Goal: Task Accomplishment & Management: Manage account settings

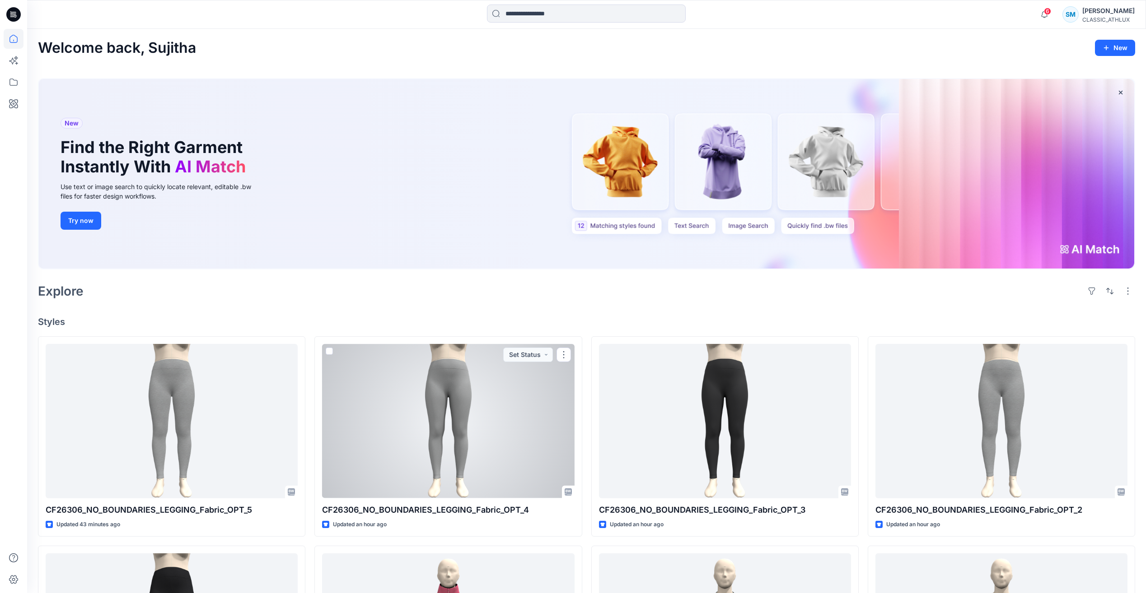
scroll to position [226, 0]
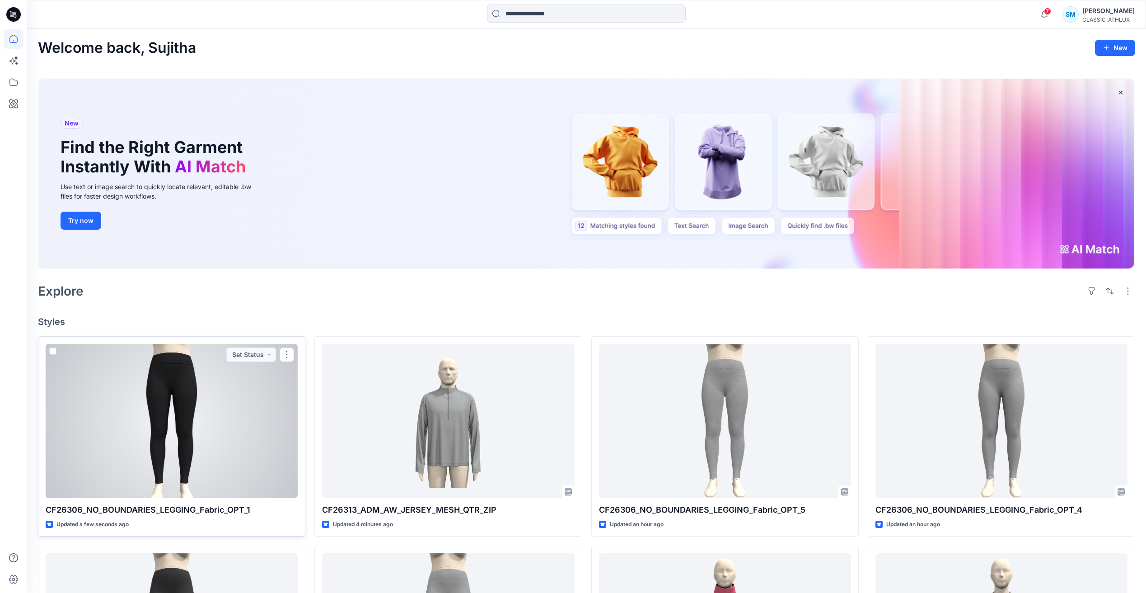
click at [238, 427] on div at bounding box center [172, 421] width 252 height 154
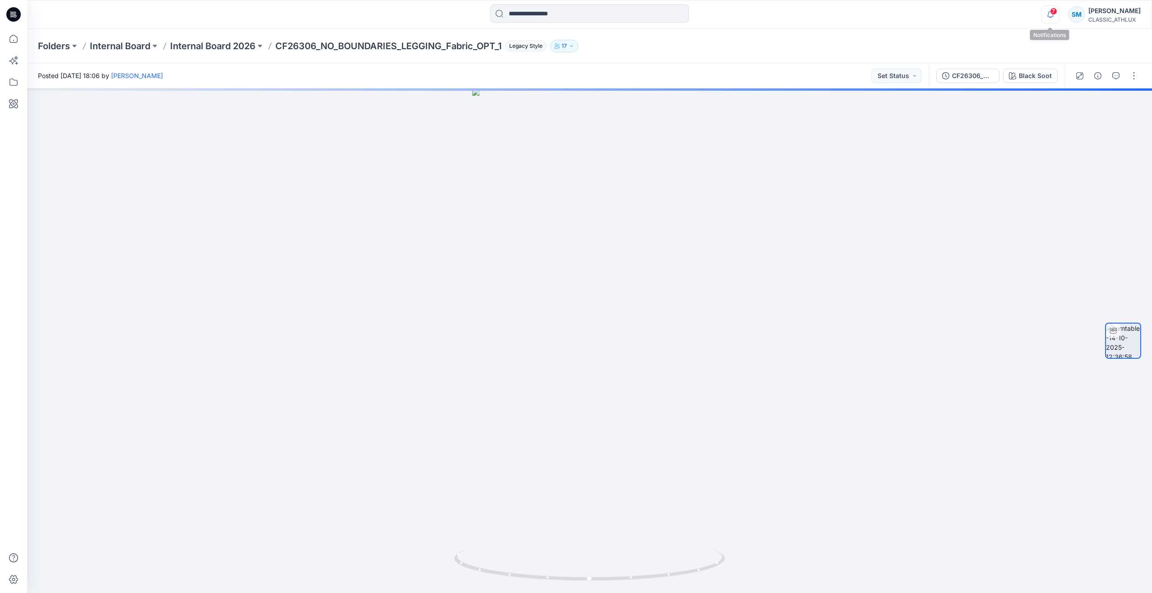
click at [1048, 13] on icon "button" at bounding box center [1050, 14] width 17 height 18
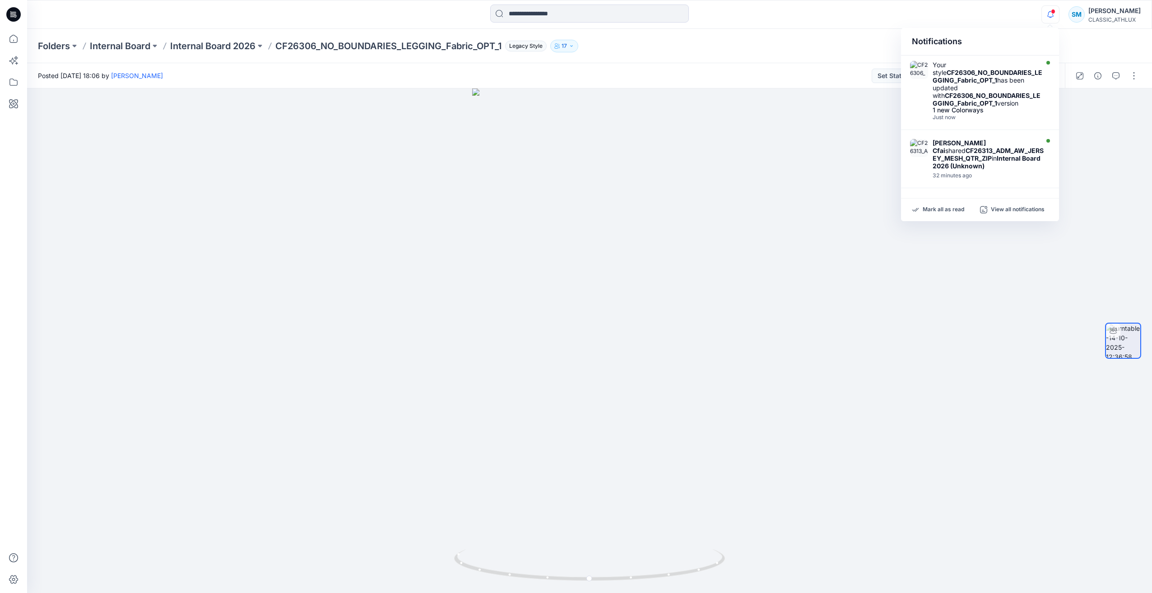
click at [13, 8] on icon at bounding box center [13, 14] width 14 height 14
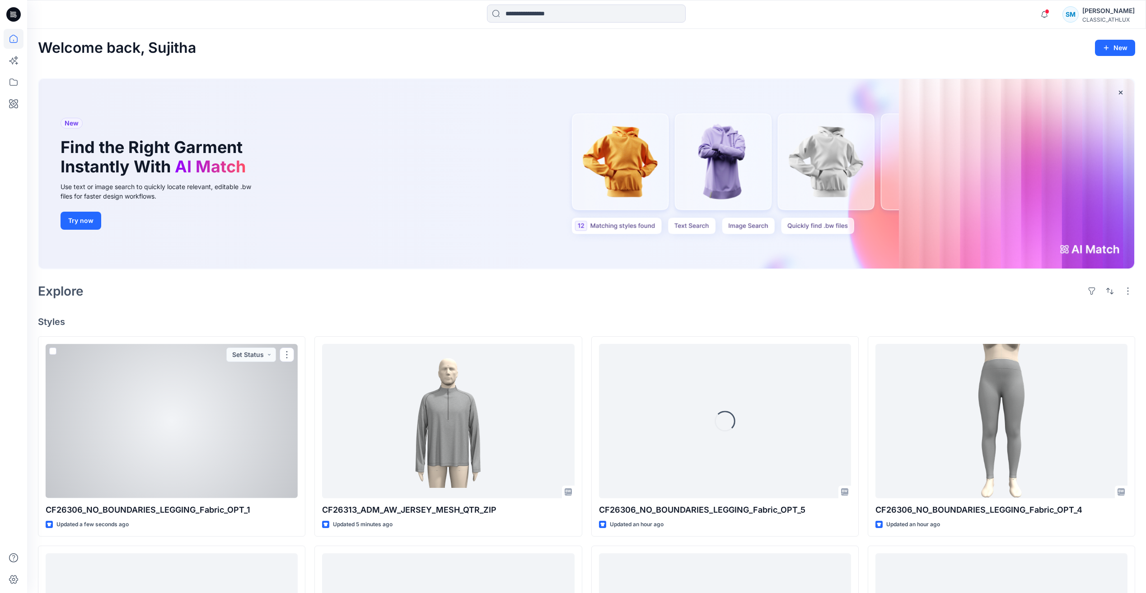
click at [224, 447] on div at bounding box center [172, 421] width 252 height 154
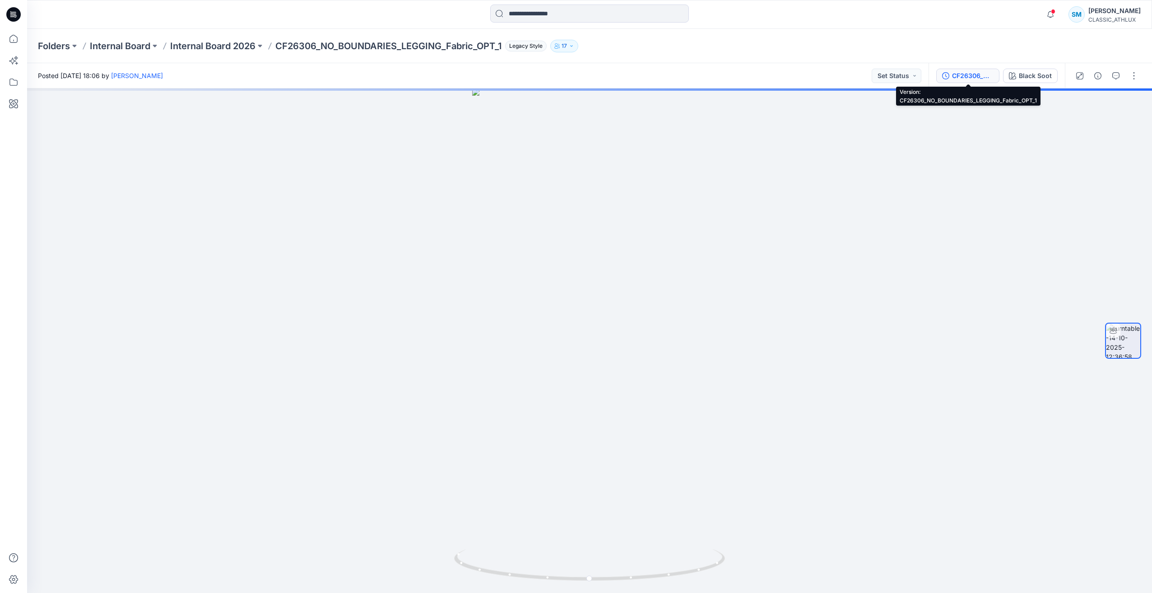
click at [959, 78] on div "CF26306_NO_BOUNDARIES_LEGGING_Fabric_OPT_1" at bounding box center [973, 76] width 42 height 10
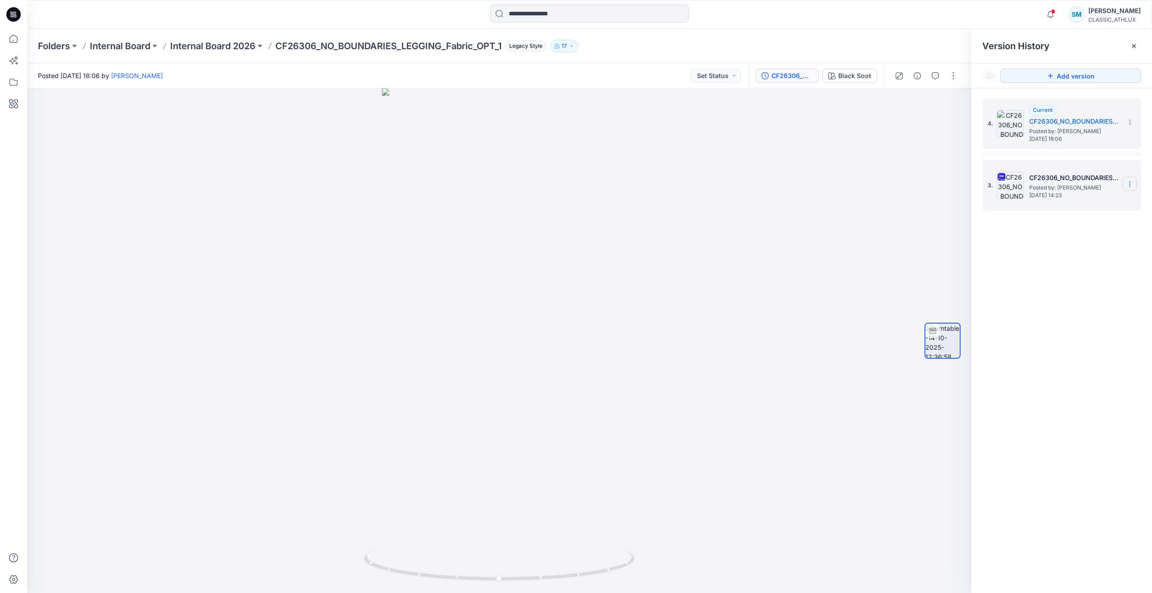
click at [1132, 185] on icon at bounding box center [1130, 184] width 7 height 7
click at [1074, 277] on span "Delete Version" at bounding box center [1068, 278] width 42 height 11
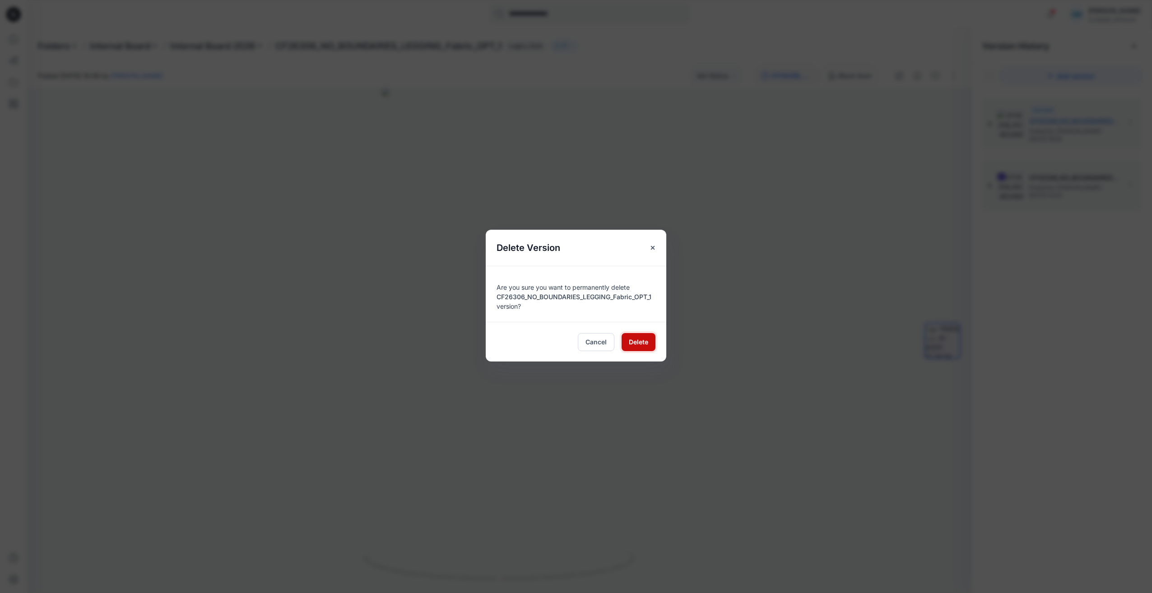
click at [637, 342] on span "Delete" at bounding box center [638, 341] width 19 height 9
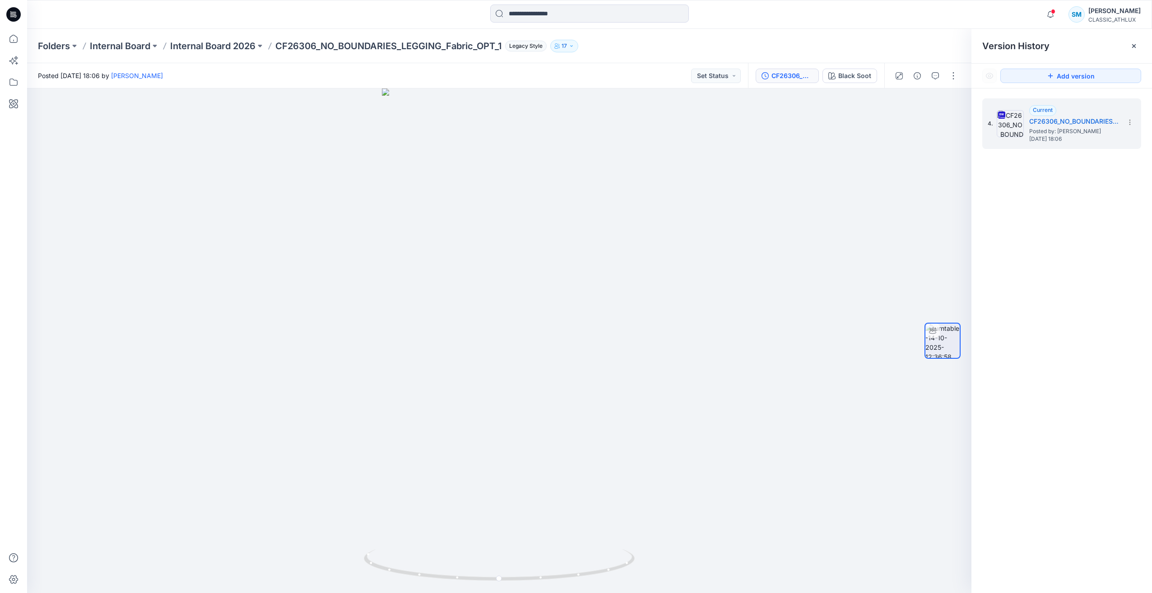
click at [15, 13] on icon at bounding box center [13, 14] width 14 height 14
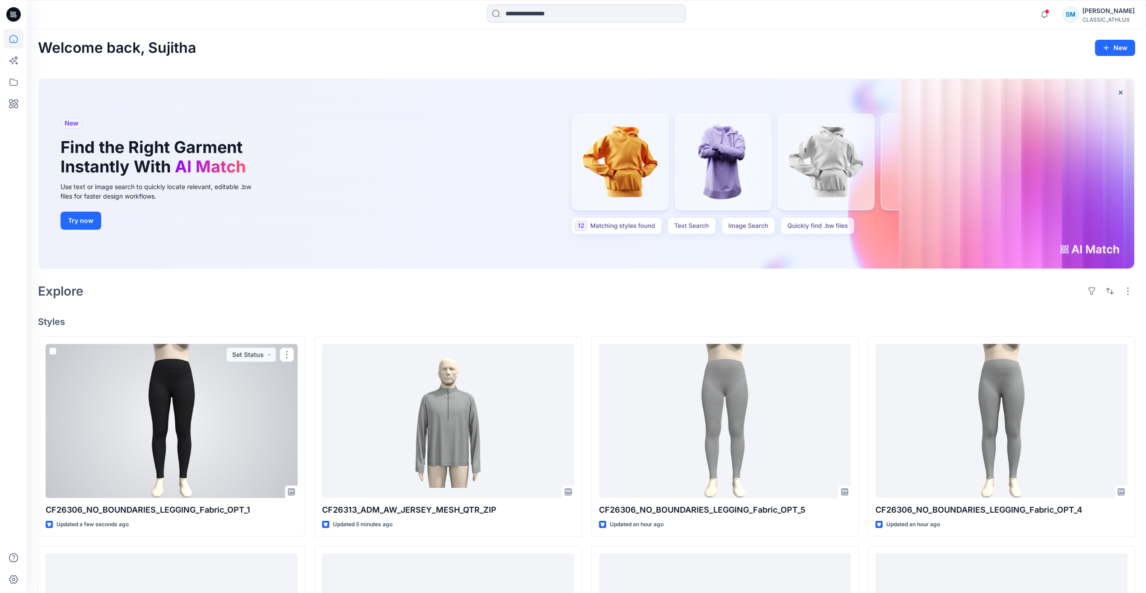
click at [205, 396] on div at bounding box center [172, 421] width 252 height 154
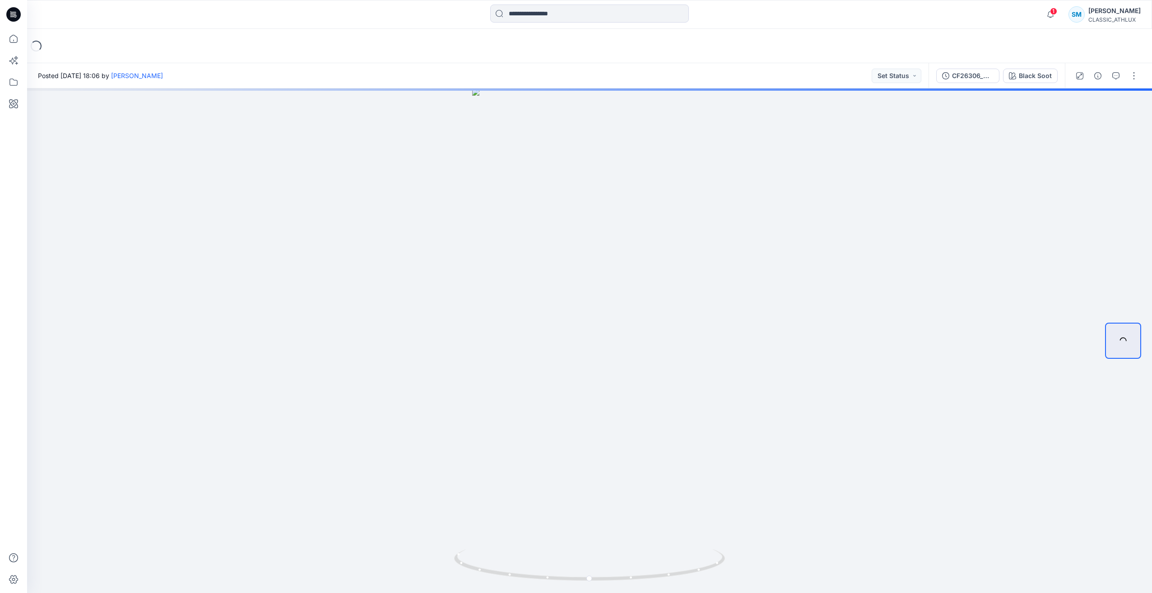
click at [15, 18] on icon at bounding box center [15, 17] width 2 height 0
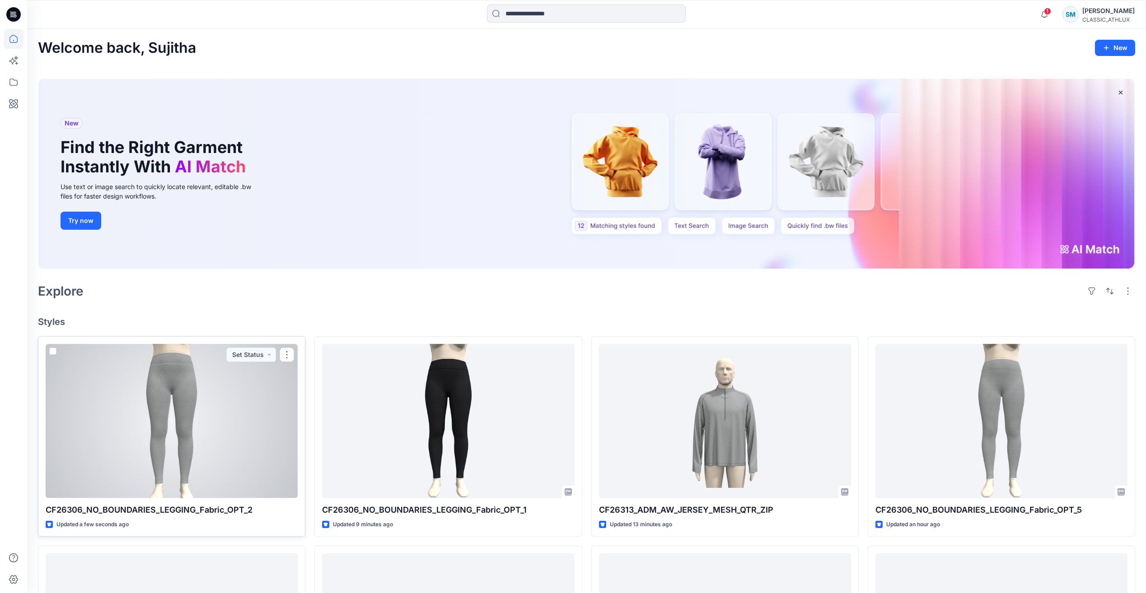
click at [252, 429] on div at bounding box center [172, 421] width 252 height 154
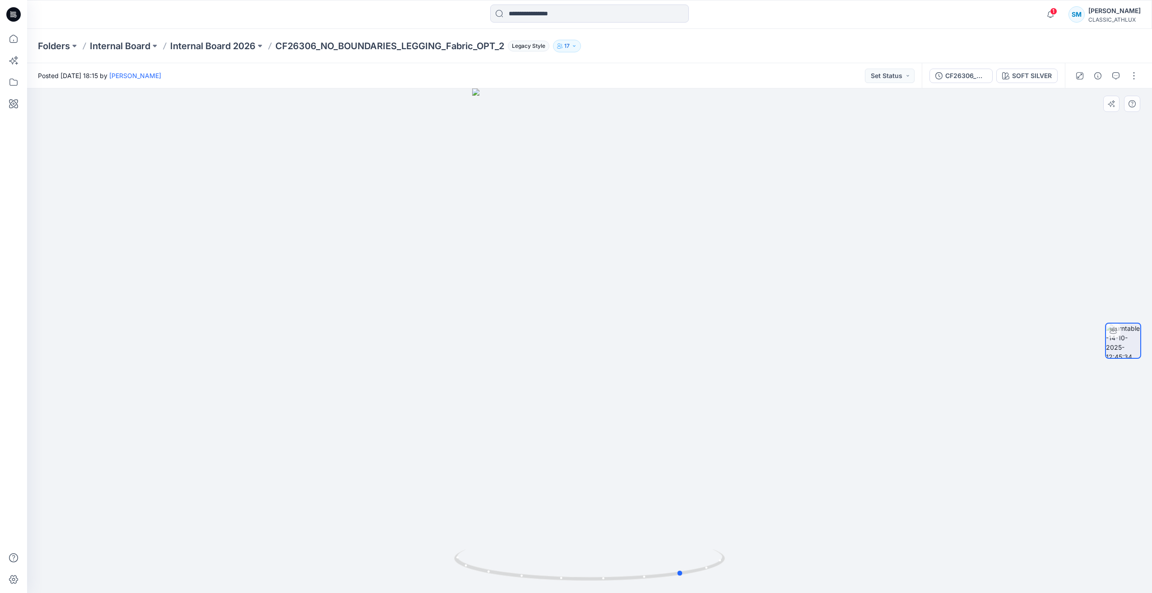
drag, startPoint x: 489, startPoint y: 576, endPoint x: 888, endPoint y: 350, distance: 458.8
click at [855, 522] on div at bounding box center [589, 341] width 1125 height 505
click at [1134, 75] on button "button" at bounding box center [1134, 76] width 14 height 14
click at [1007, 96] on div at bounding box center [589, 341] width 1125 height 505
click at [961, 77] on div "CF26306_NO_BOUNDARIES_LEGGING_Fabric_OPT_2" at bounding box center [967, 76] width 42 height 10
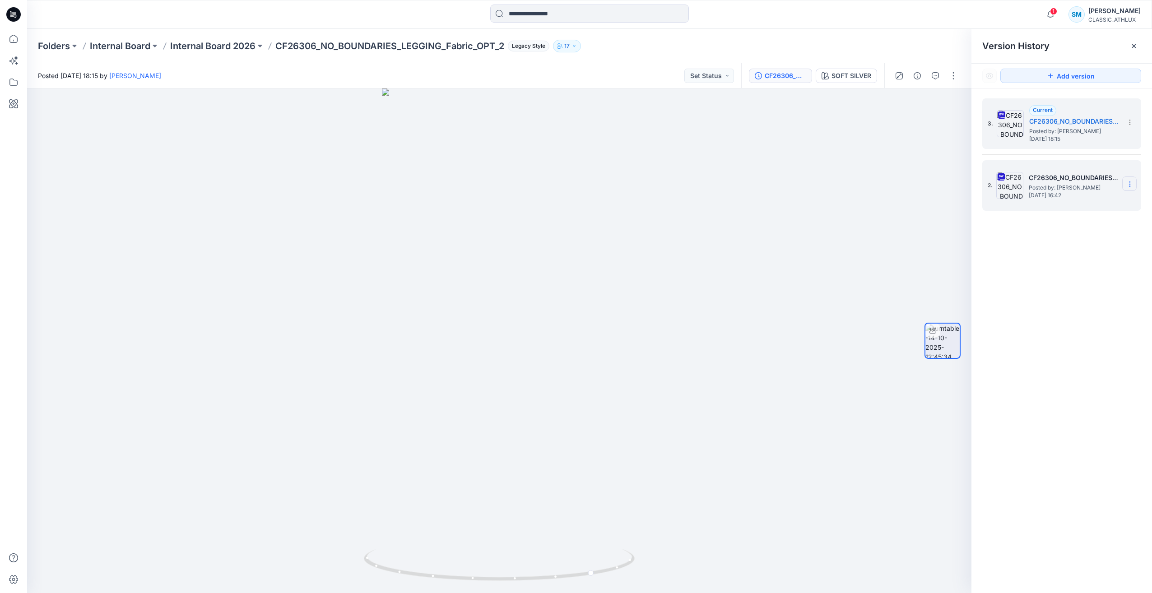
click at [1130, 185] on icon at bounding box center [1130, 184] width 0 height 0
click at [1060, 282] on span "Delete Version" at bounding box center [1068, 278] width 42 height 11
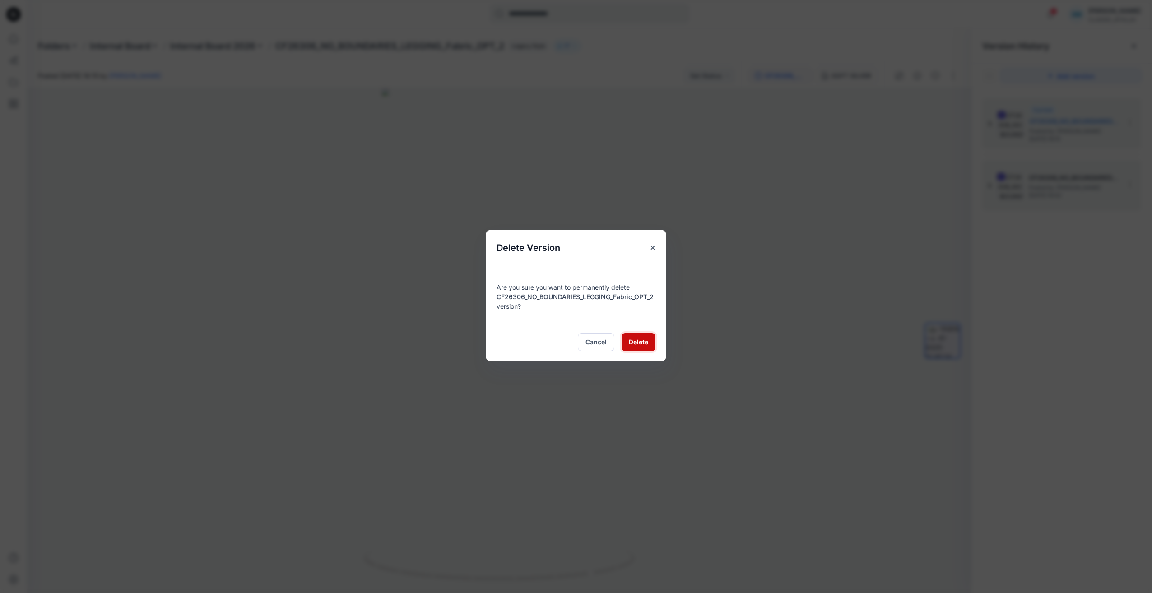
drag, startPoint x: 643, startPoint y: 341, endPoint x: 791, endPoint y: 321, distance: 149.1
click at [644, 341] on span "Delete" at bounding box center [638, 341] width 19 height 9
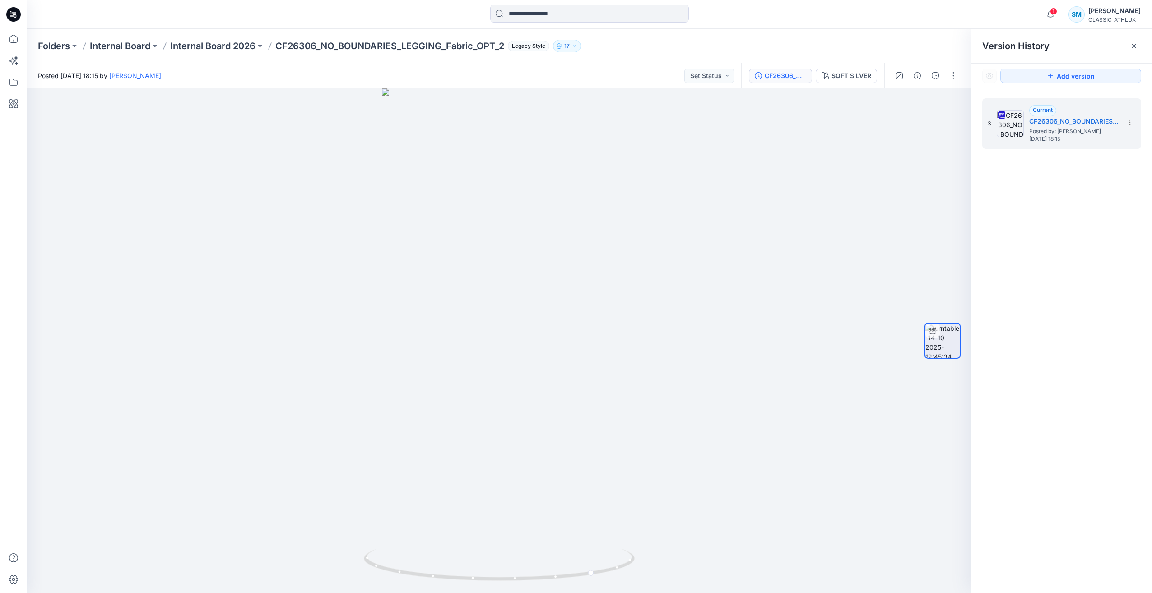
click at [1034, 210] on div "3. Current CF26306_NO_BOUNDARIES_LEGGING_Fabric_OPT_2 Posted by: Sujitha Mathav…" at bounding box center [1062, 348] width 181 height 518
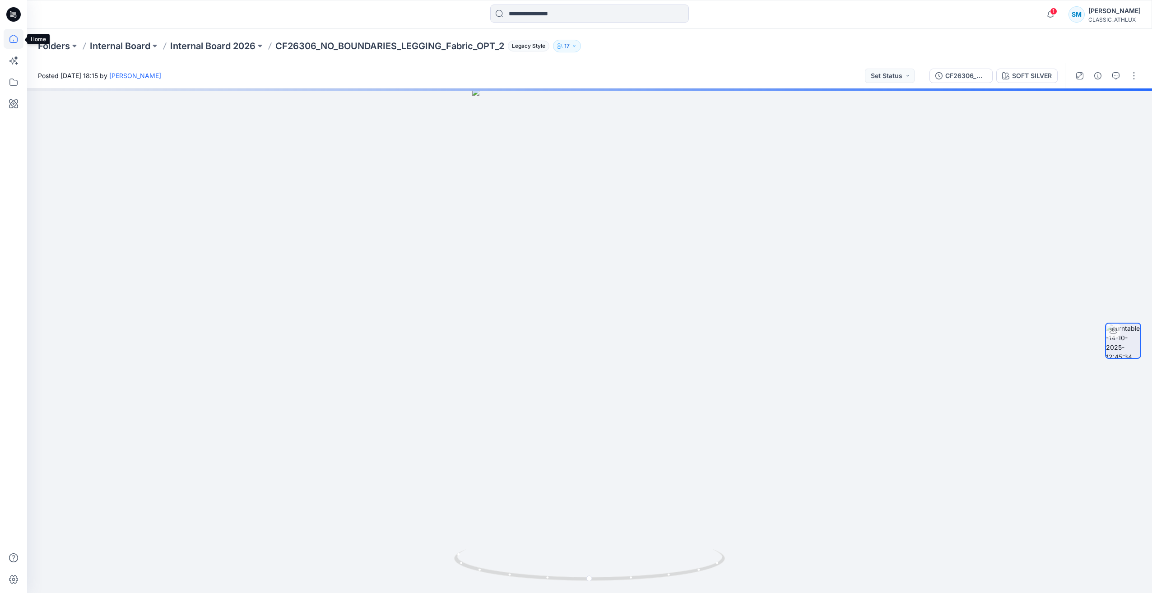
click at [14, 42] on icon at bounding box center [13, 39] width 8 height 8
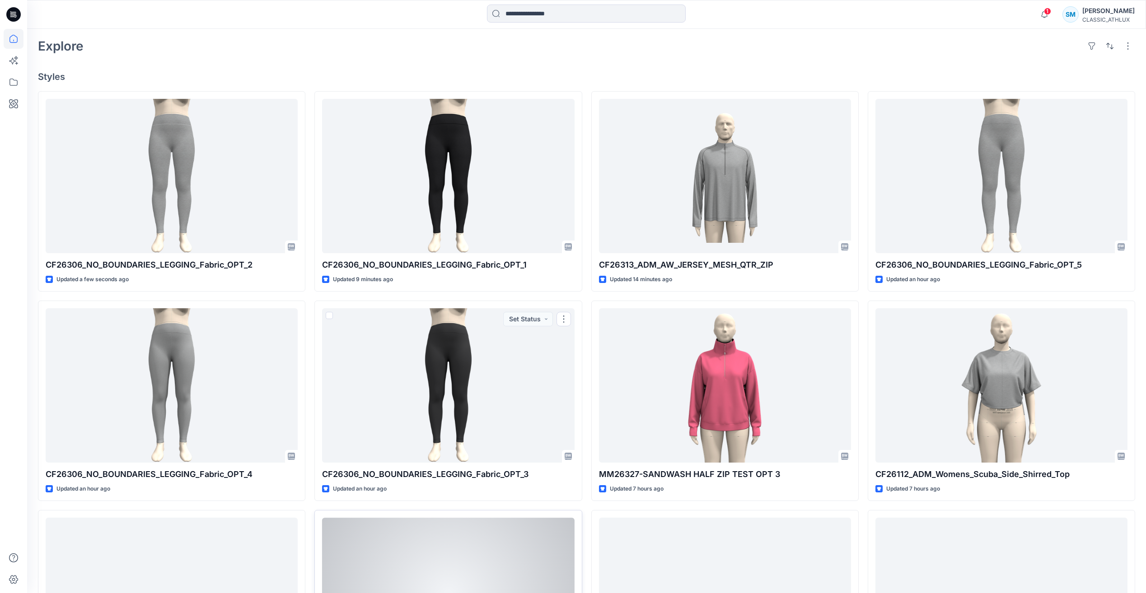
scroll to position [316, 0]
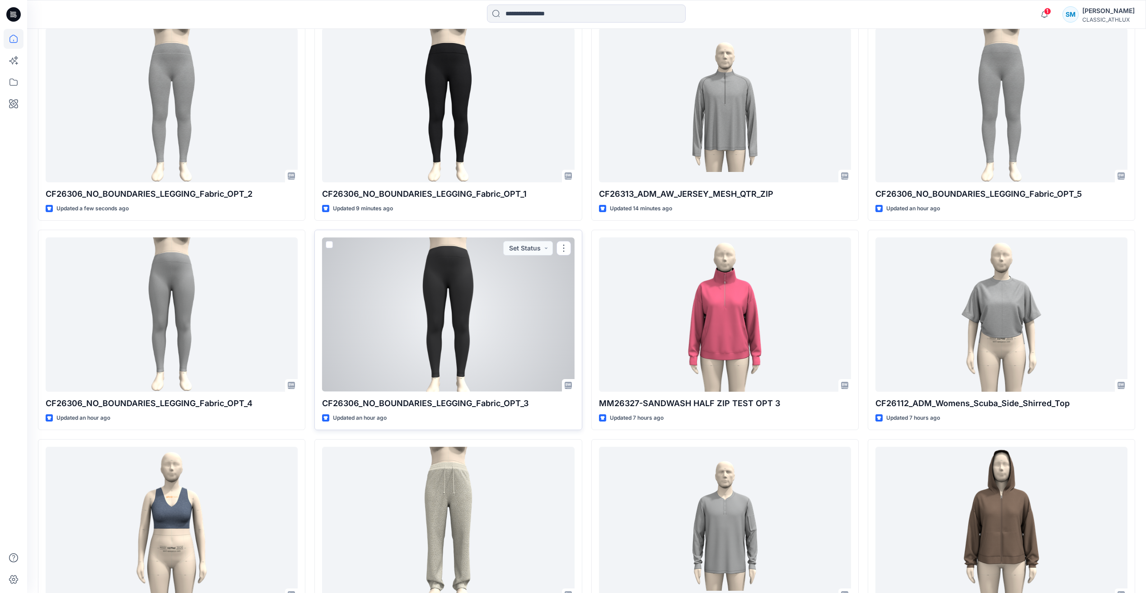
click at [466, 313] on div at bounding box center [448, 315] width 252 height 154
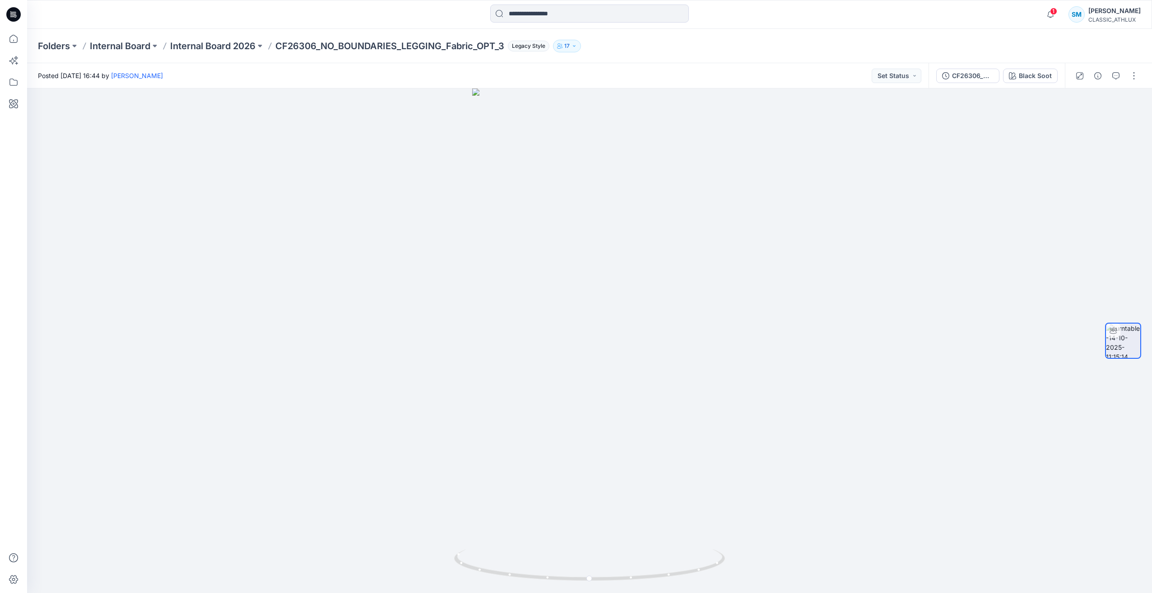
click at [17, 18] on icon at bounding box center [13, 14] width 14 height 14
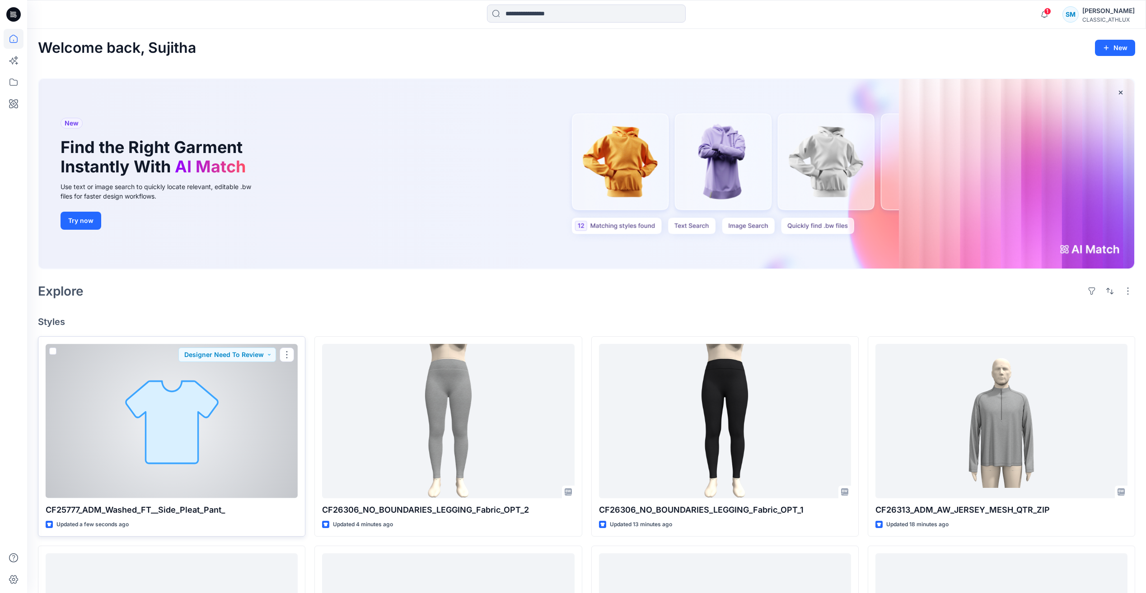
click at [215, 424] on div at bounding box center [172, 421] width 252 height 154
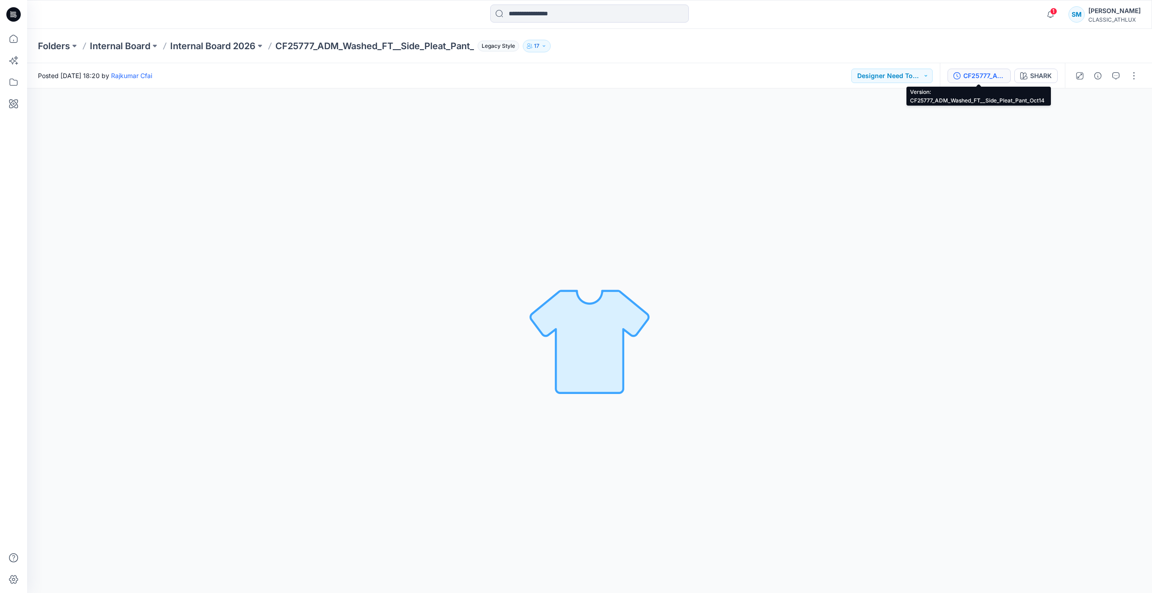
click at [992, 77] on div "CF25777_ADM_Washed_FT__Side_Pleat_Pant_Oct14" at bounding box center [985, 76] width 42 height 10
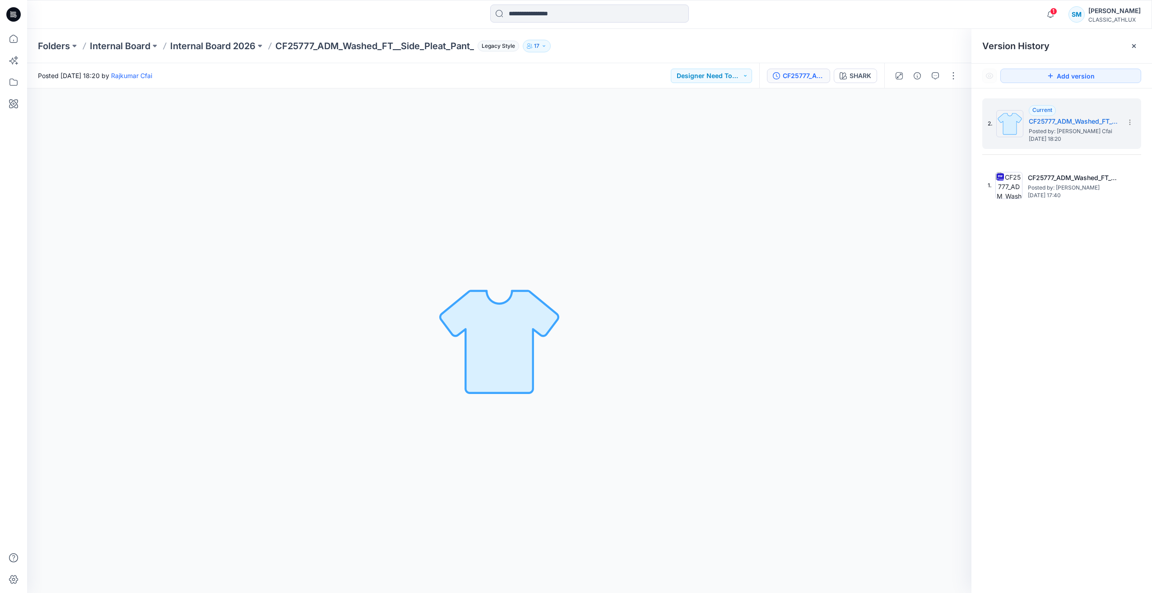
click at [1049, 247] on div "2. Current CF25777_ADM_Washed_FT__Side_Pleat_Pant_Oct14 Posted by: Rajkumar Cfa…" at bounding box center [1062, 348] width 181 height 518
click at [1054, 189] on span "Posted by: [PERSON_NAME]" at bounding box center [1073, 187] width 90 height 9
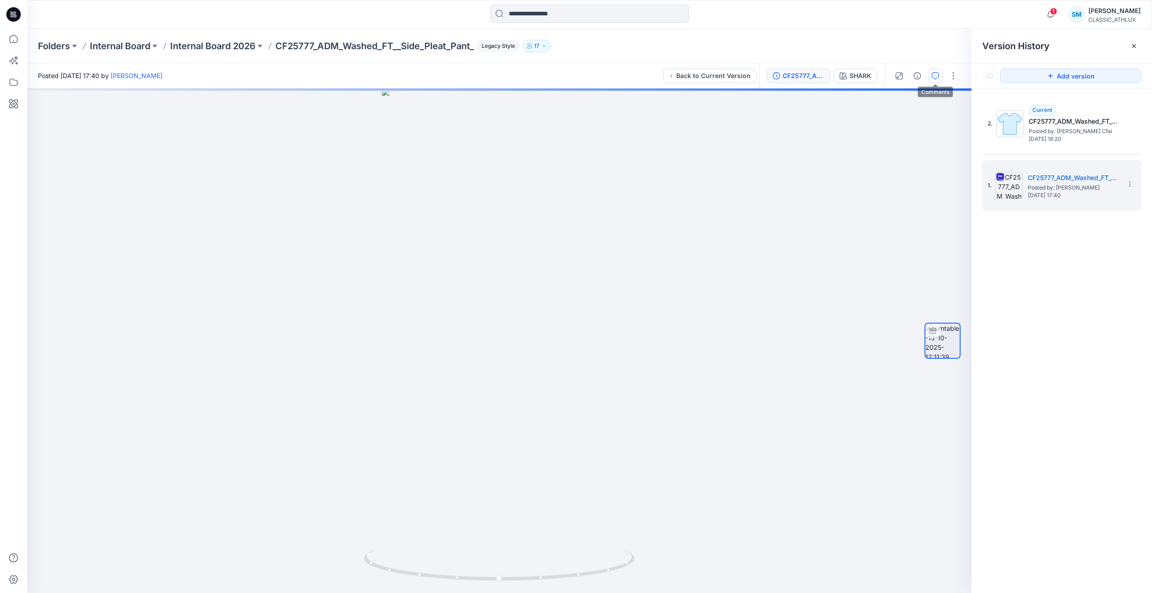
click at [936, 77] on icon "button" at bounding box center [935, 75] width 7 height 7
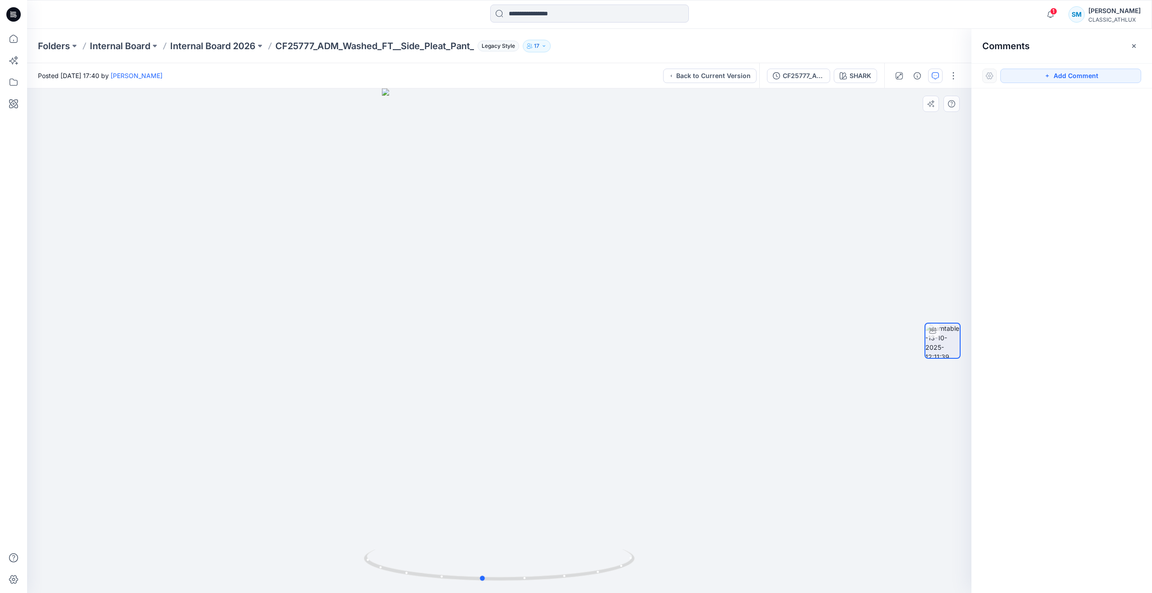
drag, startPoint x: 618, startPoint y: 570, endPoint x: 604, endPoint y: 517, distance: 55.0
click at [600, 519] on div at bounding box center [499, 341] width 945 height 505
drag, startPoint x: 811, startPoint y: 75, endPoint x: 898, endPoint y: 108, distance: 93.3
click at [811, 75] on div "CF25777_ADM_Washed_FT__Side_Pleat_Pant_" at bounding box center [804, 76] width 42 height 10
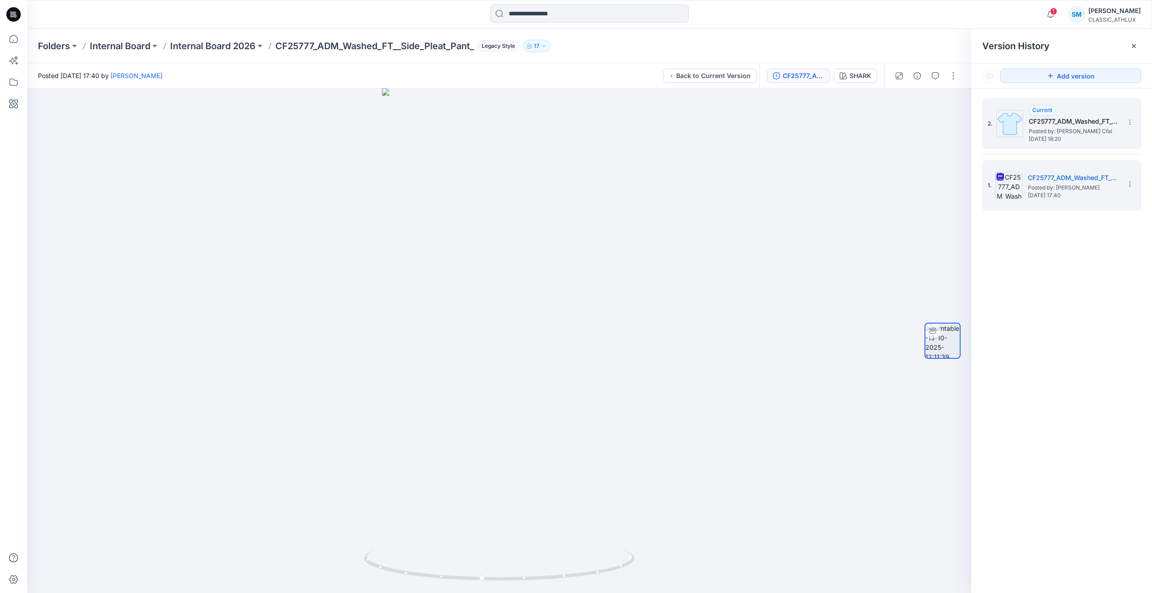
click at [1066, 129] on span "Posted by: Rajkumar Cfai" at bounding box center [1074, 131] width 90 height 9
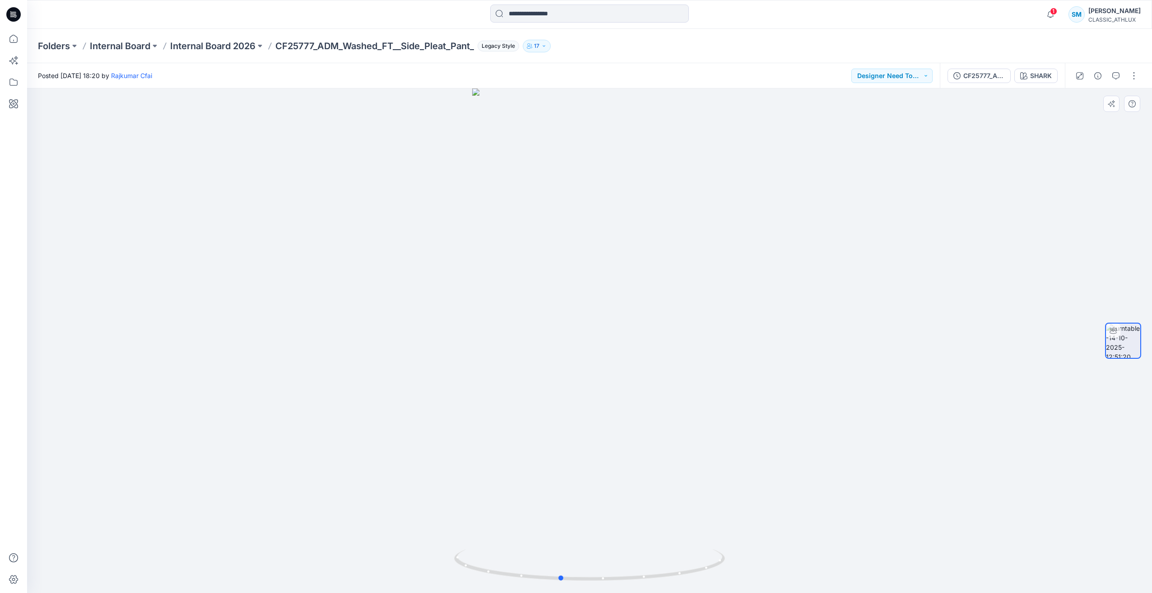
drag, startPoint x: 636, startPoint y: 579, endPoint x: 877, endPoint y: 553, distance: 243.0
click at [877, 553] on div at bounding box center [589, 341] width 1125 height 505
click at [1052, 14] on span "1" at bounding box center [1053, 11] width 7 height 7
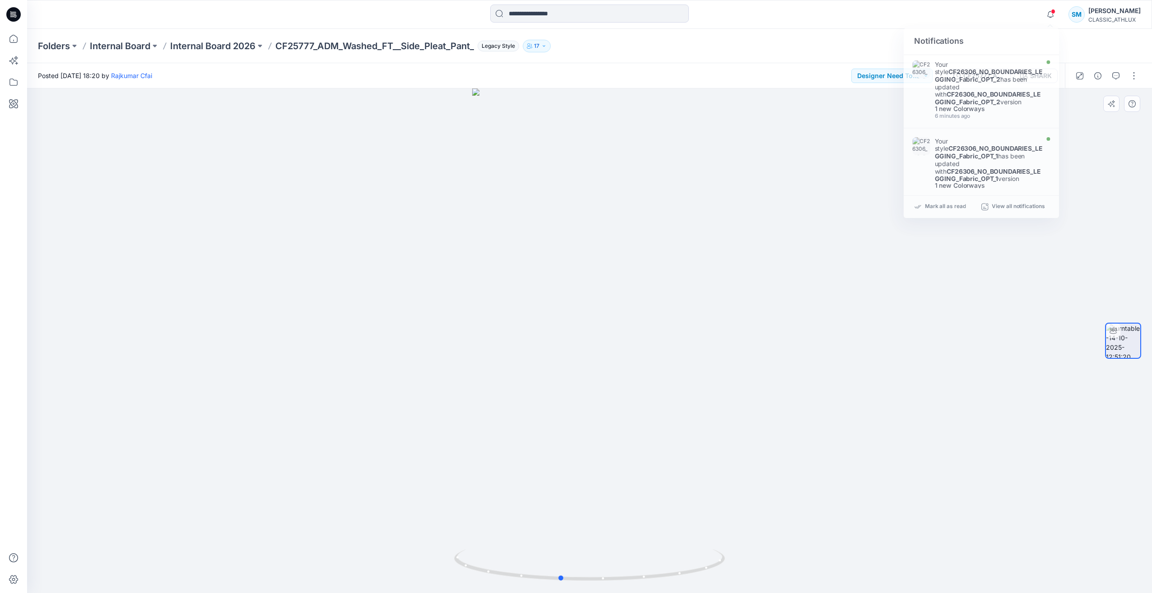
drag, startPoint x: 771, startPoint y: 356, endPoint x: 767, endPoint y: 401, distance: 44.9
click at [770, 361] on div at bounding box center [589, 341] width 1125 height 505
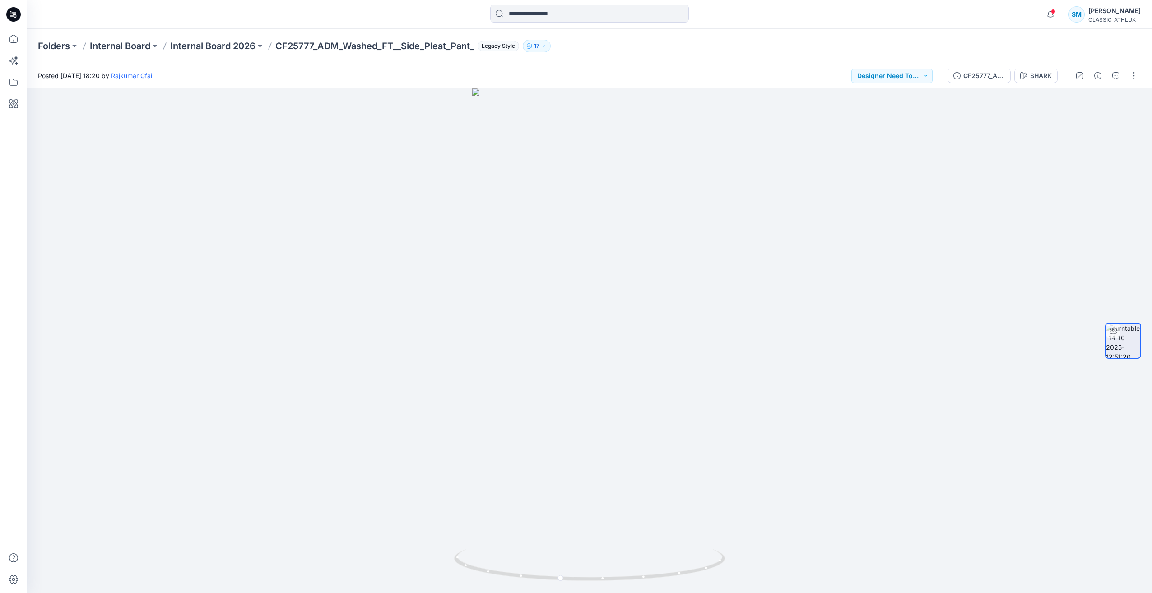
click at [11, 17] on icon at bounding box center [12, 16] width 4 height 0
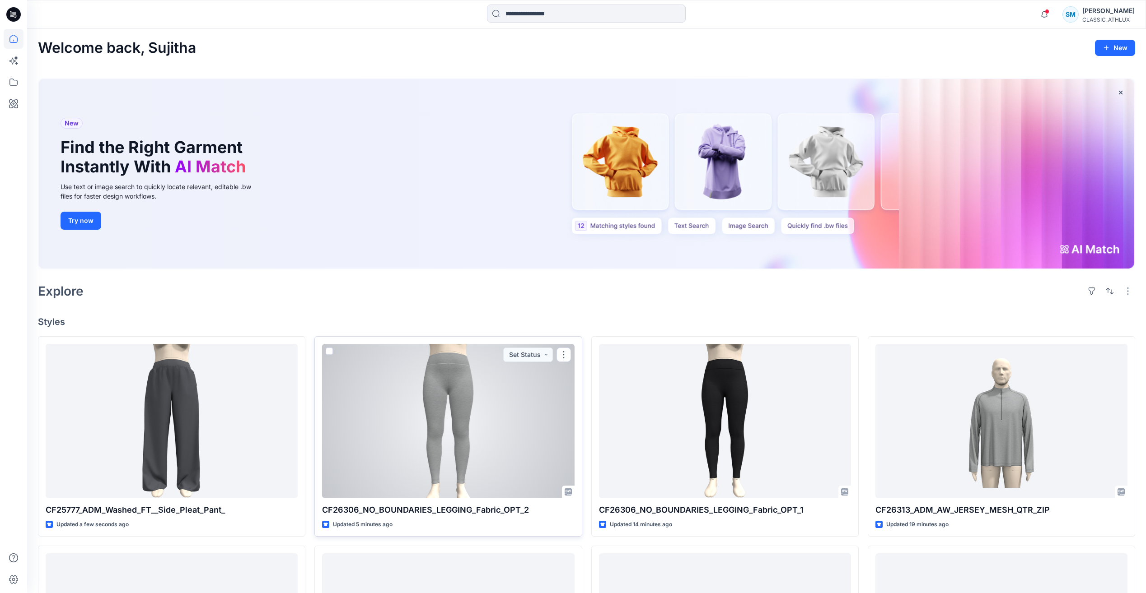
click at [569, 444] on div at bounding box center [448, 421] width 252 height 154
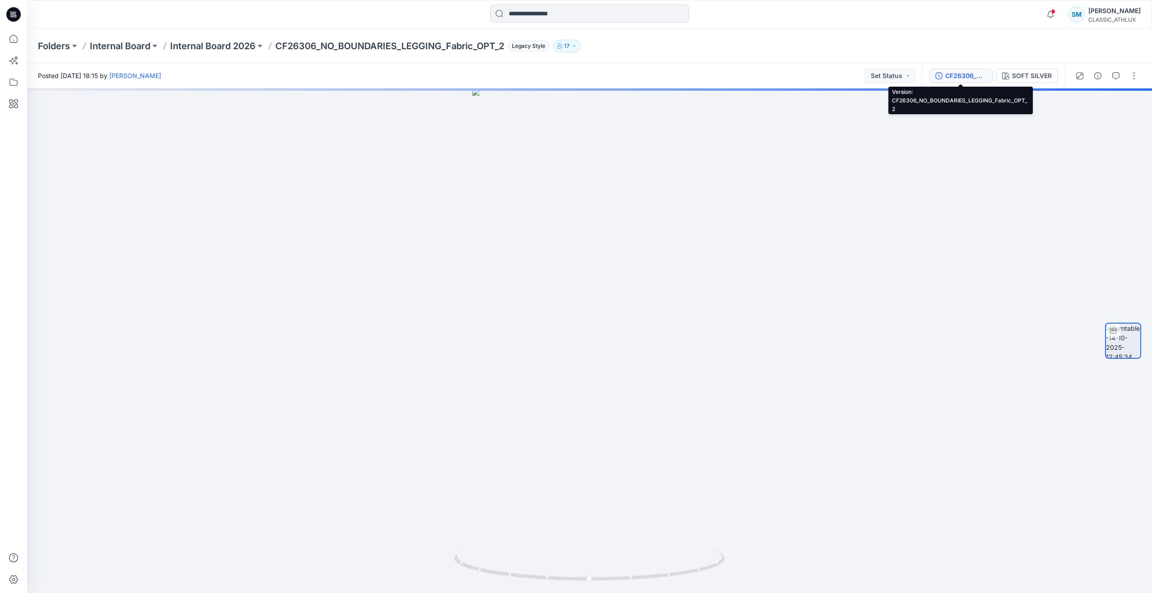
click at [971, 76] on div "CF26306_NO_BOUNDARIES_LEGGING_Fabric_OPT_2" at bounding box center [967, 76] width 42 height 10
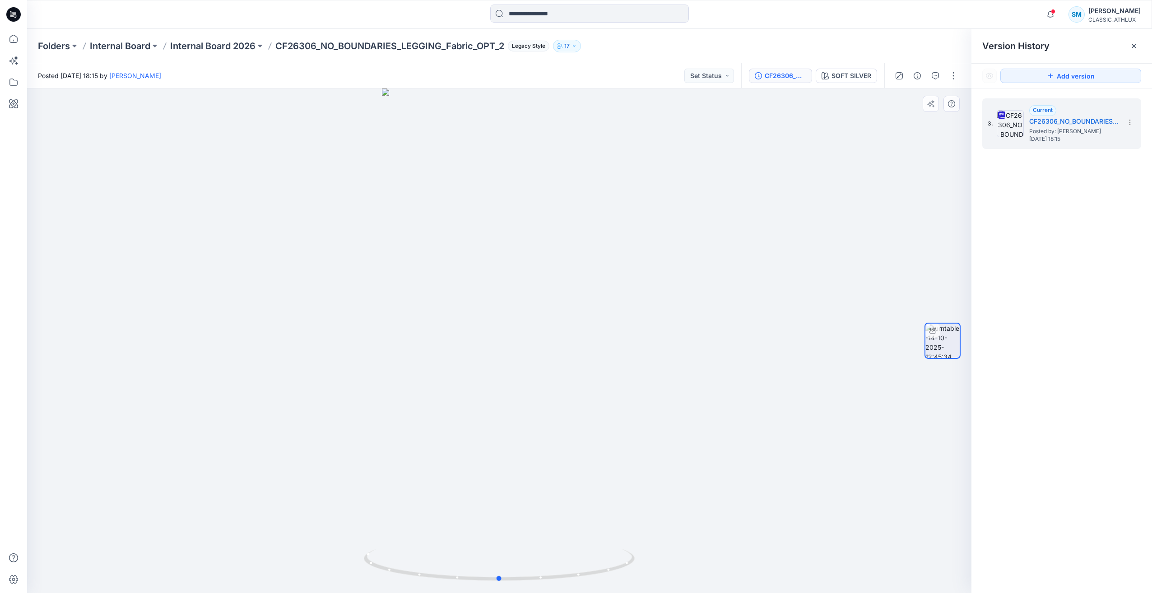
click at [866, 246] on div at bounding box center [499, 341] width 945 height 505
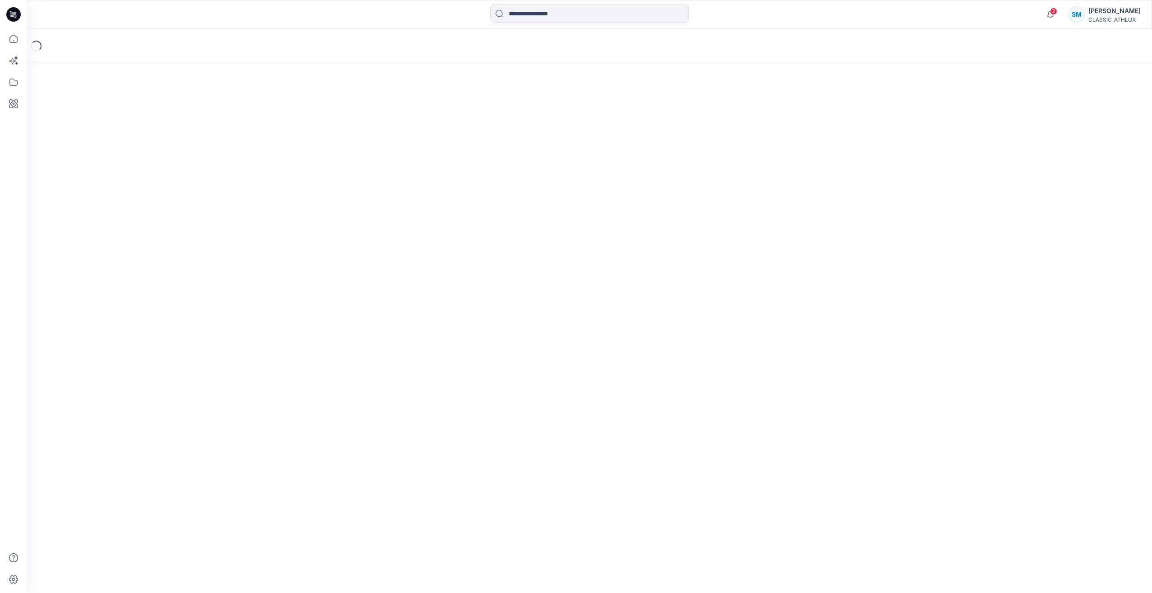
click at [16, 14] on icon at bounding box center [14, 13] width 4 height 0
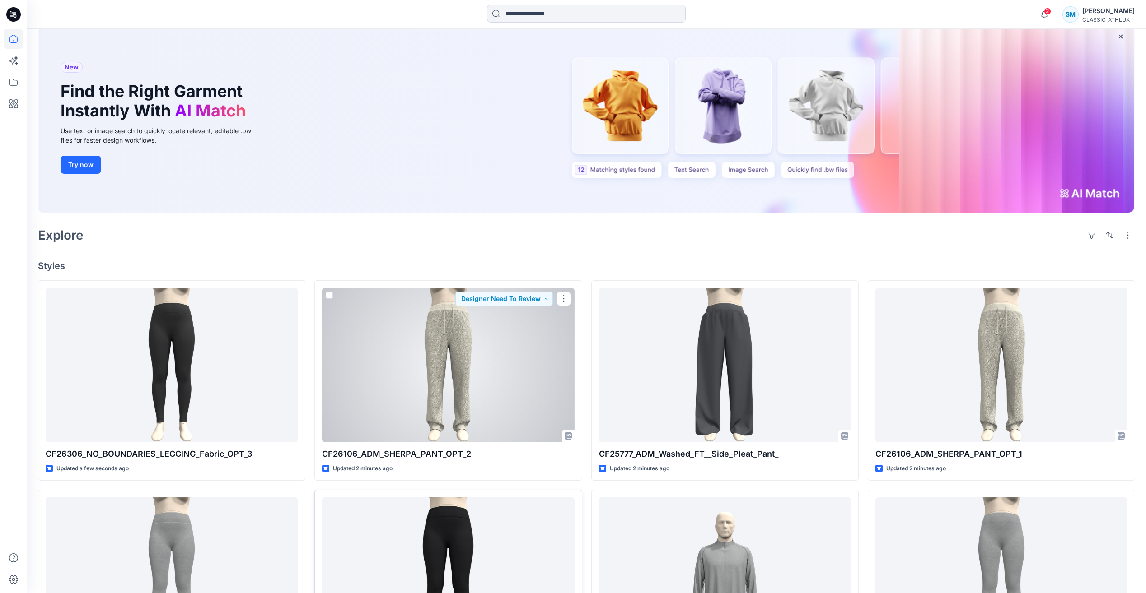
scroll to position [135, 0]
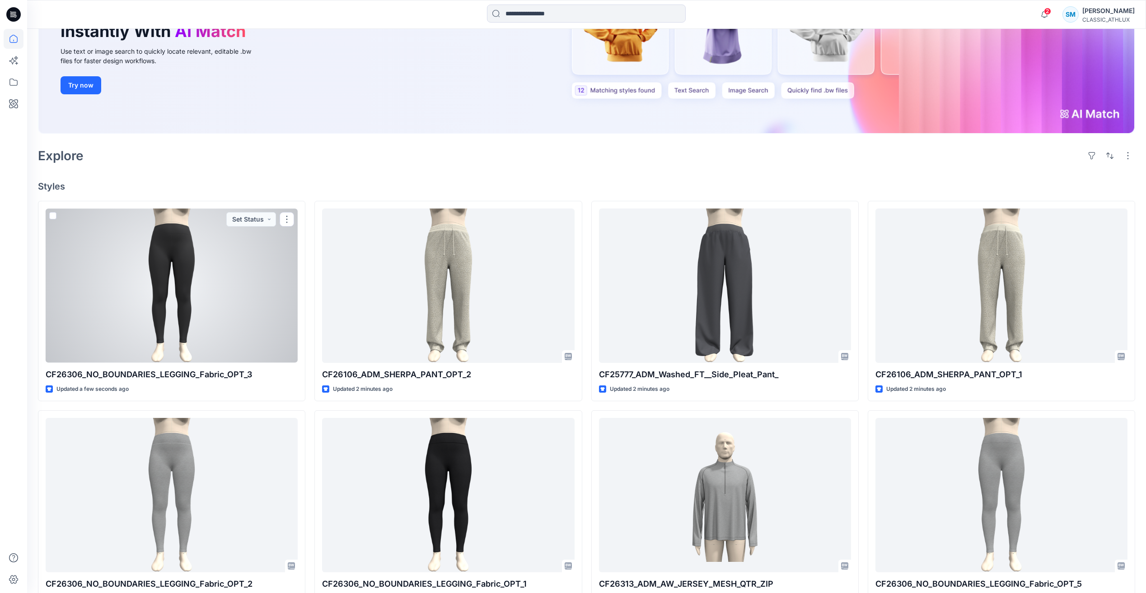
click at [217, 295] on div at bounding box center [172, 286] width 252 height 154
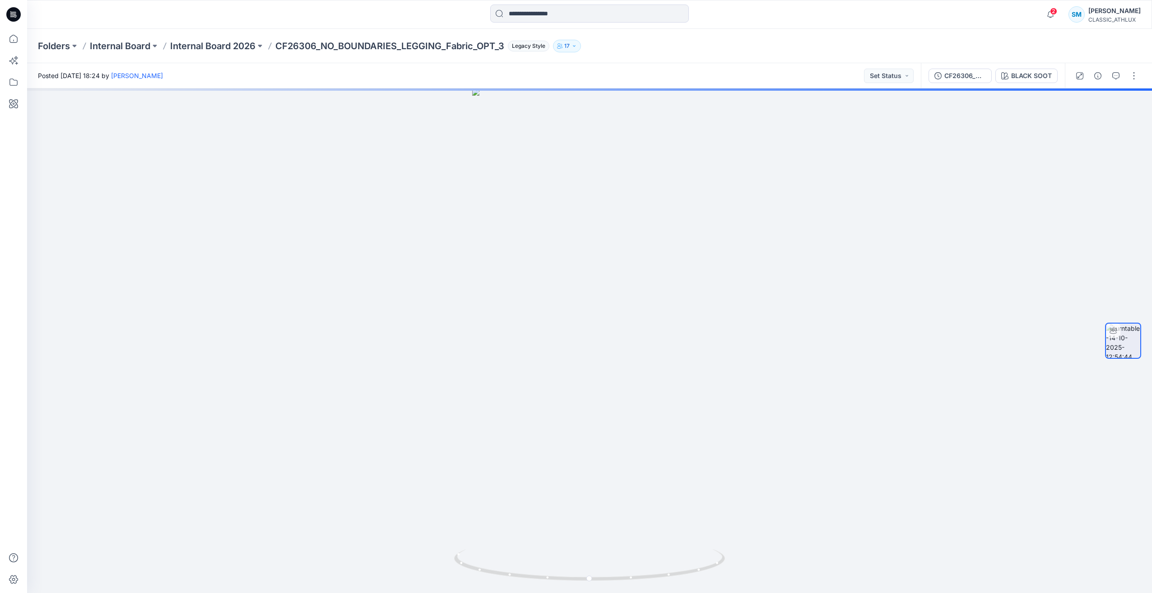
click at [975, 86] on div "CF26306_NO_BOUNDARIES_LEGGING_Fabric_OPT_3 BLACK SOOT" at bounding box center [993, 75] width 144 height 25
click at [968, 72] on div "CF26306_NO_BOUNDARIES_LEGGING_Fabric_OPT_3" at bounding box center [966, 76] width 42 height 10
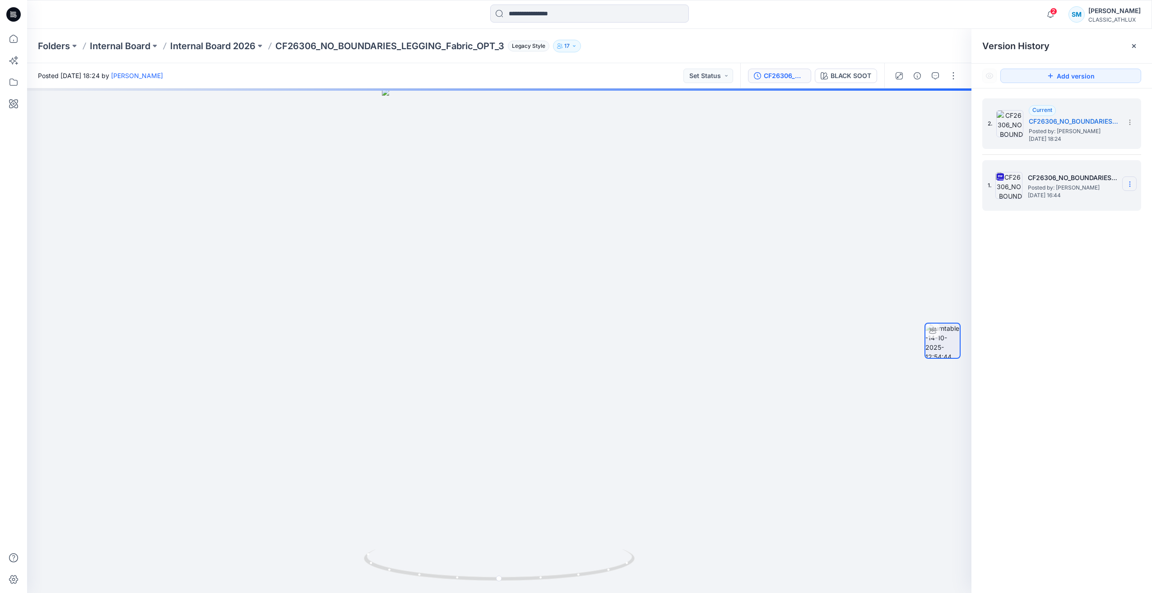
drag, startPoint x: 1130, startPoint y: 182, endPoint x: 1131, endPoint y: 188, distance: 6.4
click at [1130, 181] on icon at bounding box center [1130, 184] width 7 height 7
click at [1080, 280] on span "Delete Version" at bounding box center [1068, 278] width 42 height 11
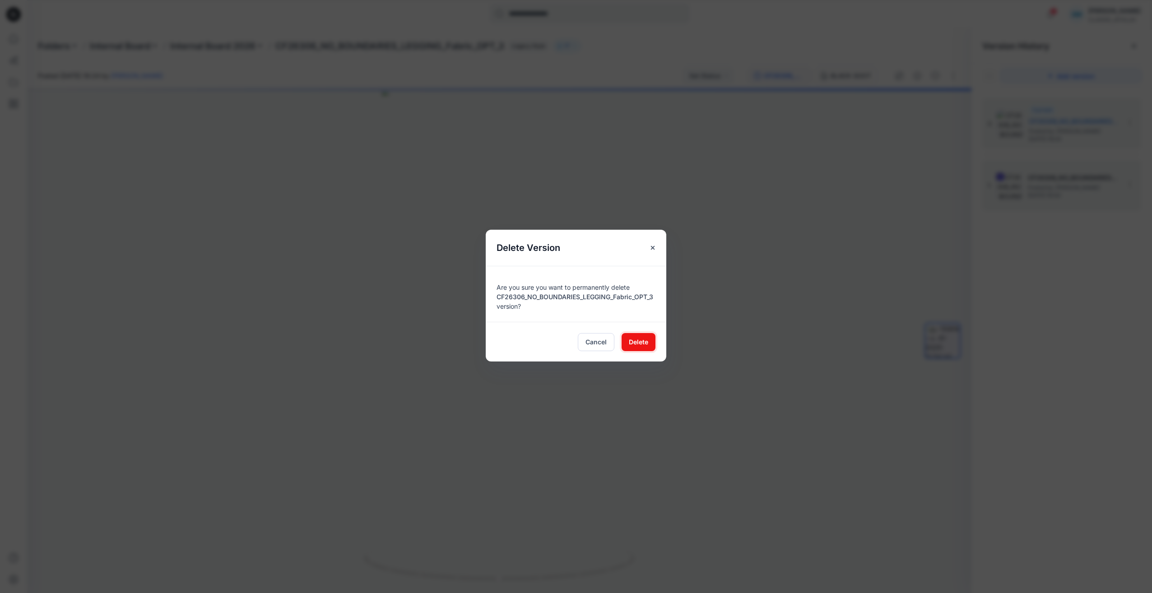
drag, startPoint x: 640, startPoint y: 347, endPoint x: 692, endPoint y: 329, distance: 55.0
click at [640, 347] on button "Delete" at bounding box center [639, 342] width 34 height 18
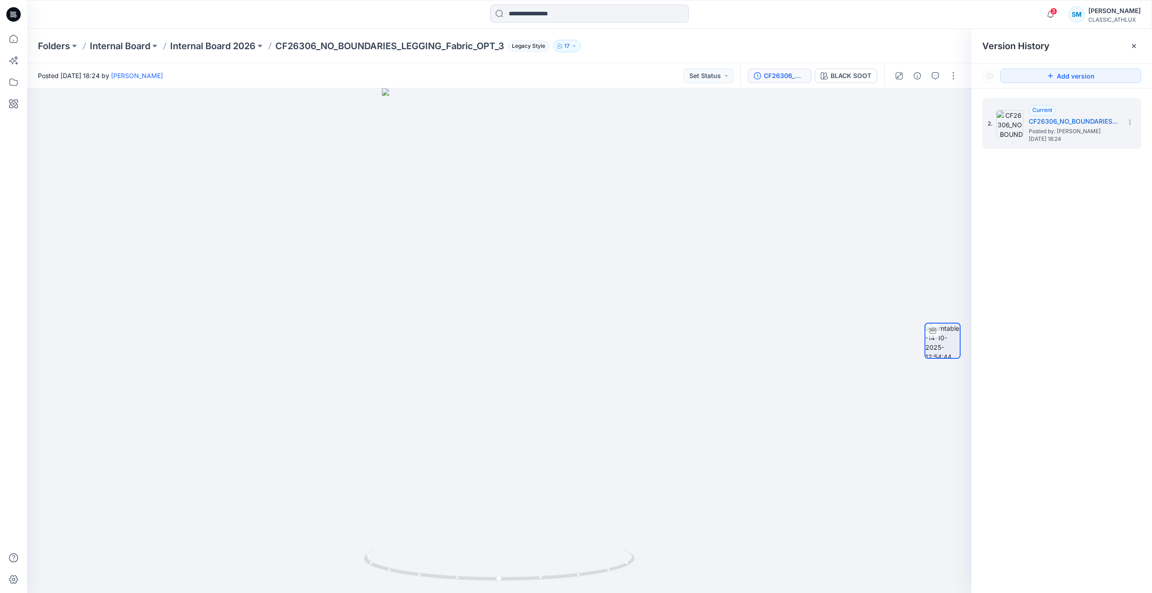
click at [1024, 300] on div "2. Current CF26306_NO_BOUNDARIES_LEGGING_Fabric_OPT_3 Posted by: Sujitha Mathav…" at bounding box center [1062, 348] width 181 height 518
click at [1044, 241] on div "2. Current CF26306_NO_BOUNDARIES_LEGGING_Fabric_OPT_3 Posted by: Sujitha Mathav…" at bounding box center [1062, 348] width 181 height 518
click at [1057, 18] on icon "button" at bounding box center [1050, 14] width 17 height 18
click at [1084, 201] on div "2. Current CF26306_NO_BOUNDARIES_LEGGING_Fabric_OPT_3 Posted by: Sujitha Mathav…" at bounding box center [1062, 348] width 181 height 518
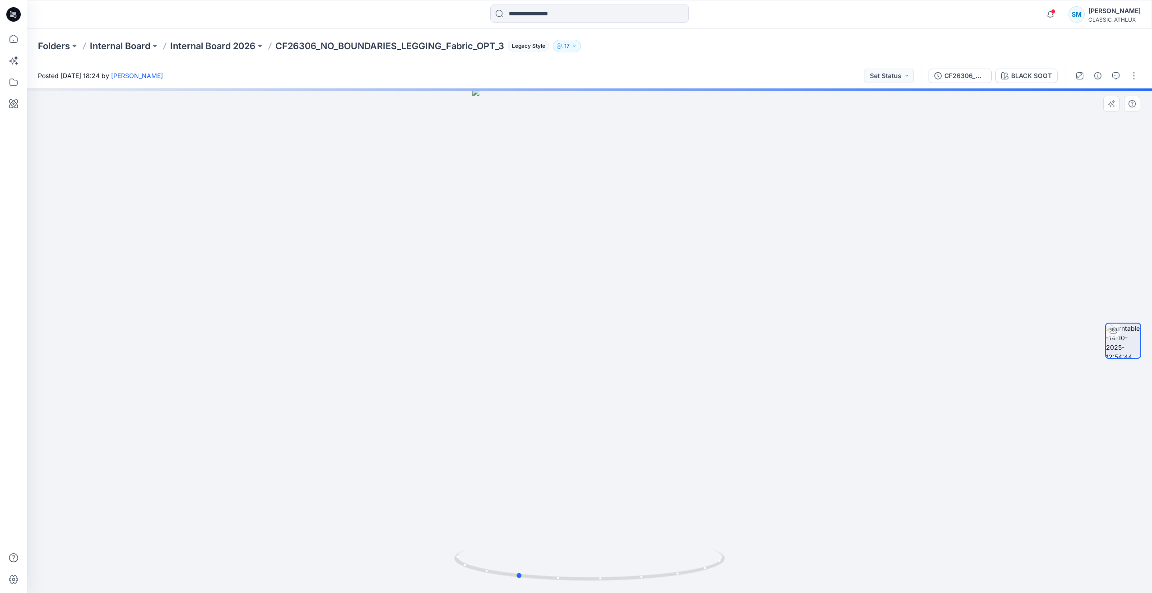
drag, startPoint x: 685, startPoint y: 574, endPoint x: 884, endPoint y: 547, distance: 200.1
click at [884, 547] on div at bounding box center [589, 341] width 1125 height 505
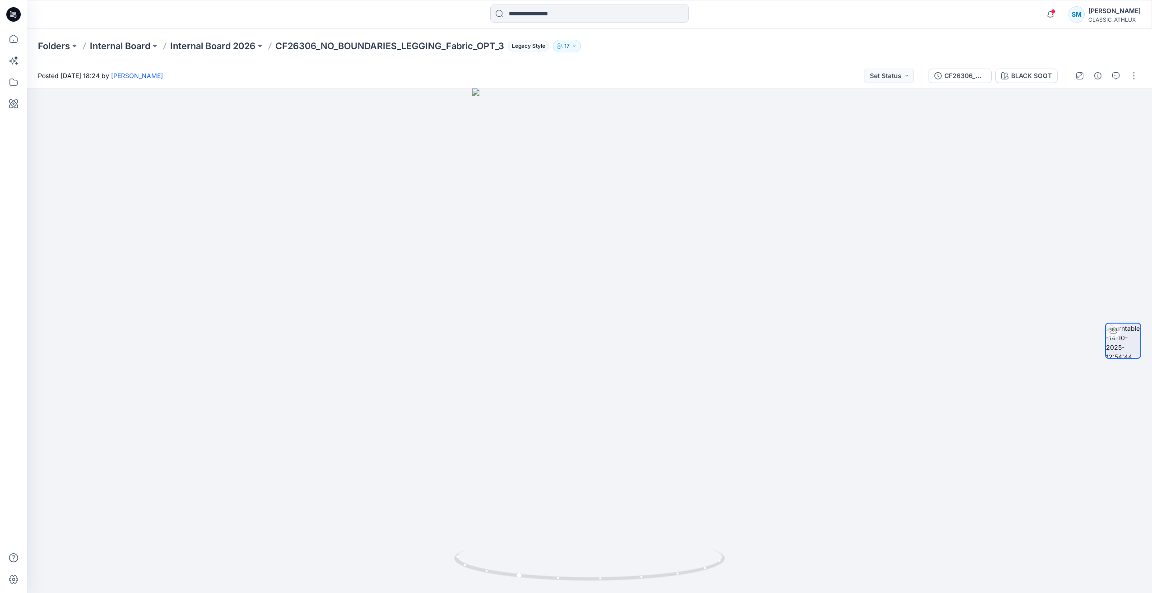
click at [12, 17] on icon at bounding box center [13, 14] width 14 height 14
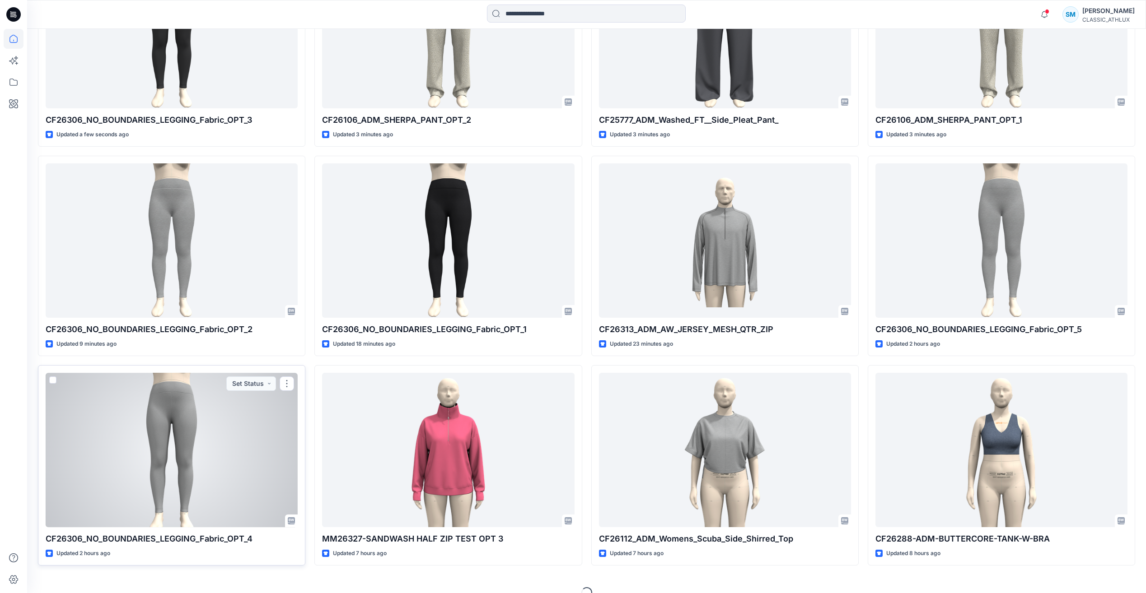
scroll to position [406, 0]
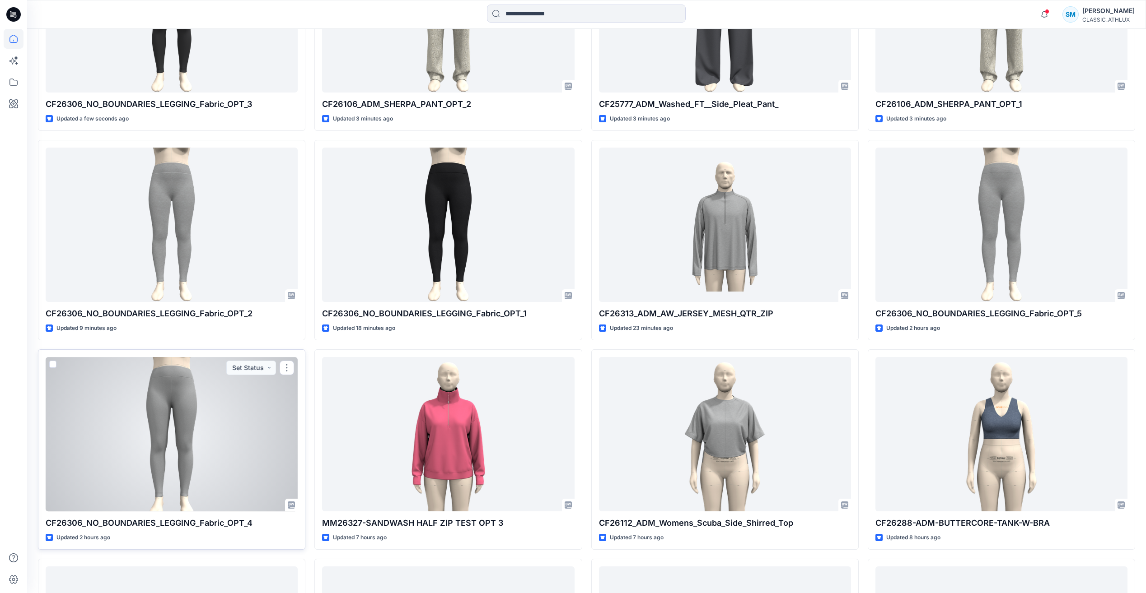
click at [214, 460] on div at bounding box center [172, 434] width 252 height 154
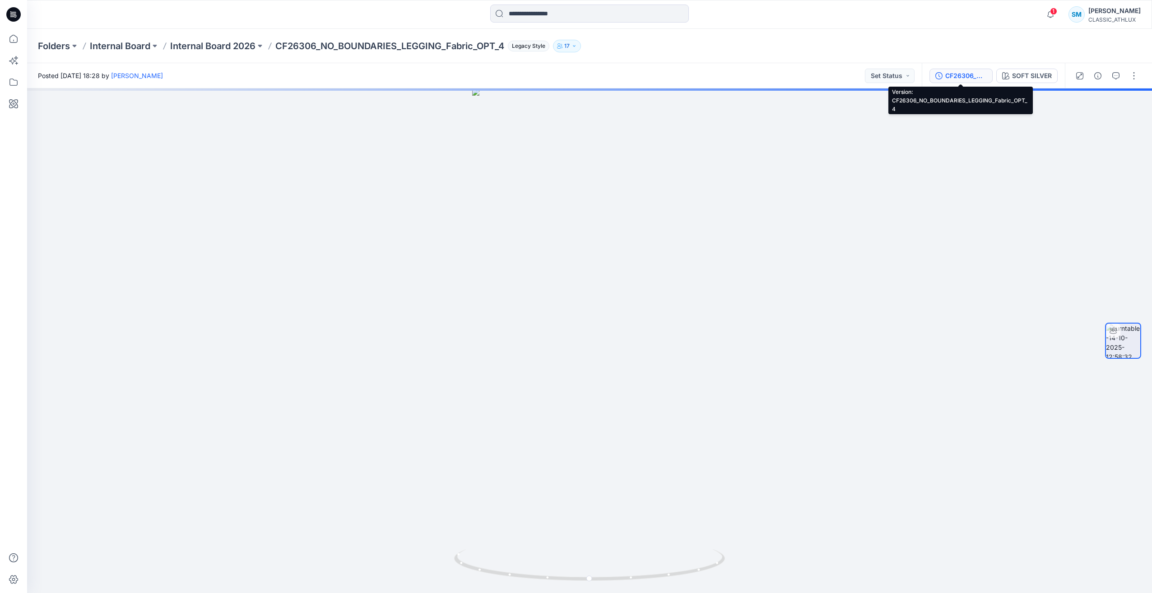
click at [973, 82] on button "CF26306_NO_BOUNDARIES_LEGGING_Fabric_OPT_4" at bounding box center [961, 76] width 63 height 14
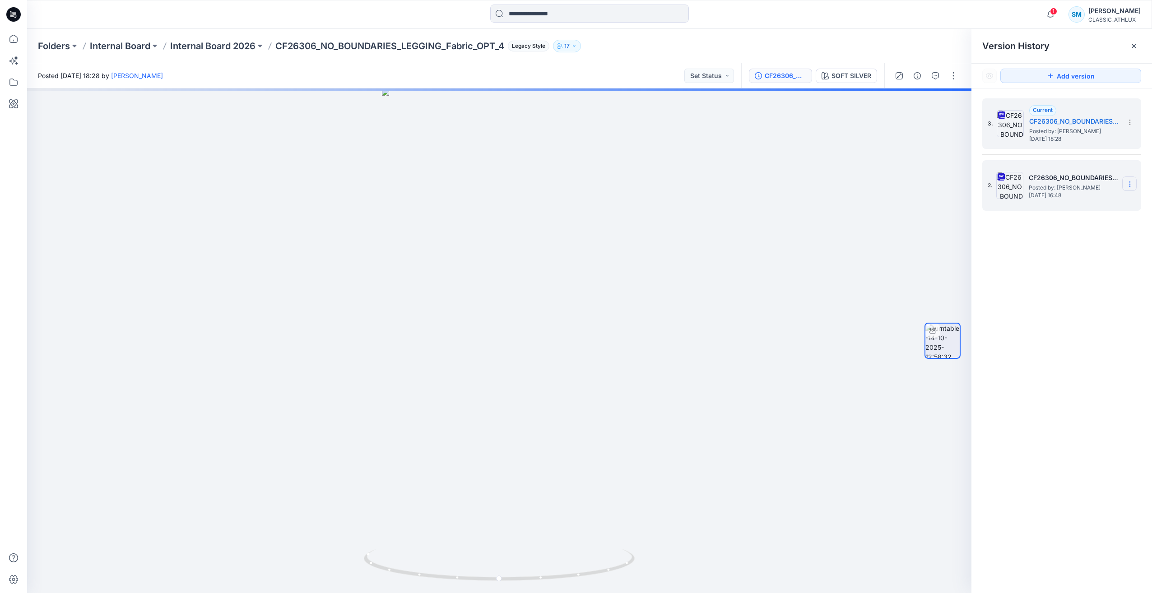
click at [1129, 182] on icon at bounding box center [1130, 184] width 7 height 7
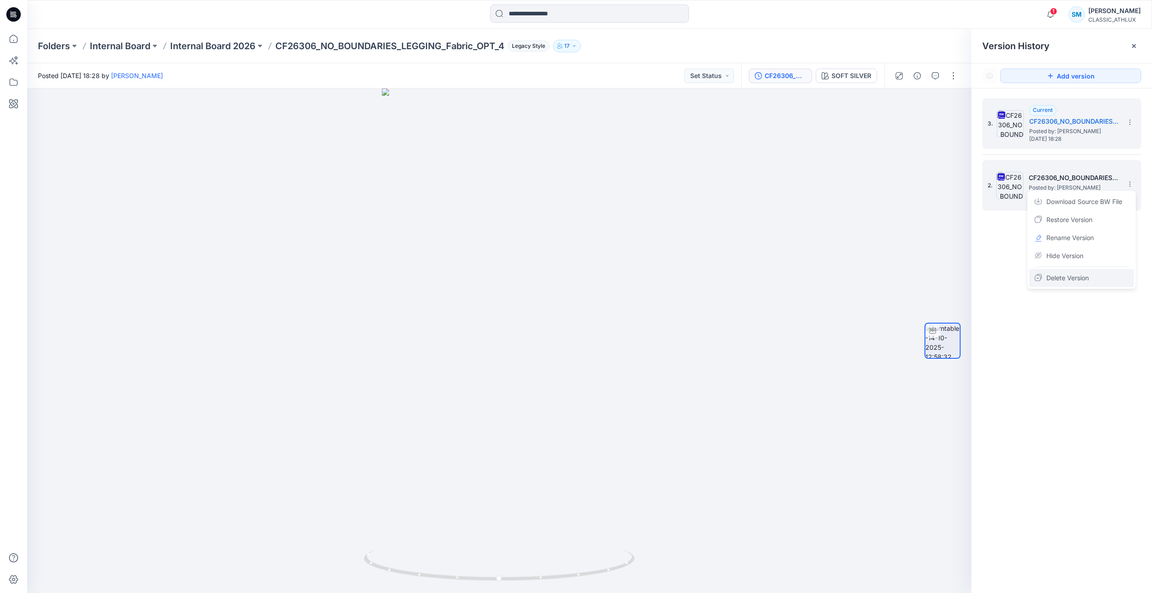
click at [1073, 270] on div "Delete Version" at bounding box center [1082, 278] width 105 height 18
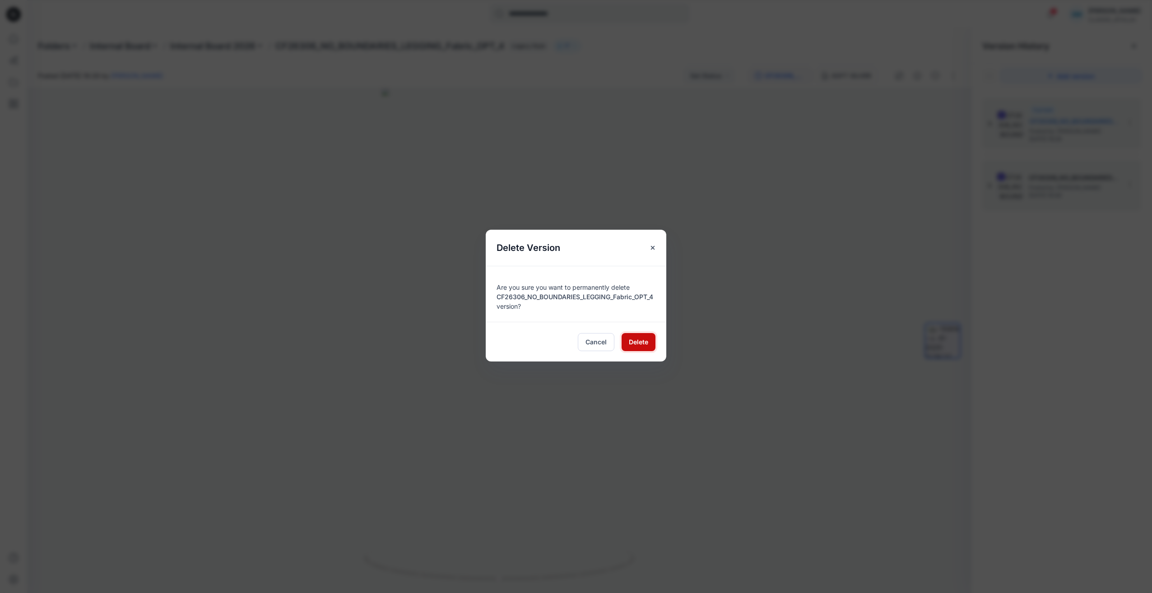
click at [634, 340] on span "Delete" at bounding box center [638, 341] width 19 height 9
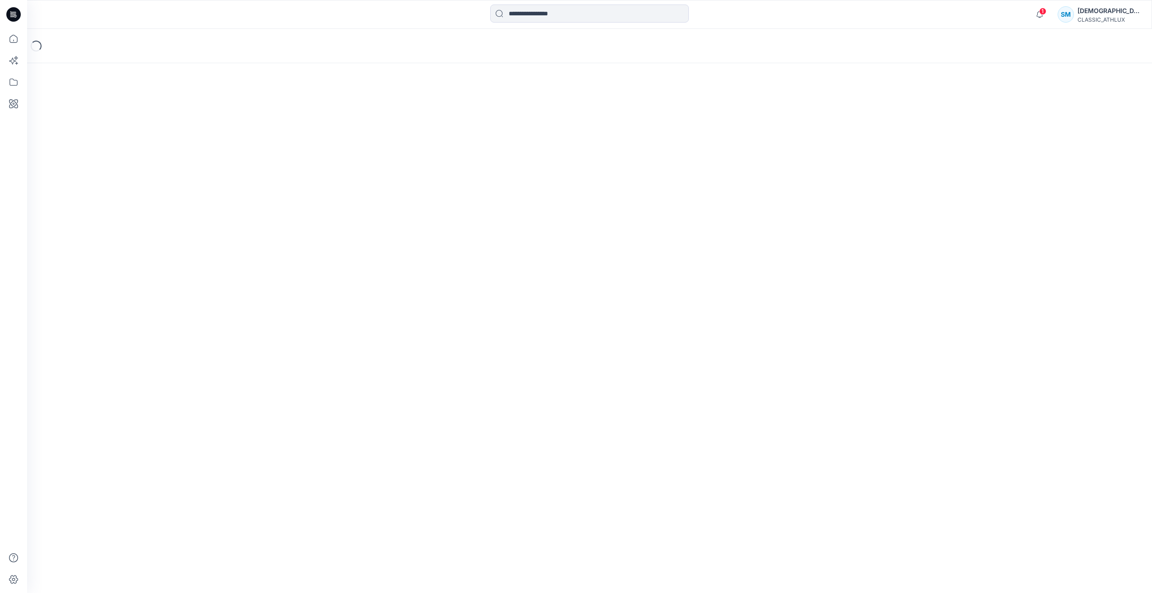
drag, startPoint x: 12, startPoint y: 15, endPoint x: 32, endPoint y: 23, distance: 21.1
click at [12, 15] on icon at bounding box center [13, 14] width 14 height 29
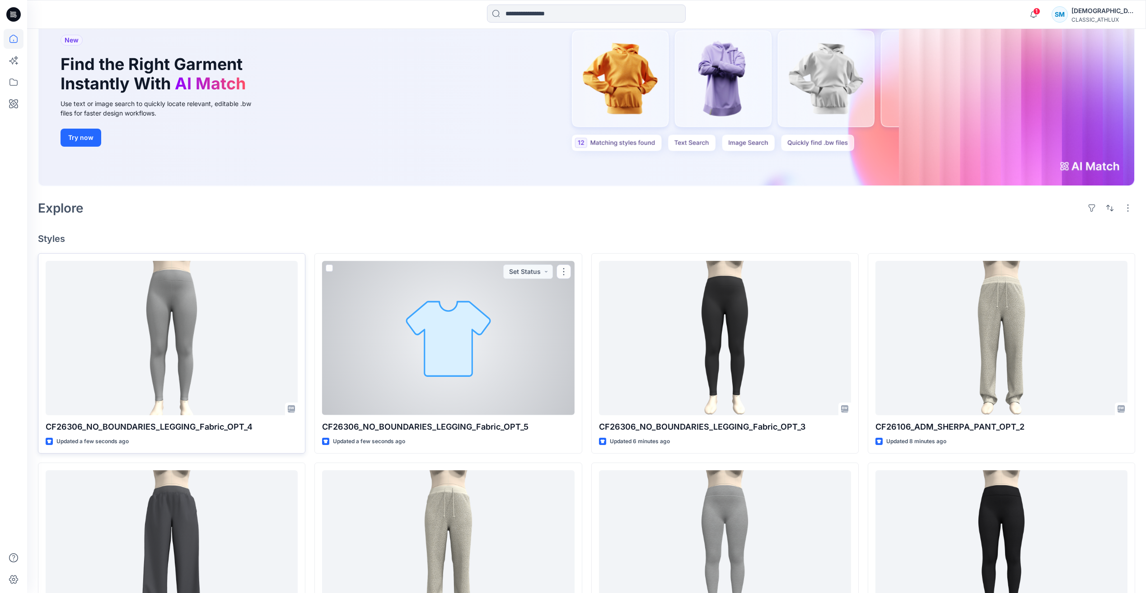
scroll to position [135, 0]
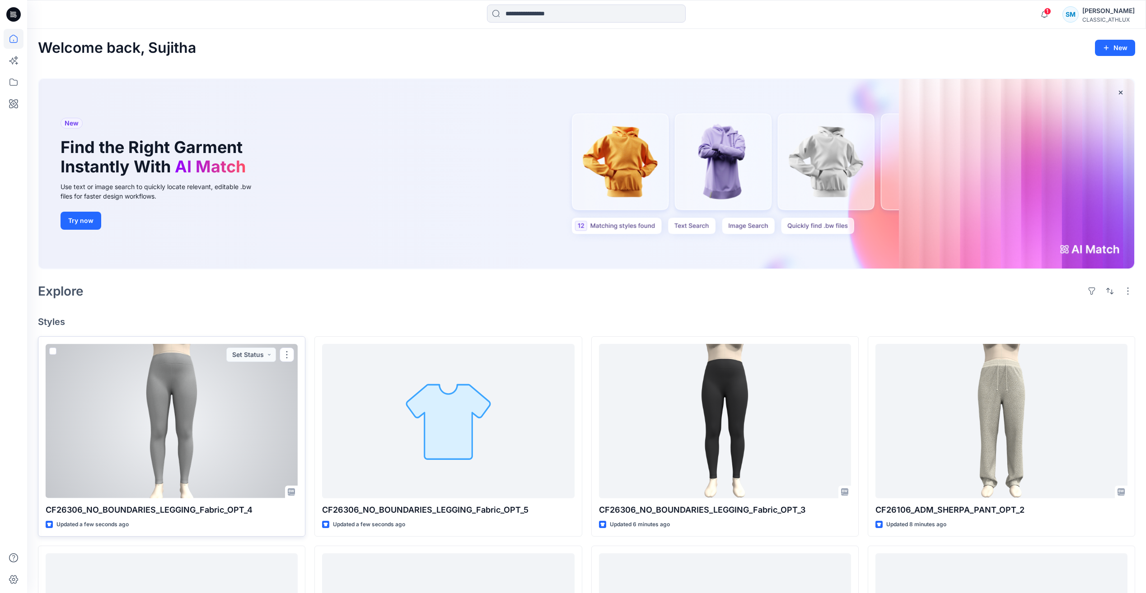
click at [259, 434] on div at bounding box center [172, 421] width 252 height 154
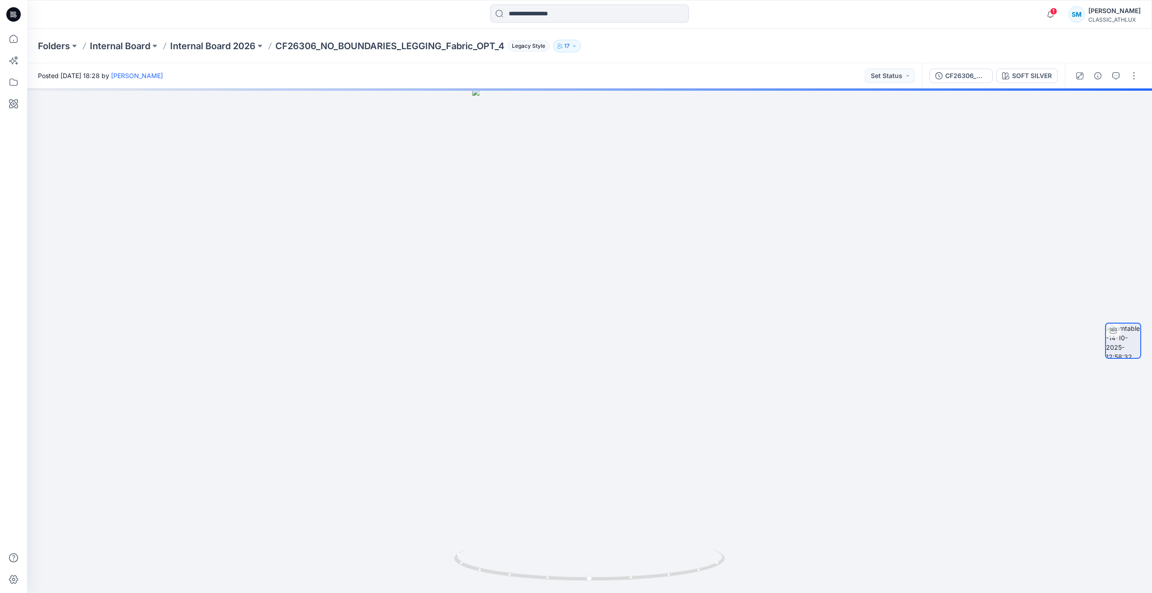
click at [956, 83] on div "CF26306_NO_BOUNDARIES_LEGGING_Fabric_OPT_4 SOFT SILVER" at bounding box center [993, 75] width 143 height 25
click at [961, 76] on div "CF26306_NO_BOUNDARIES_LEGGING_Fabric_OPT_4" at bounding box center [967, 76] width 42 height 10
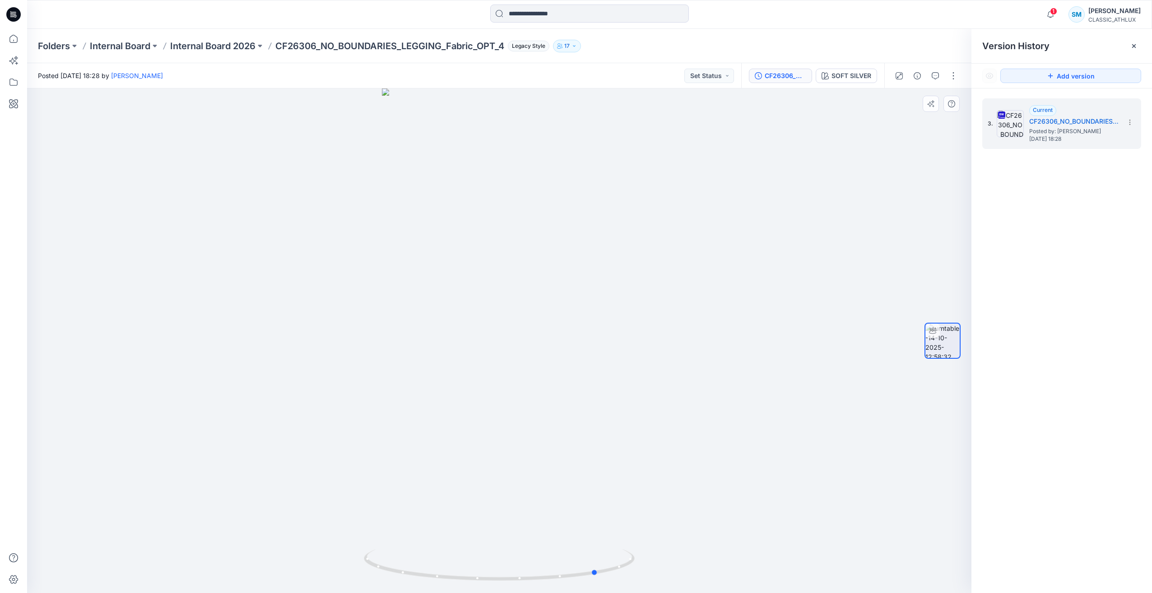
drag, startPoint x: 470, startPoint y: 580, endPoint x: 318, endPoint y: 224, distance: 386.8
click at [561, 587] on div at bounding box center [499, 341] width 945 height 505
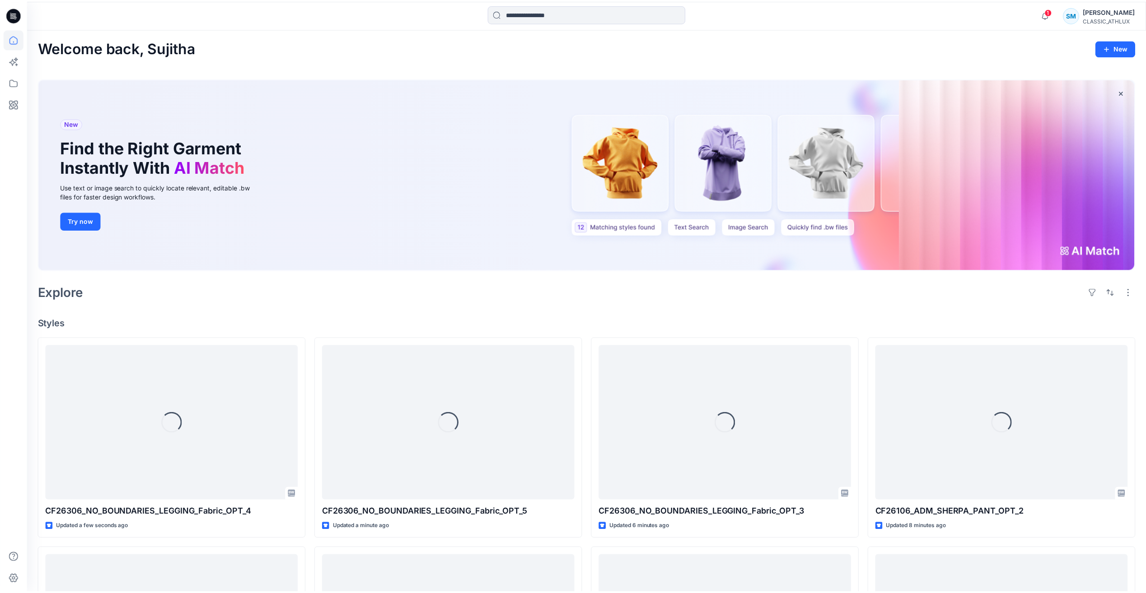
scroll to position [135, 0]
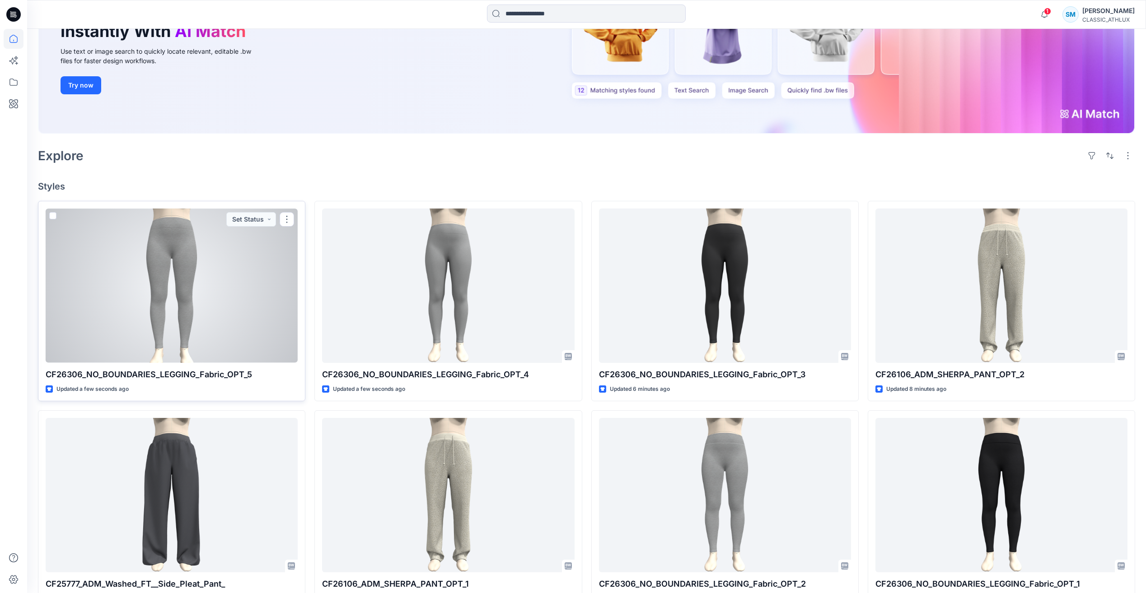
click at [200, 313] on div at bounding box center [172, 286] width 252 height 154
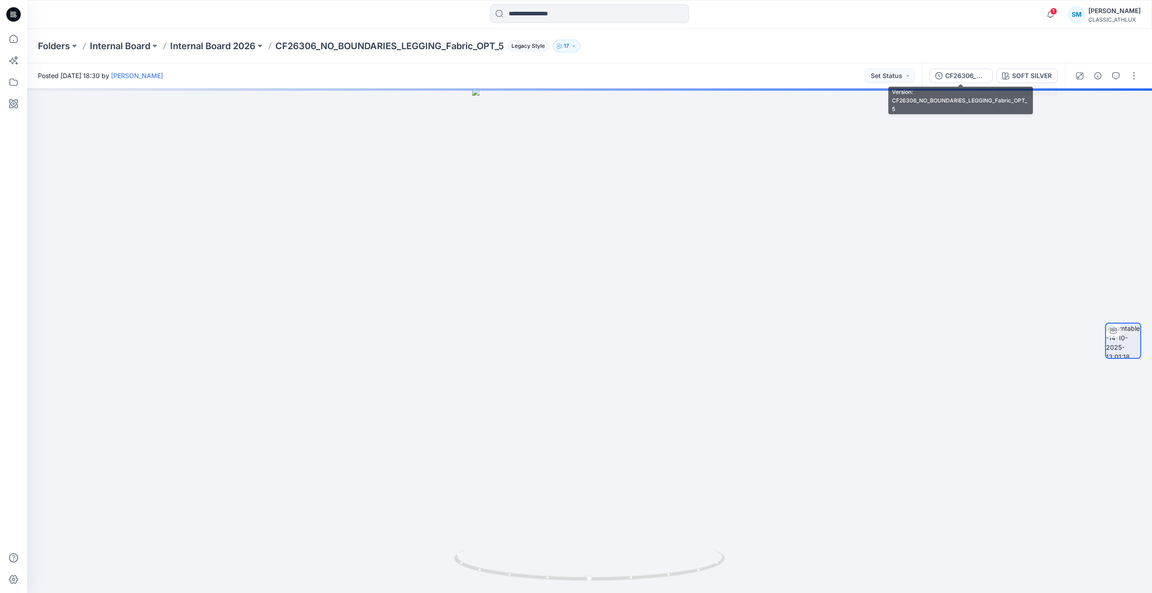
drag, startPoint x: 974, startPoint y: 76, endPoint x: 1035, endPoint y: 98, distance: 64.6
click at [974, 76] on div "CF26306_NO_BOUNDARIES_LEGGING_Fabric_OPT_5" at bounding box center [967, 76] width 42 height 10
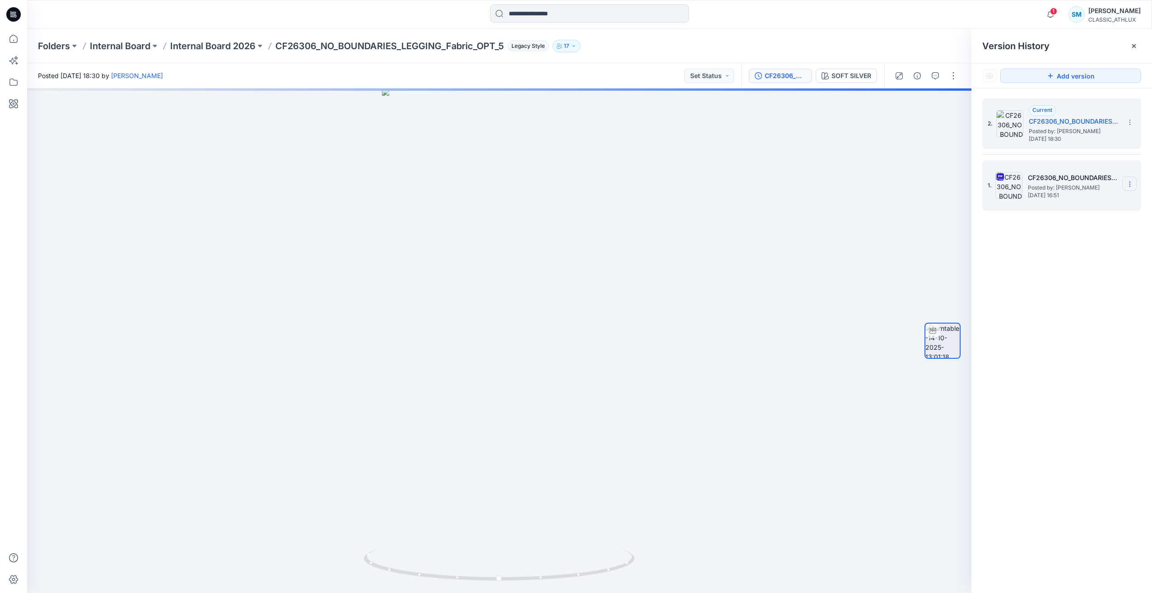
click at [1128, 186] on icon at bounding box center [1130, 184] width 7 height 7
click at [1074, 279] on span "Delete Version" at bounding box center [1068, 278] width 42 height 11
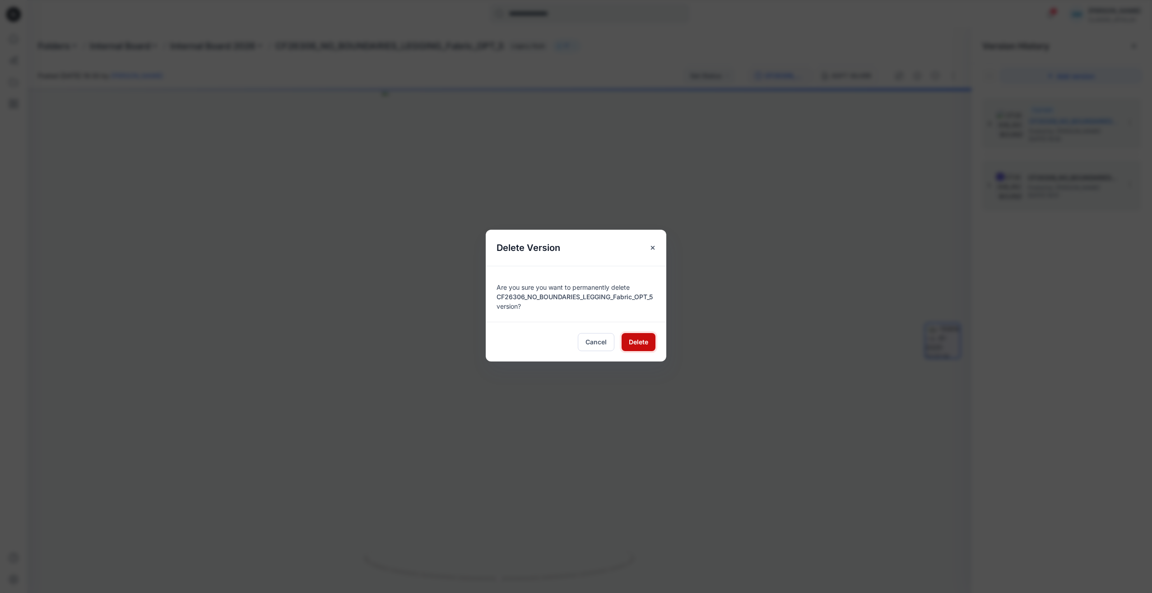
click at [634, 342] on span "Delete" at bounding box center [638, 341] width 19 height 9
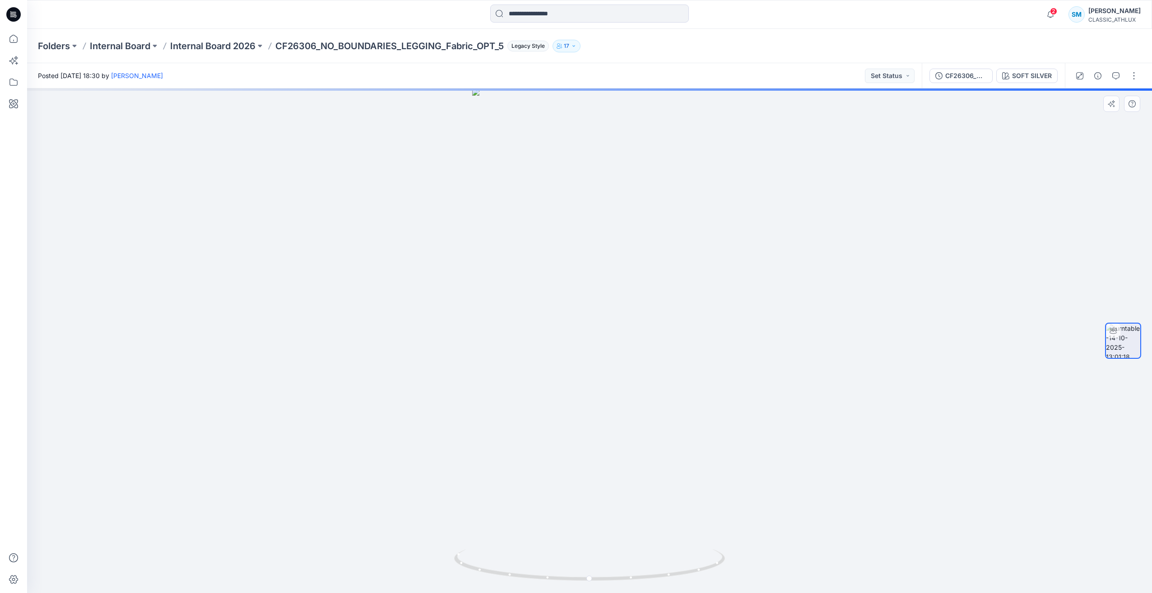
click at [223, 364] on div at bounding box center [589, 341] width 1125 height 505
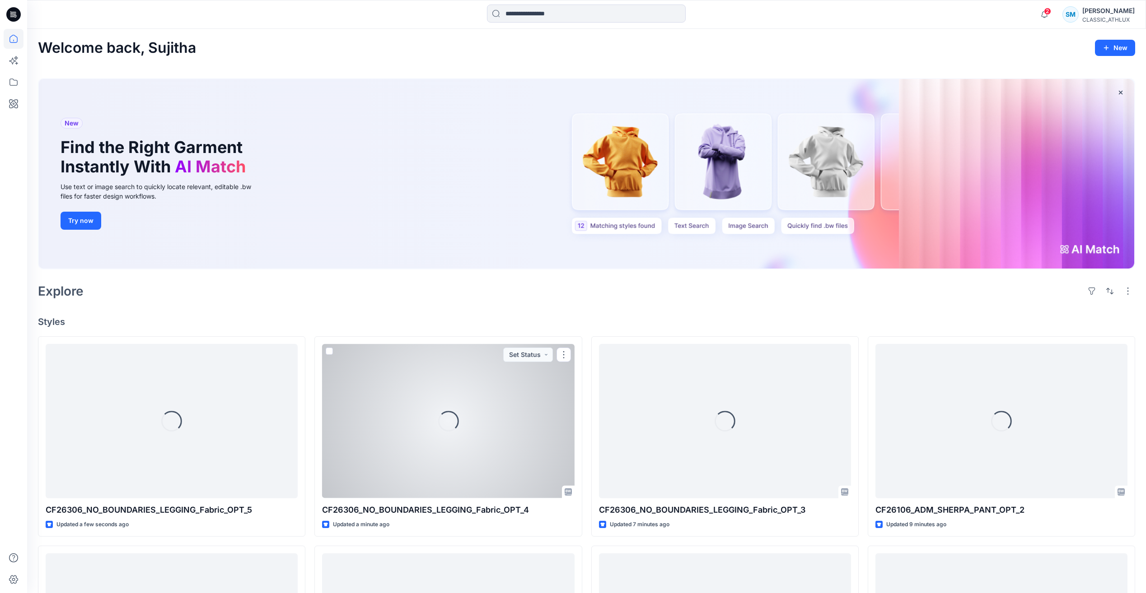
click at [537, 466] on div at bounding box center [448, 421] width 252 height 154
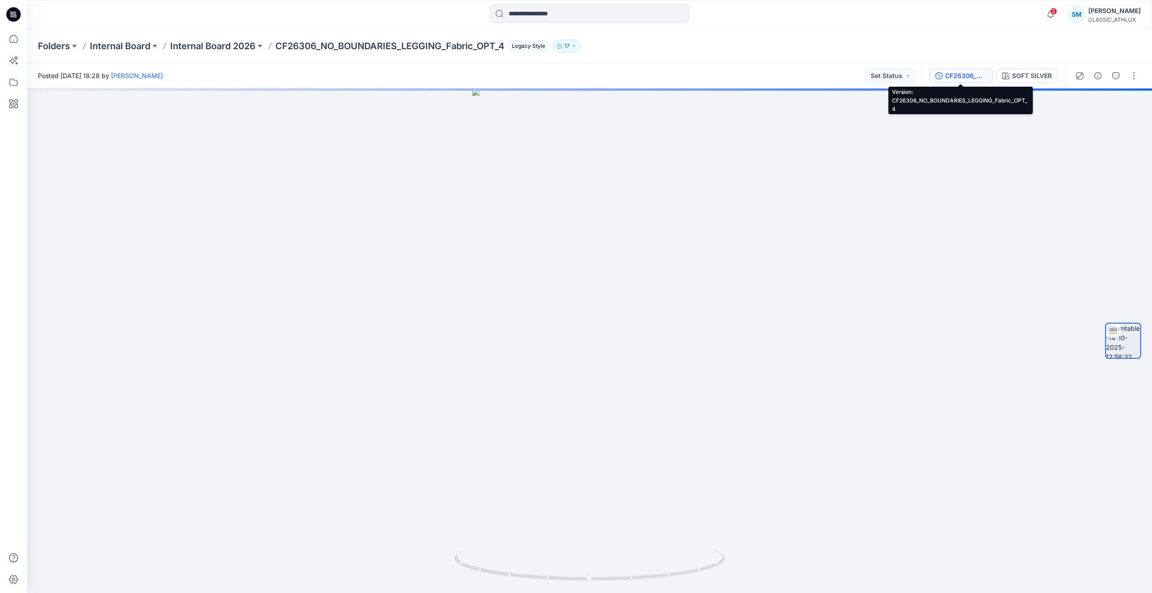
click at [945, 81] on button "CF26306_NO_BOUNDARIES_LEGGING_Fabric_OPT_4" at bounding box center [961, 76] width 63 height 14
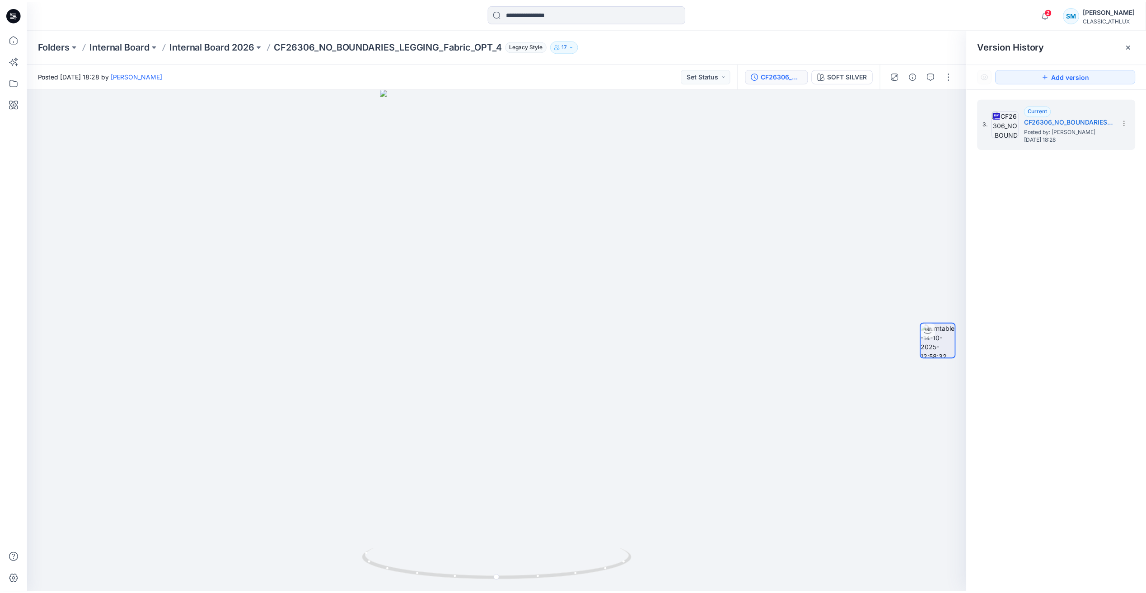
scroll to position [135, 0]
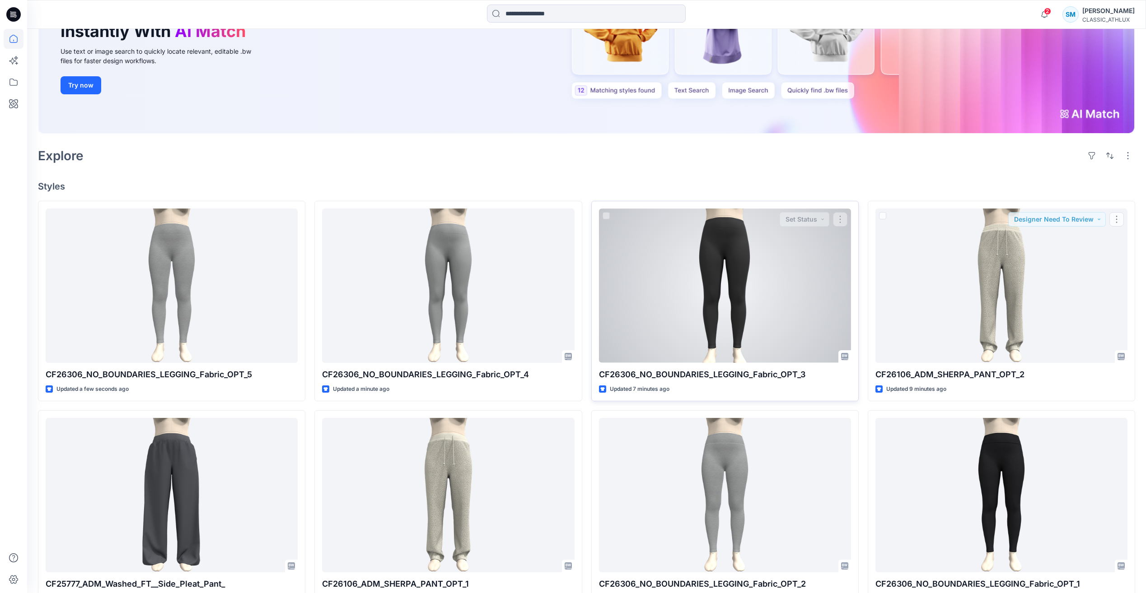
click at [725, 291] on div at bounding box center [725, 286] width 252 height 154
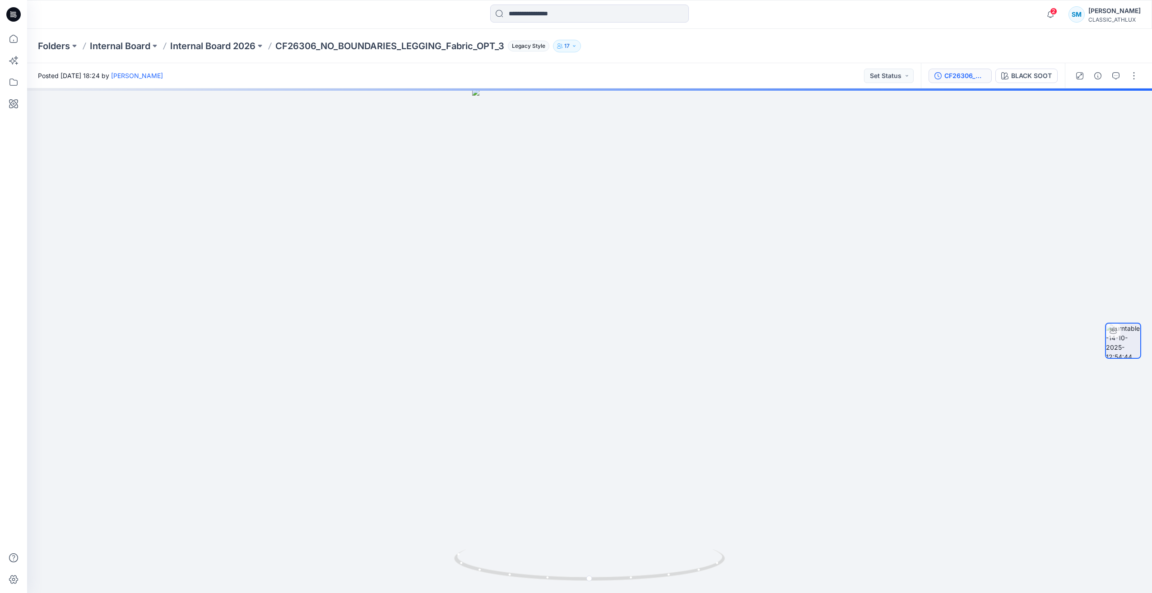
click at [965, 77] on div "CF26306_NO_BOUNDARIES_LEGGING_Fabric_OPT_3" at bounding box center [966, 76] width 42 height 10
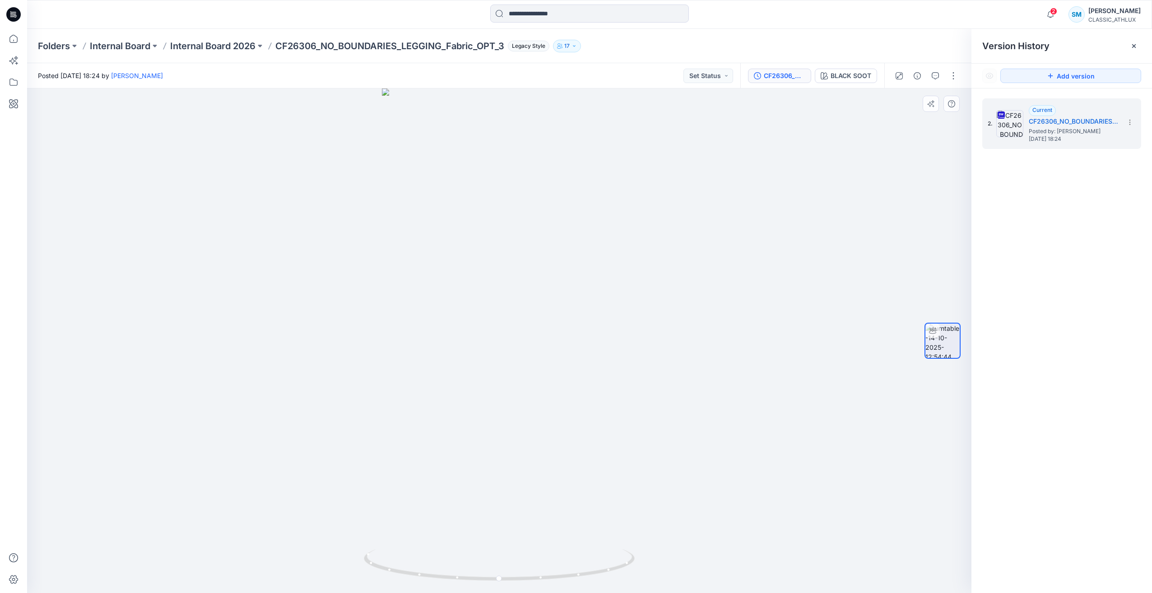
drag, startPoint x: 928, startPoint y: 182, endPoint x: 937, endPoint y: 174, distance: 12.3
click at [928, 181] on div at bounding box center [499, 341] width 945 height 505
click at [918, 76] on icon "button" at bounding box center [917, 75] width 7 height 7
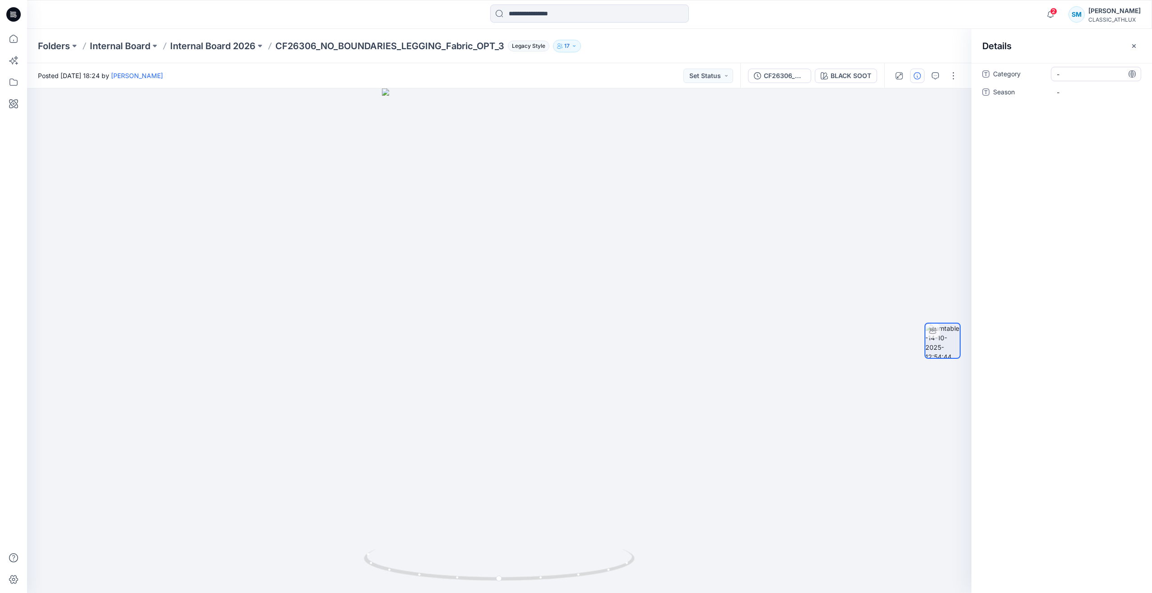
click at [1065, 73] on span "-" at bounding box center [1096, 74] width 79 height 9
type textarea "**********"
drag, startPoint x: 1087, startPoint y: 80, endPoint x: 1031, endPoint y: 54, distance: 61.8
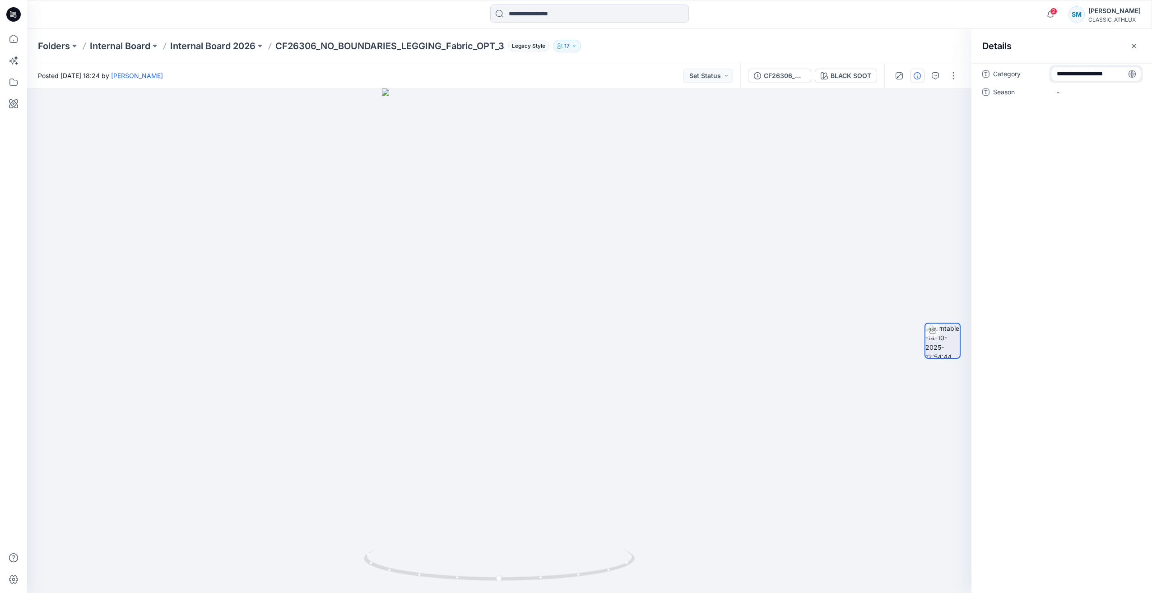
click at [1031, 54] on div "**********" at bounding box center [1062, 311] width 181 height 564
click at [1046, 118] on div "**********" at bounding box center [1062, 328] width 181 height 530
click at [1059, 98] on span "-" at bounding box center [1096, 97] width 79 height 9
type textarea "*****"
click at [1093, 161] on div "Category NO_BOUNDARIES_WOMENS Season *****" at bounding box center [1062, 328] width 181 height 530
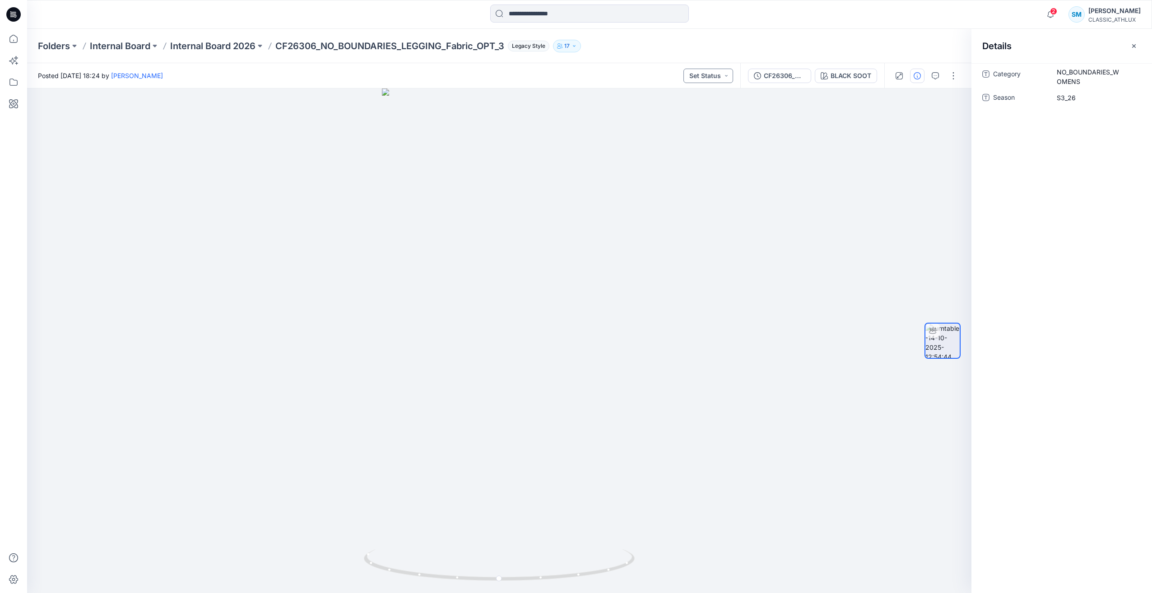
click at [716, 81] on button "Set Status" at bounding box center [709, 76] width 50 height 14
click at [705, 173] on p "Designer Need To Review" at bounding box center [696, 178] width 51 height 12
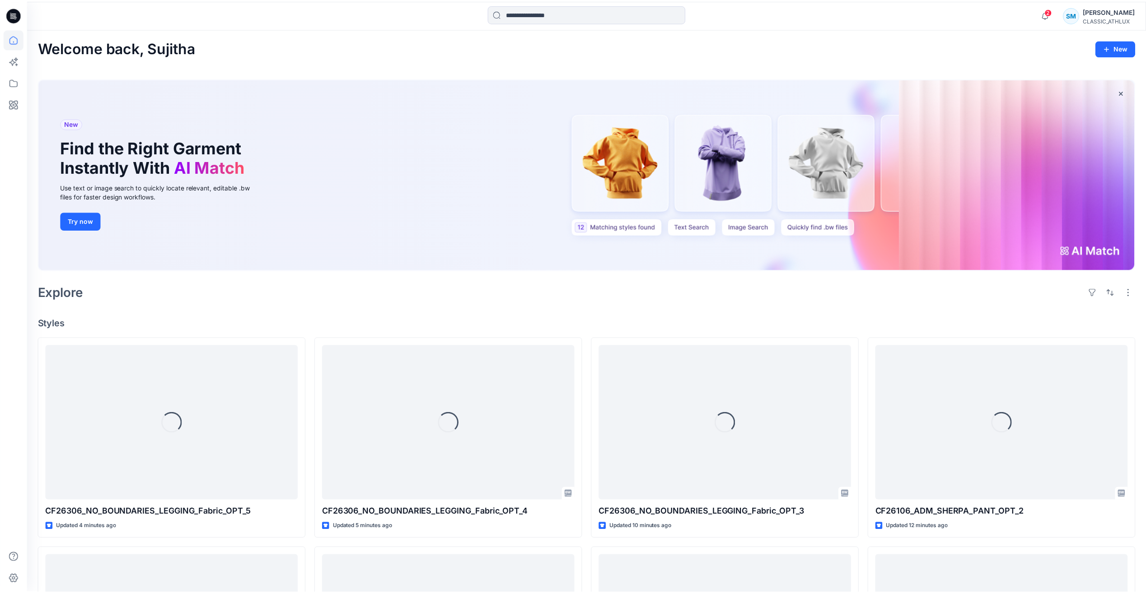
scroll to position [135, 0]
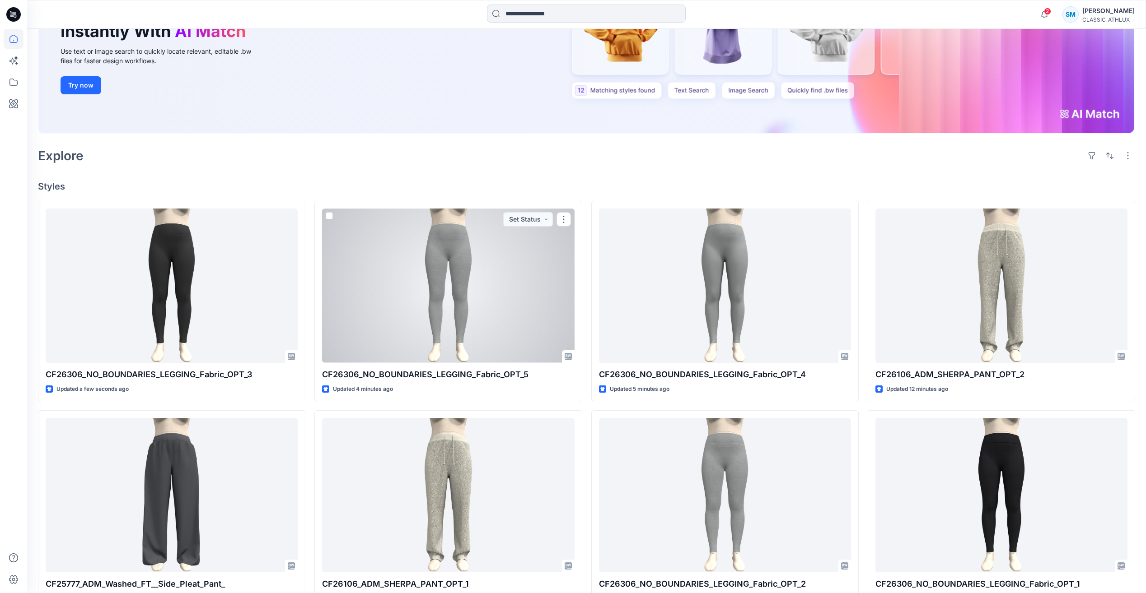
click at [506, 300] on div at bounding box center [448, 286] width 252 height 154
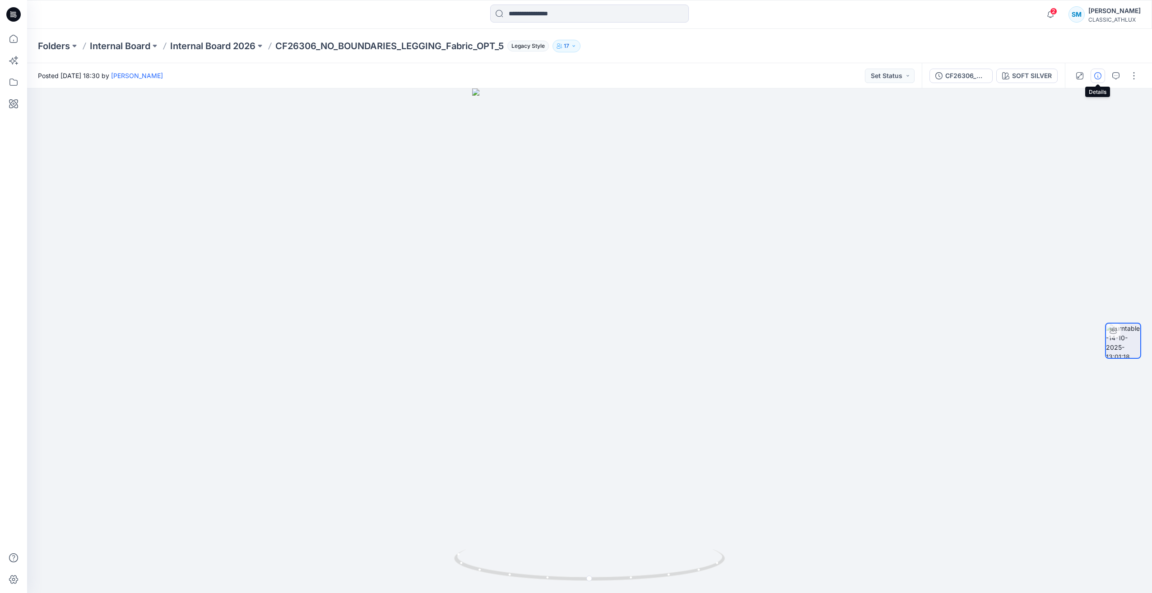
click at [1097, 74] on icon "button" at bounding box center [1098, 75] width 7 height 7
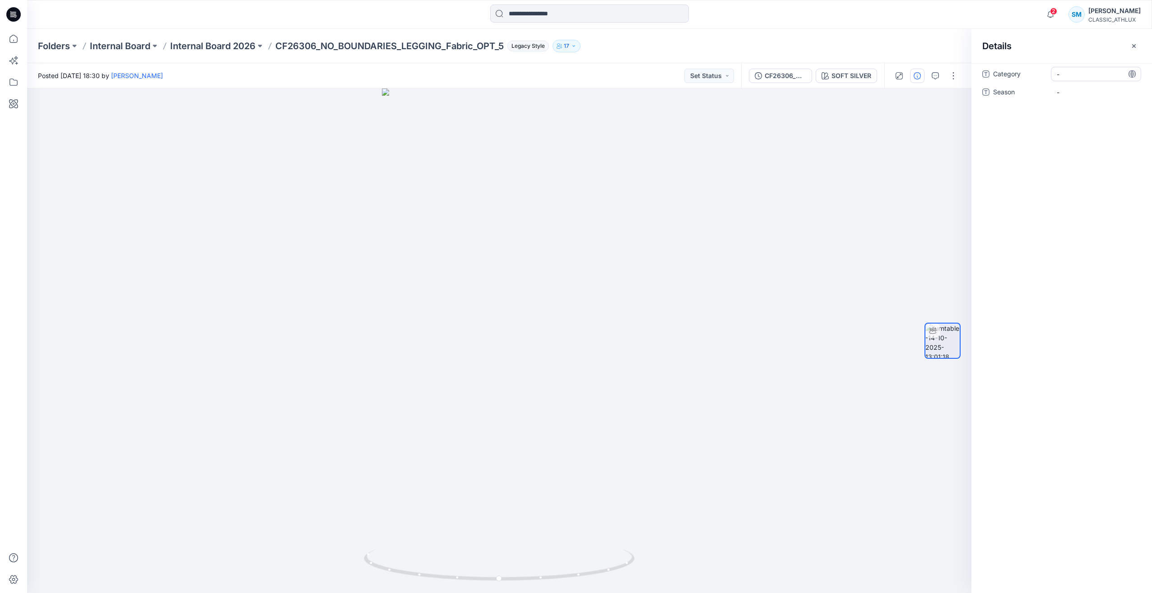
click at [1072, 74] on span "-" at bounding box center [1096, 74] width 79 height 9
click at [1072, 74] on textarea at bounding box center [1096, 74] width 90 height 14
type textarea "**********"
click at [1075, 89] on div "**********" at bounding box center [1062, 88] width 159 height 43
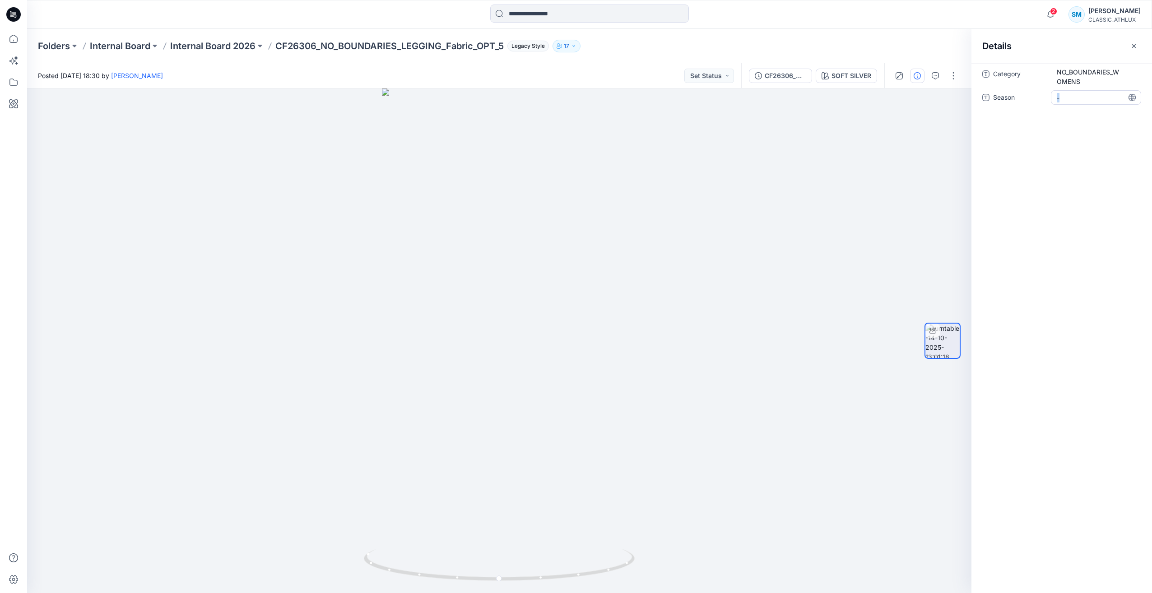
click at [1075, 89] on div "Category NO_BOUNDARIES_WOMENS Season -" at bounding box center [1062, 91] width 159 height 49
click at [1073, 97] on span "-" at bounding box center [1096, 97] width 79 height 9
type textarea "*****"
click at [710, 78] on button "Set Status" at bounding box center [710, 76] width 50 height 14
drag, startPoint x: 704, startPoint y: 175, endPoint x: 714, endPoint y: 175, distance: 10.4
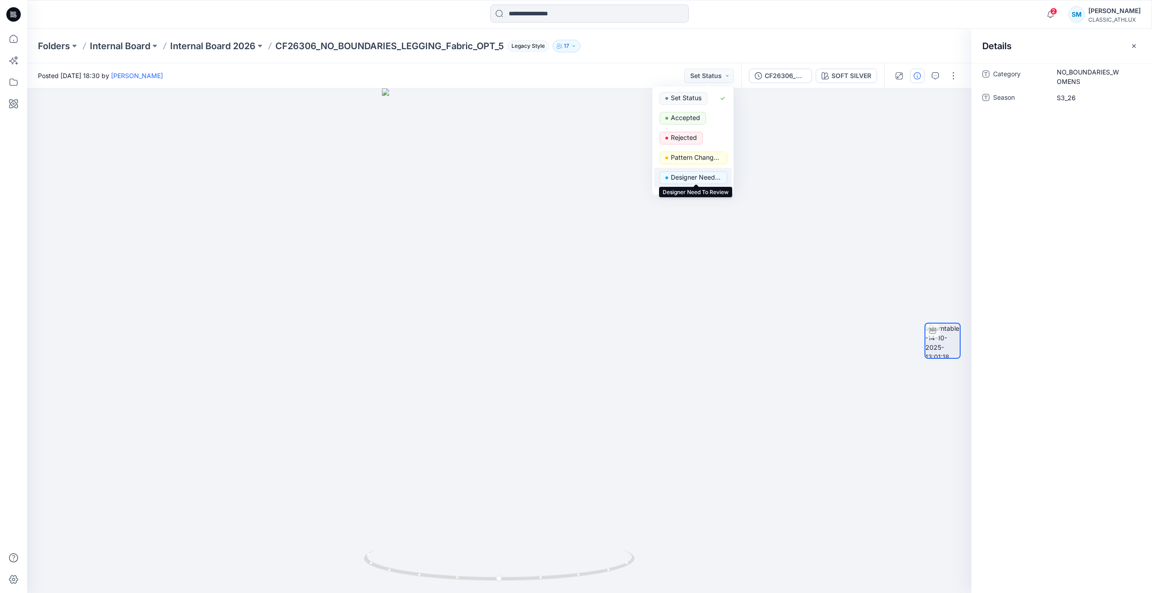
click at [704, 175] on p "Designer Need To Review" at bounding box center [696, 178] width 51 height 12
click at [718, 176] on div at bounding box center [499, 341] width 945 height 505
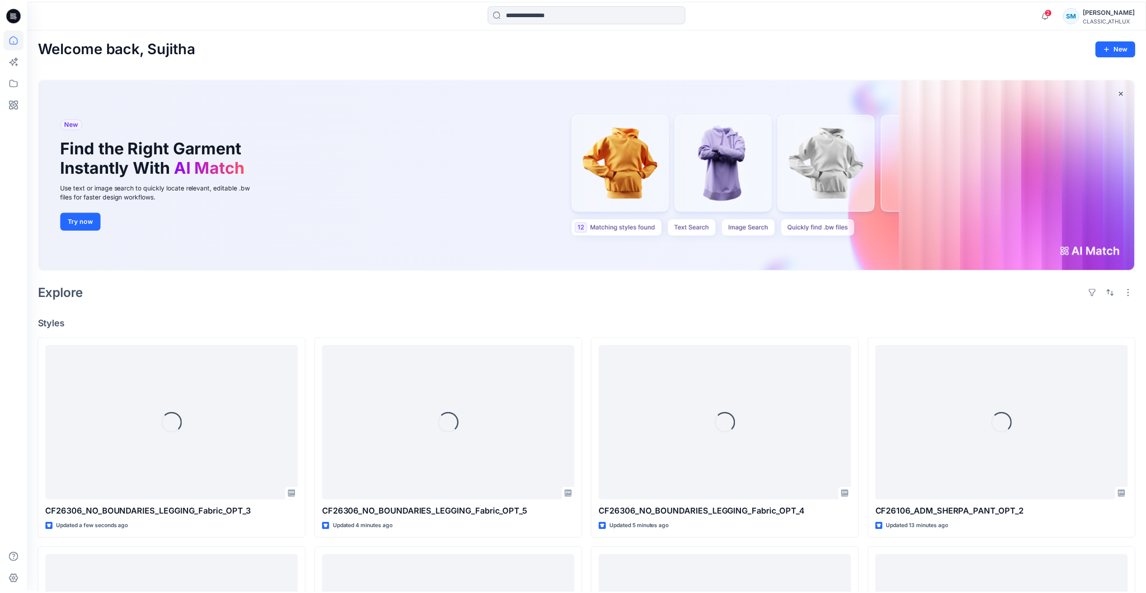
scroll to position [135, 0]
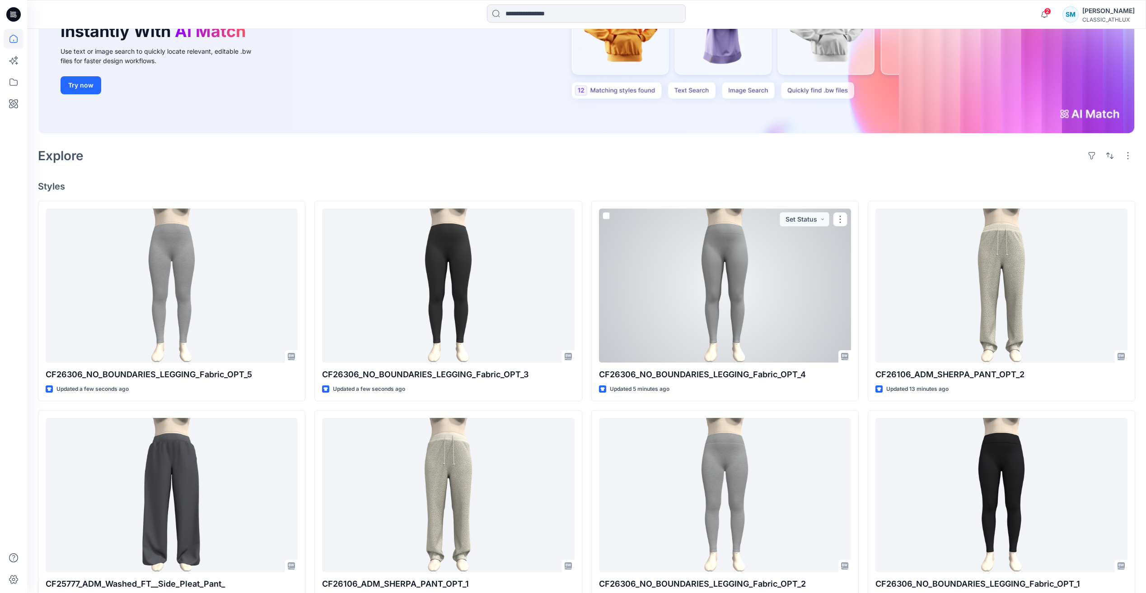
click at [784, 307] on div at bounding box center [725, 286] width 252 height 154
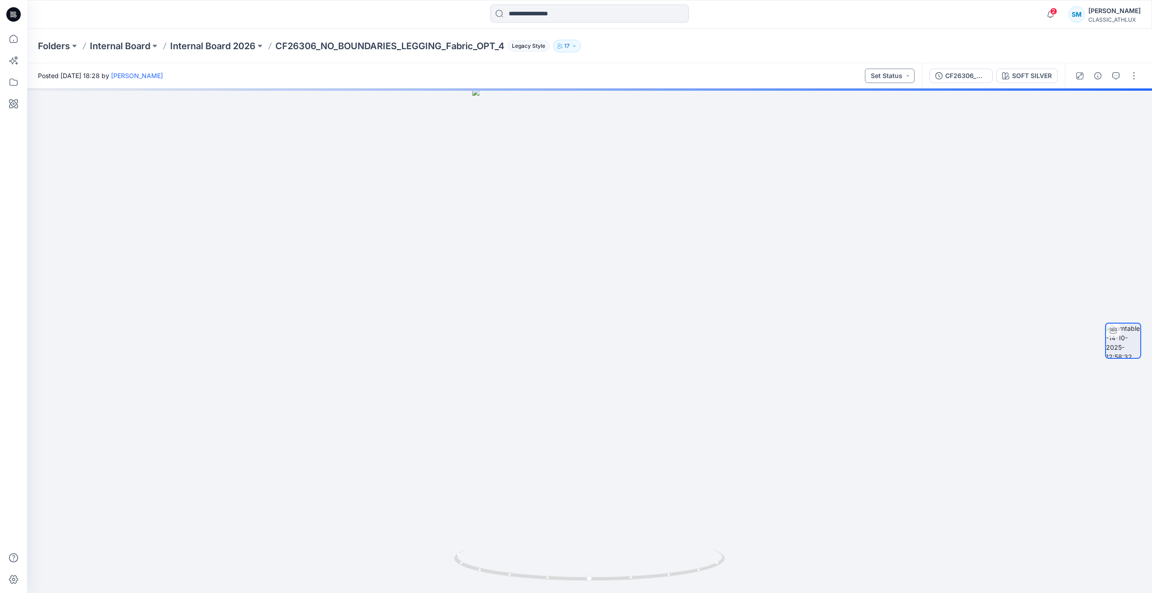
click at [892, 80] on button "Set Status" at bounding box center [890, 76] width 50 height 14
click at [879, 176] on p "Designer Need To Review" at bounding box center [877, 178] width 51 height 12
click at [1101, 76] on icon "button" at bounding box center [1098, 75] width 7 height 7
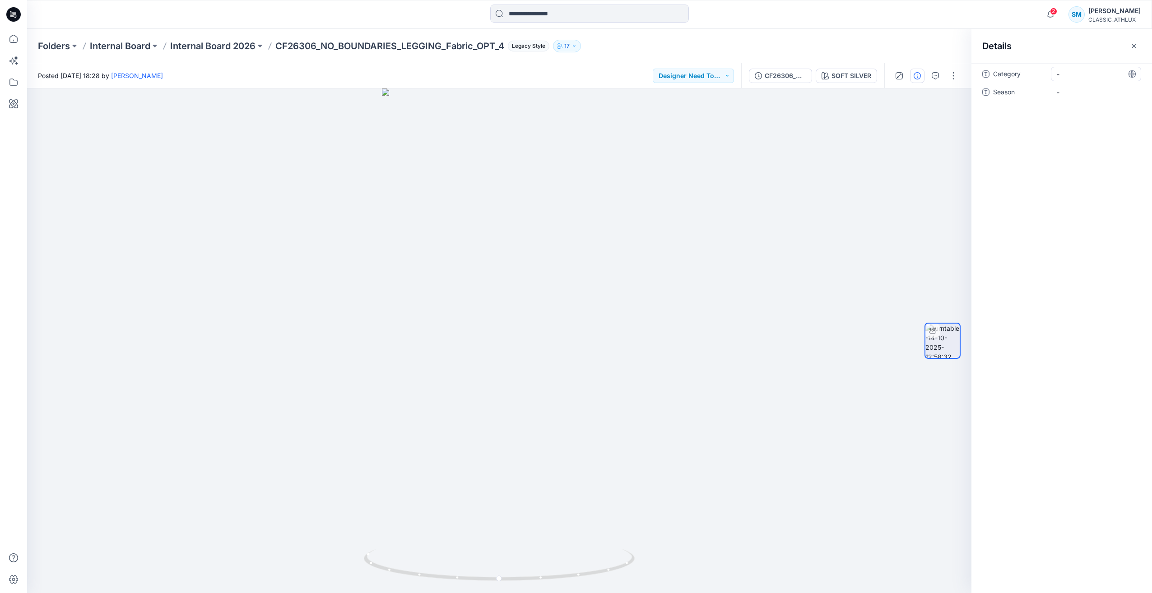
click at [1092, 76] on span "-" at bounding box center [1096, 74] width 79 height 9
type textarea "**********"
click at [1068, 135] on div "**********" at bounding box center [1062, 328] width 181 height 530
click at [1078, 93] on span "-" at bounding box center [1096, 97] width 79 height 9
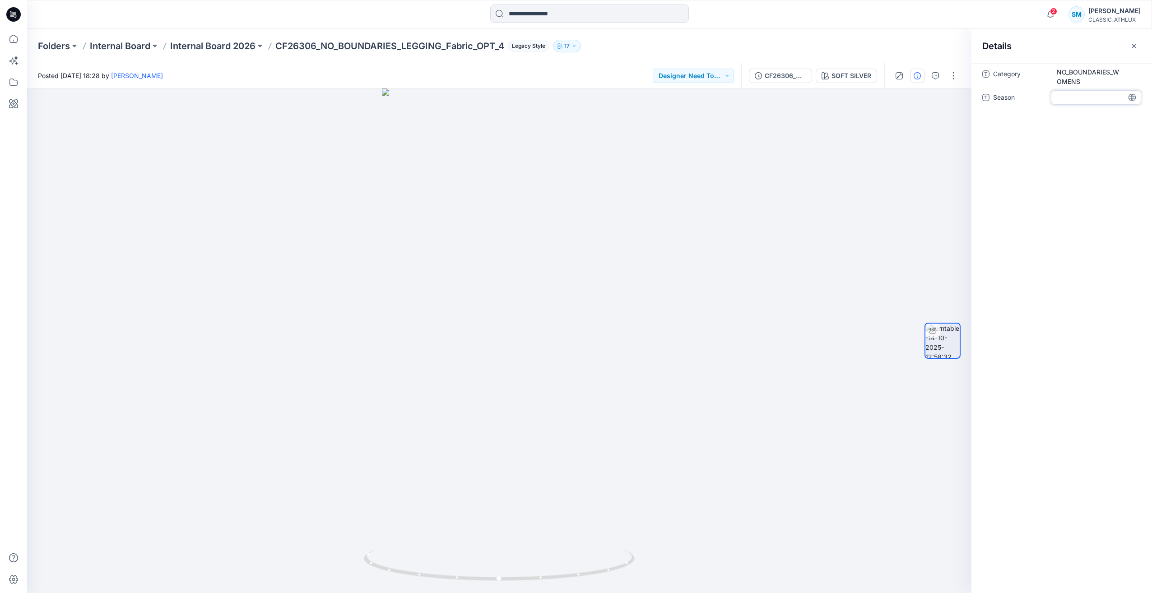
click at [1078, 93] on textarea at bounding box center [1096, 97] width 90 height 14
type textarea "*****"
drag, startPoint x: 870, startPoint y: 156, endPoint x: 892, endPoint y: 157, distance: 22.6
click at [871, 156] on div at bounding box center [499, 341] width 945 height 505
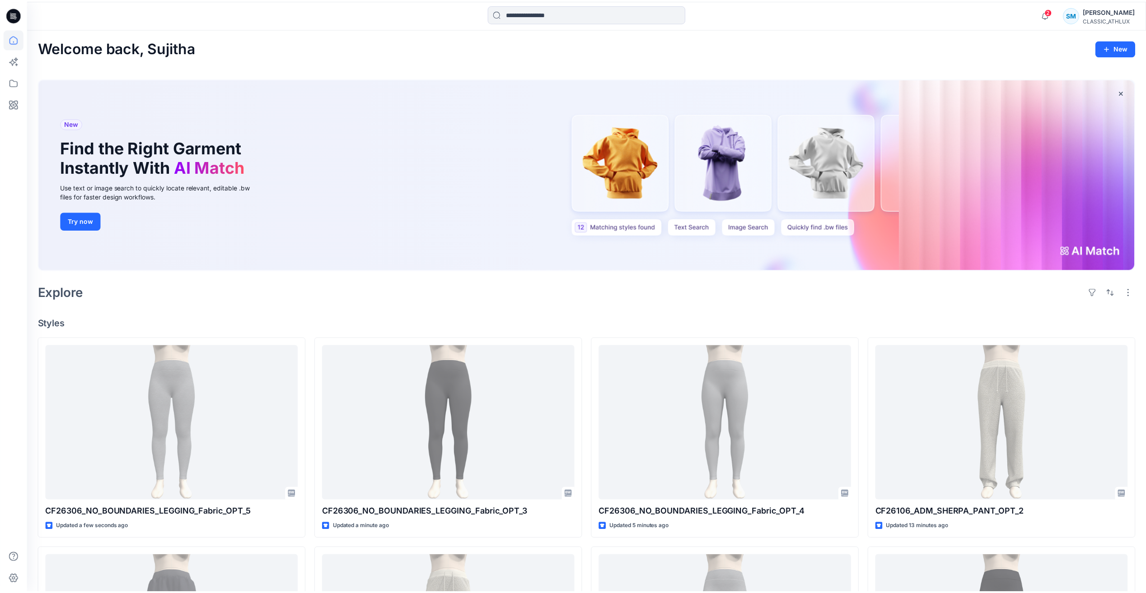
scroll to position [135, 0]
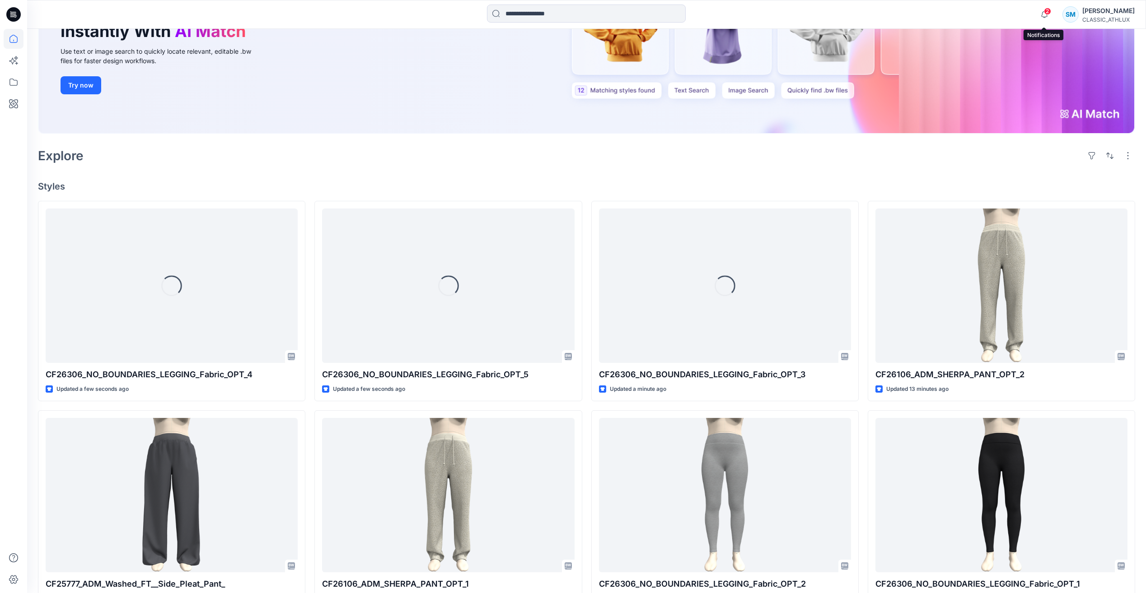
click at [1047, 12] on span "2" at bounding box center [1047, 11] width 7 height 7
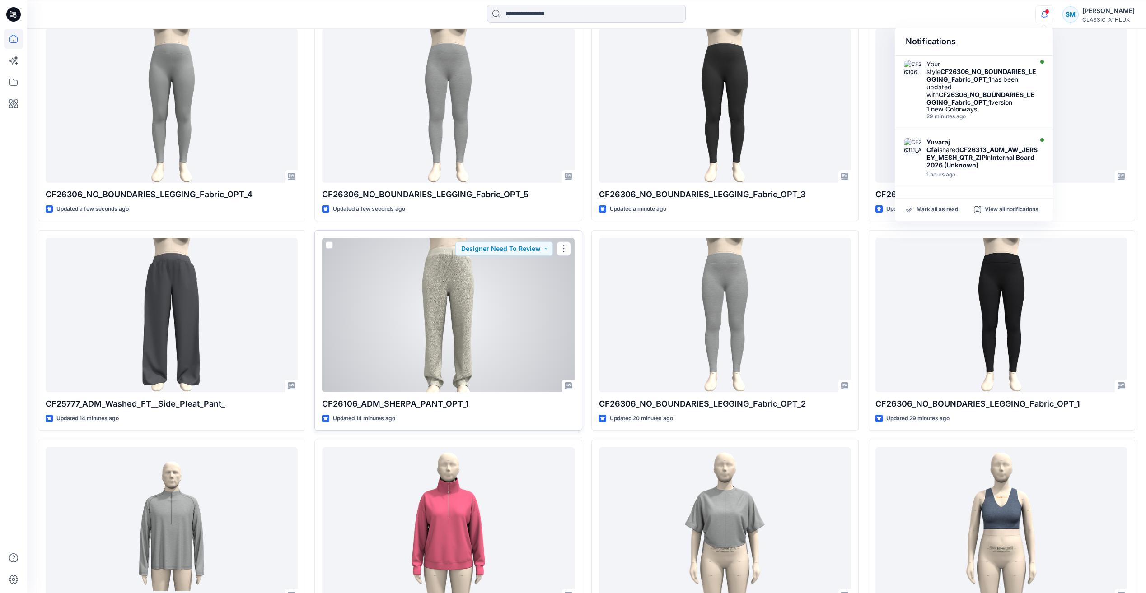
scroll to position [316, 0]
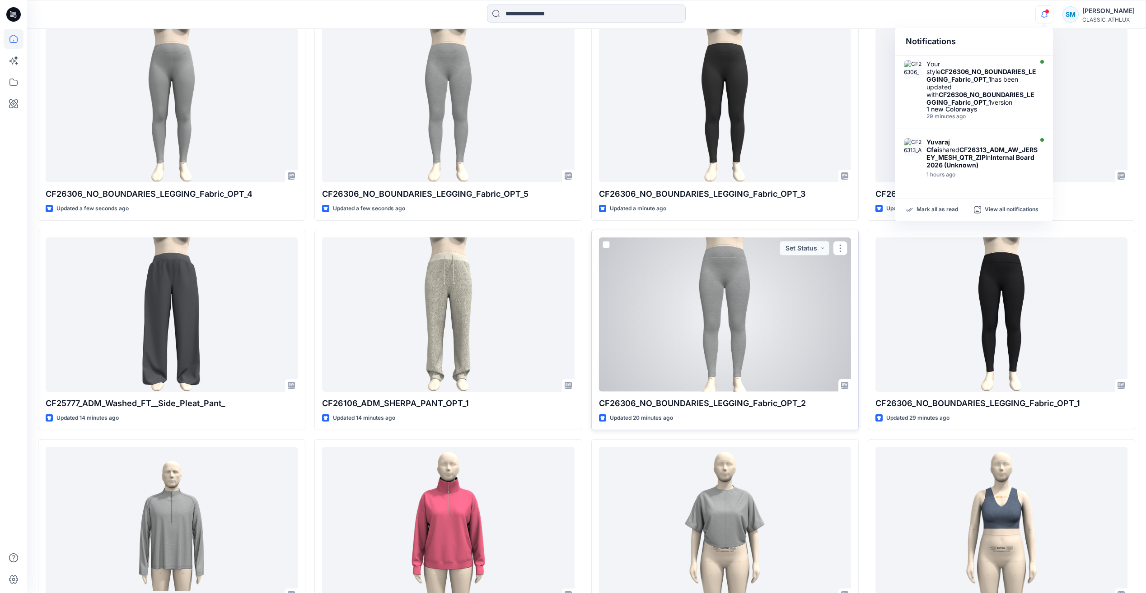
click at [798, 329] on div at bounding box center [725, 315] width 252 height 154
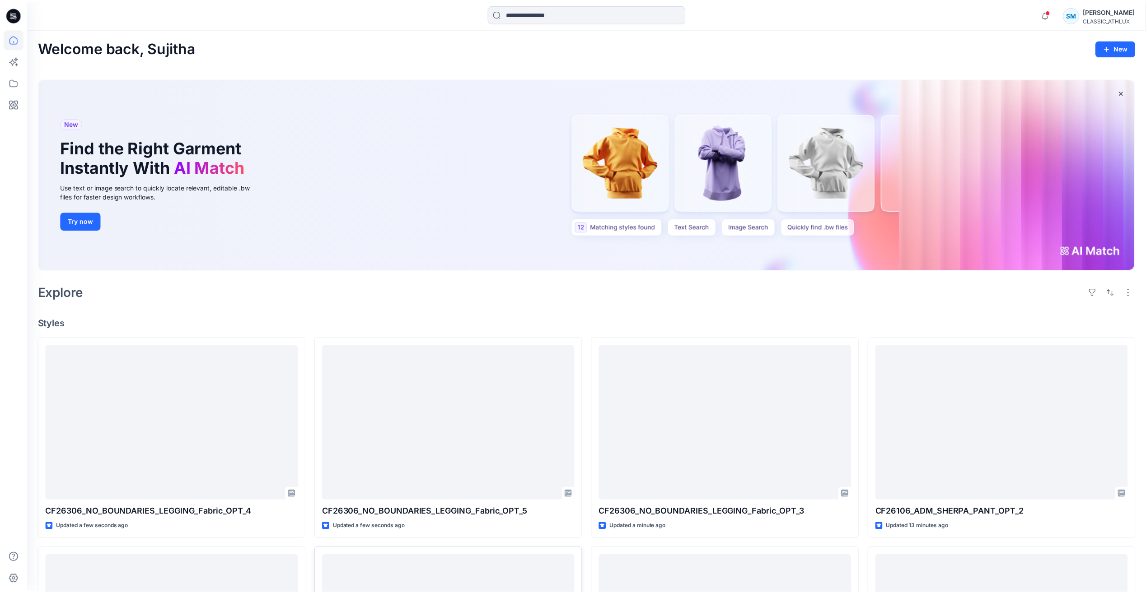
scroll to position [316, 0]
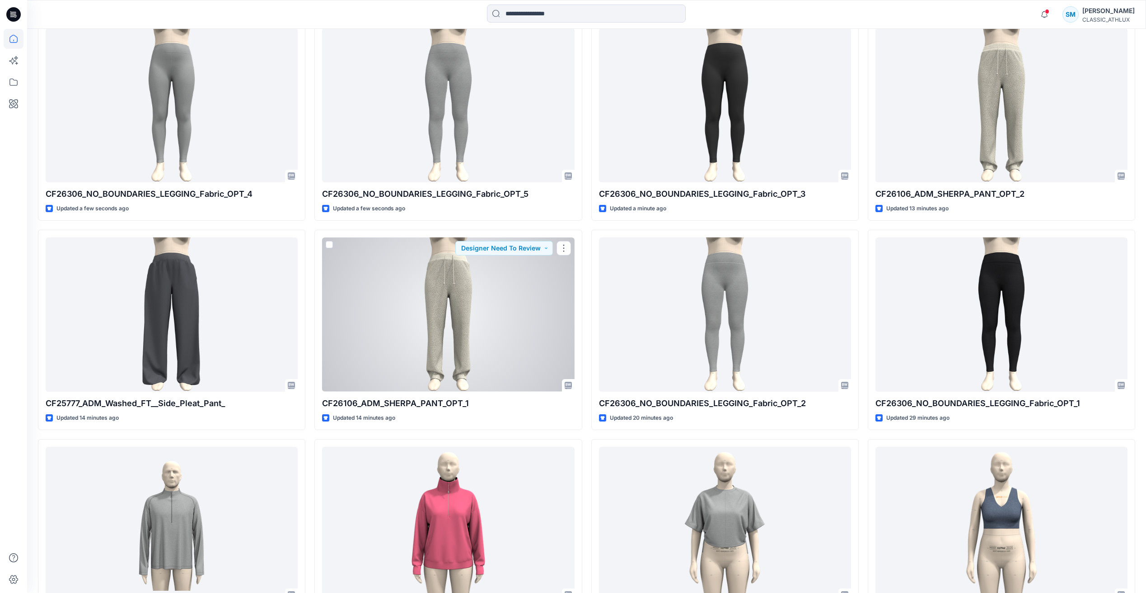
drag, startPoint x: 499, startPoint y: 360, endPoint x: 504, endPoint y: 360, distance: 4.5
click at [499, 360] on div at bounding box center [448, 315] width 252 height 154
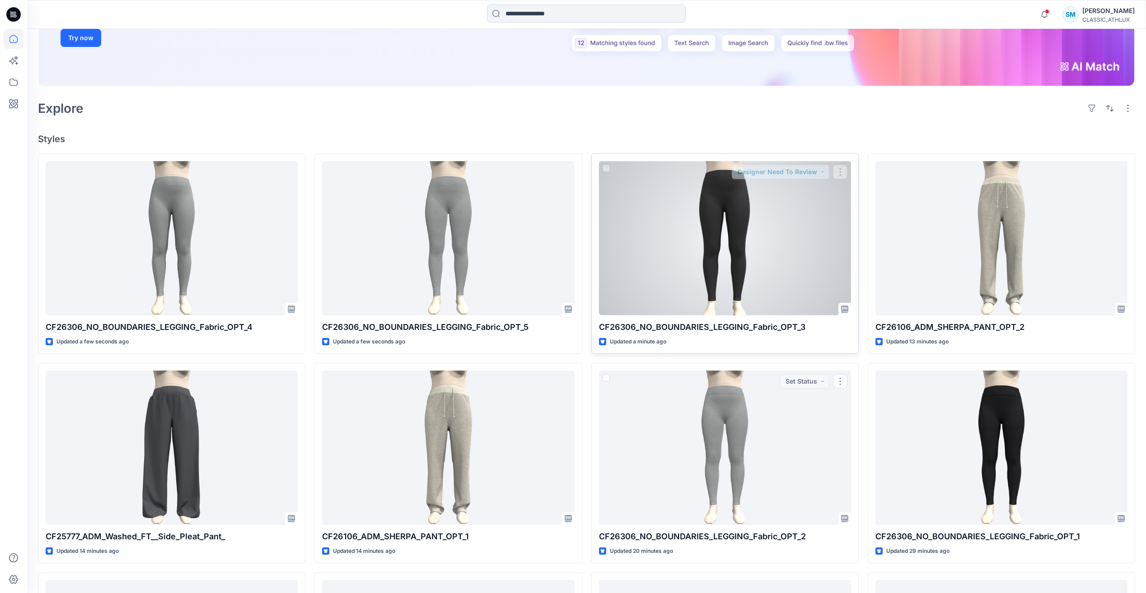
scroll to position [181, 0]
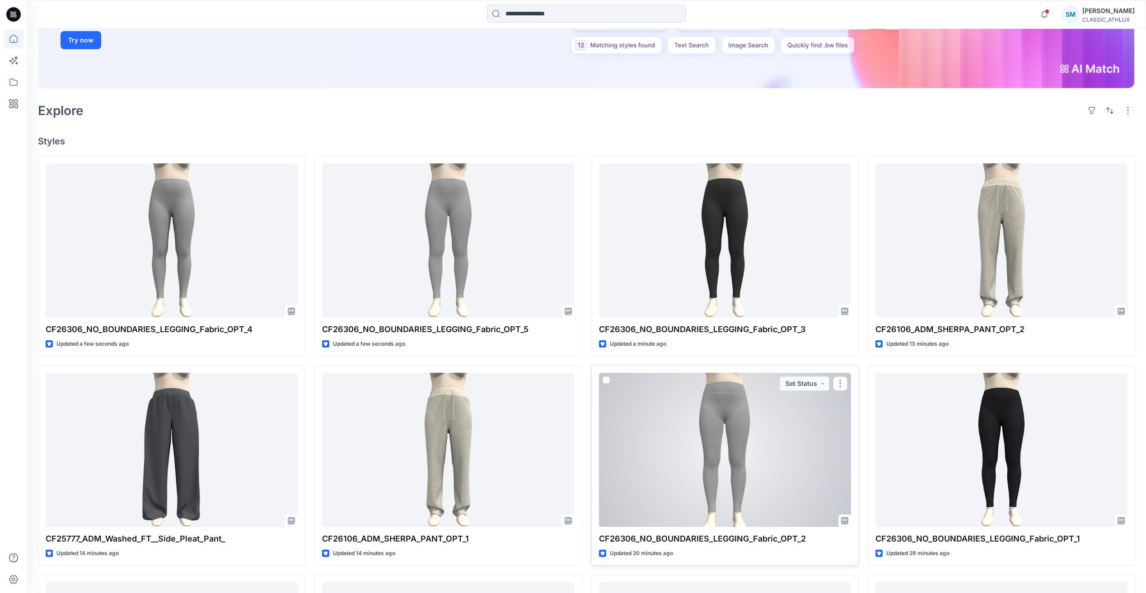
click at [746, 424] on div at bounding box center [725, 450] width 252 height 154
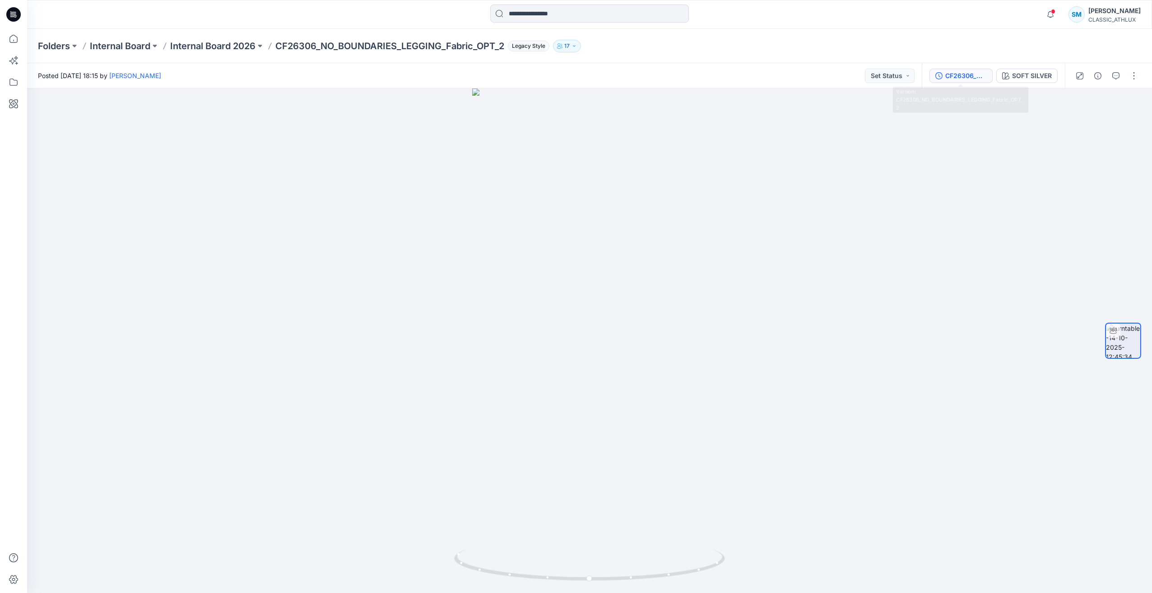
click at [961, 81] on button "CF26306_NO_BOUNDARIES_LEGGING_Fabric_OPT_2" at bounding box center [961, 76] width 63 height 14
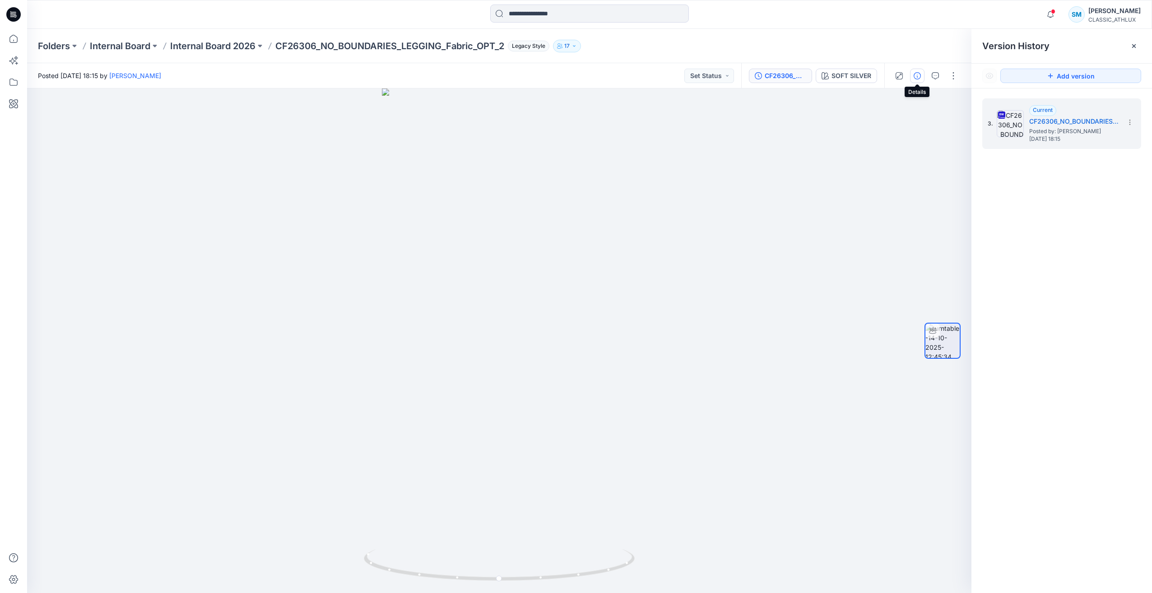
click at [920, 80] on button "button" at bounding box center [917, 76] width 14 height 14
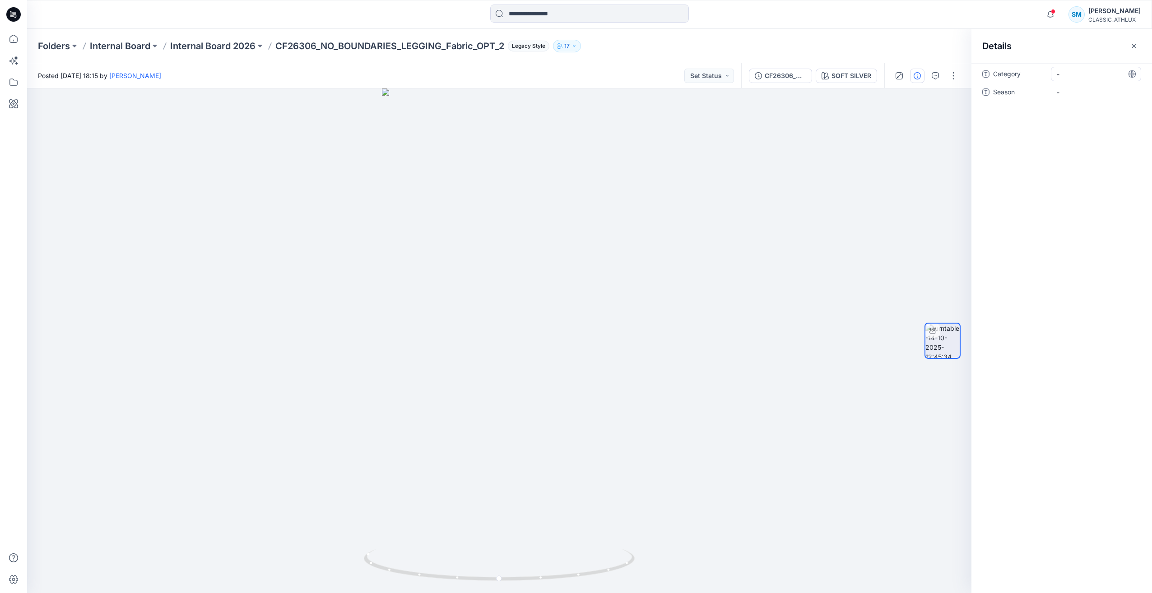
click at [1066, 73] on span "-" at bounding box center [1096, 74] width 79 height 9
click at [1066, 73] on textarea at bounding box center [1096, 74] width 90 height 14
type textarea "**********"
click at [1081, 148] on div "Category NO_BOUNDARIES_WOMENS Season -" at bounding box center [1062, 328] width 181 height 530
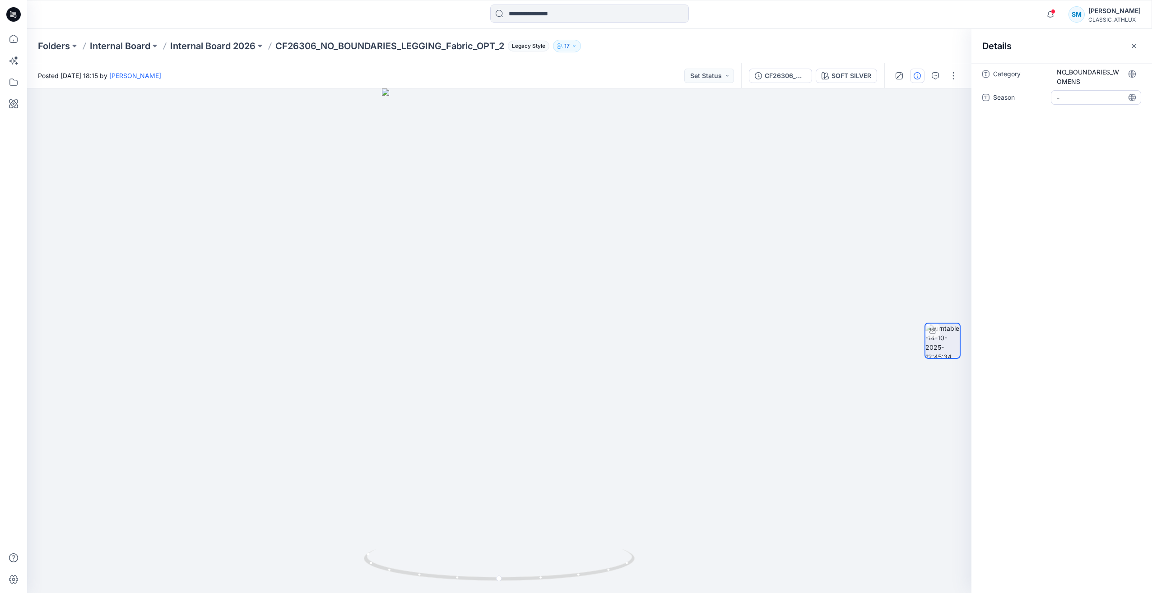
click at [1074, 96] on span "-" at bounding box center [1096, 97] width 79 height 9
type textarea "*****"
click at [1084, 182] on div "Category NO_BOUNDARIES_WOMENS Season *****" at bounding box center [1062, 328] width 181 height 530
click at [801, 162] on div at bounding box center [499, 341] width 945 height 505
click at [725, 79] on button "Set Status" at bounding box center [710, 76] width 50 height 14
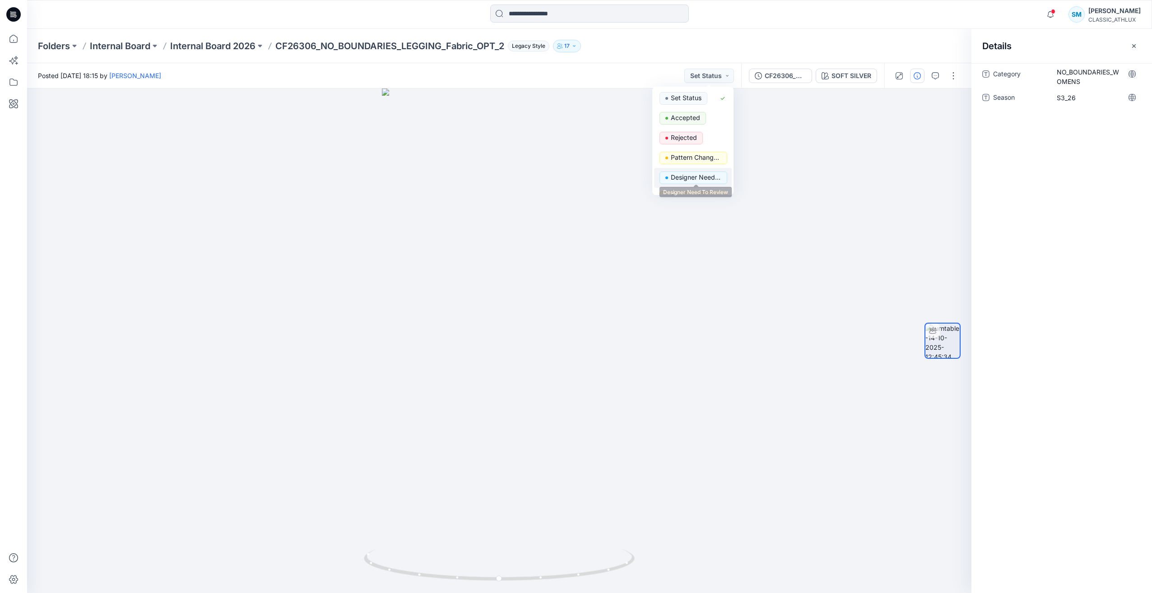
click at [700, 176] on p "Designer Need To Review" at bounding box center [696, 178] width 51 height 12
click at [877, 224] on div at bounding box center [499, 341] width 945 height 505
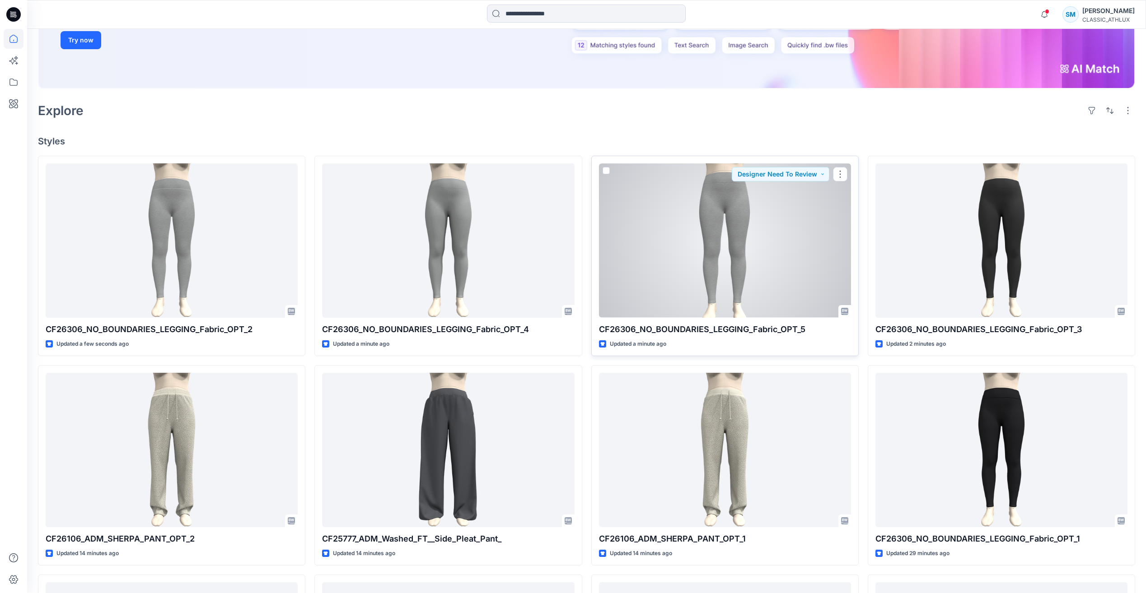
scroll to position [316, 0]
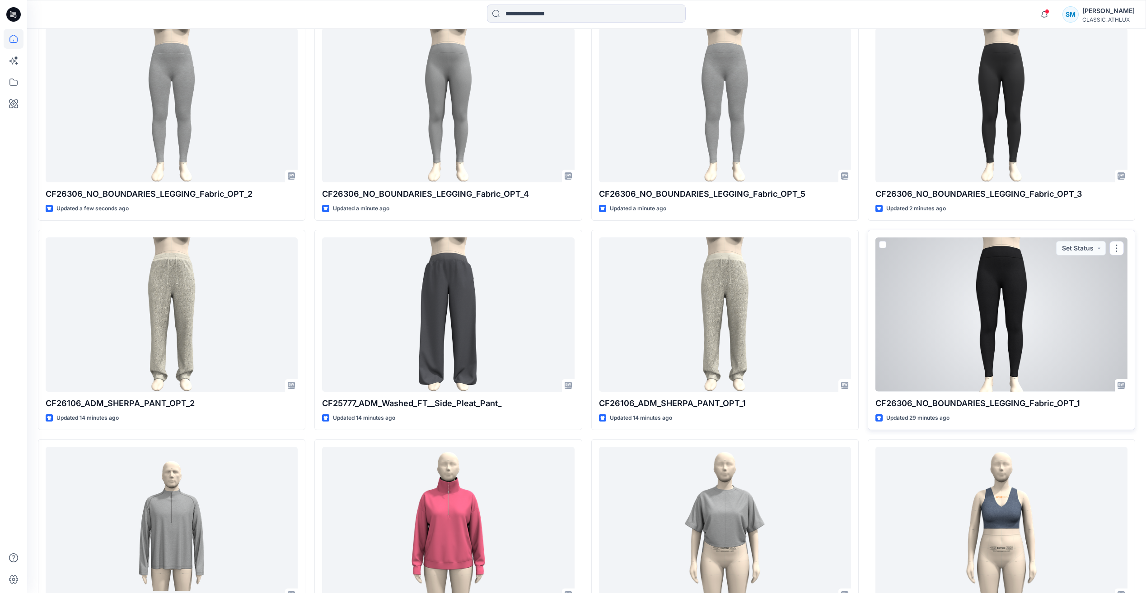
click at [1026, 299] on div at bounding box center [1001, 315] width 252 height 154
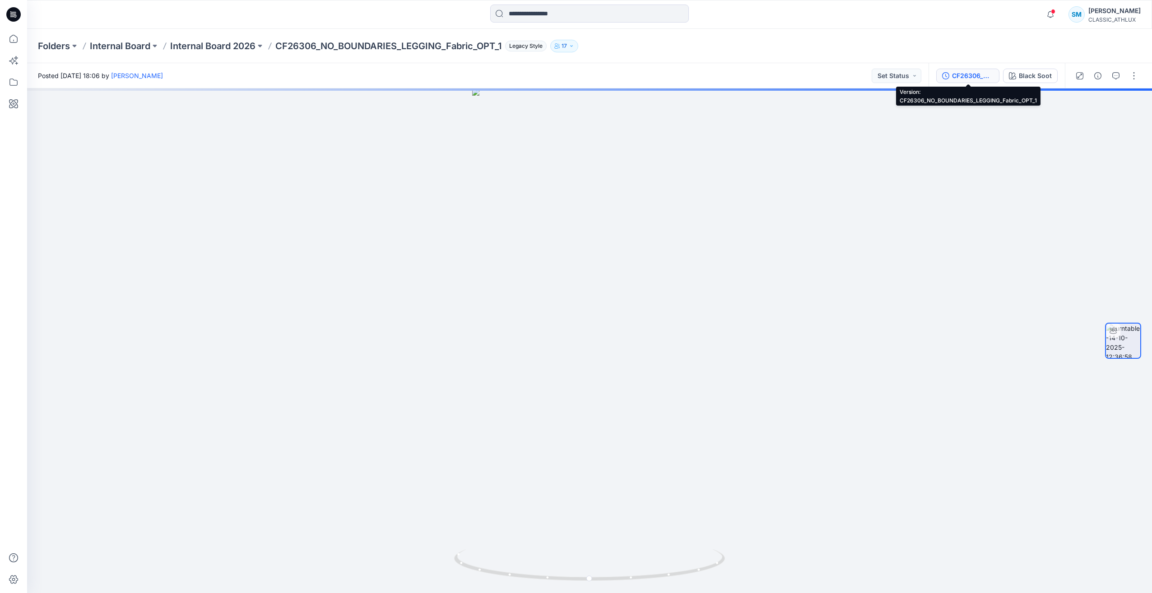
click at [965, 80] on div "CF26306_NO_BOUNDARIES_LEGGING_Fabric_OPT_1" at bounding box center [973, 76] width 42 height 10
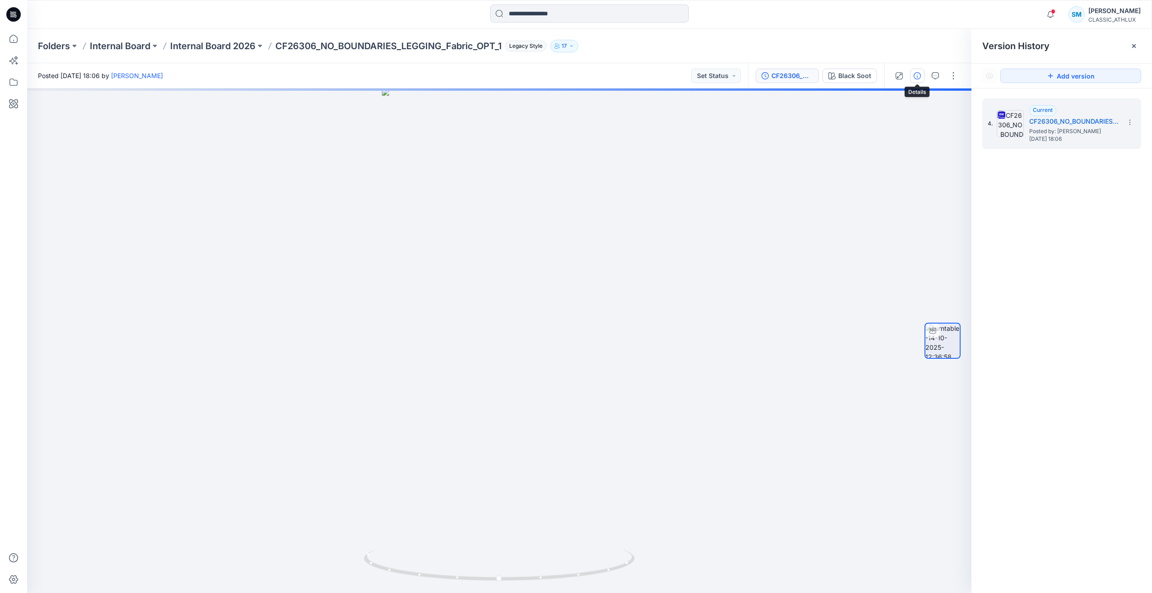
click at [919, 77] on icon "button" at bounding box center [917, 75] width 7 height 7
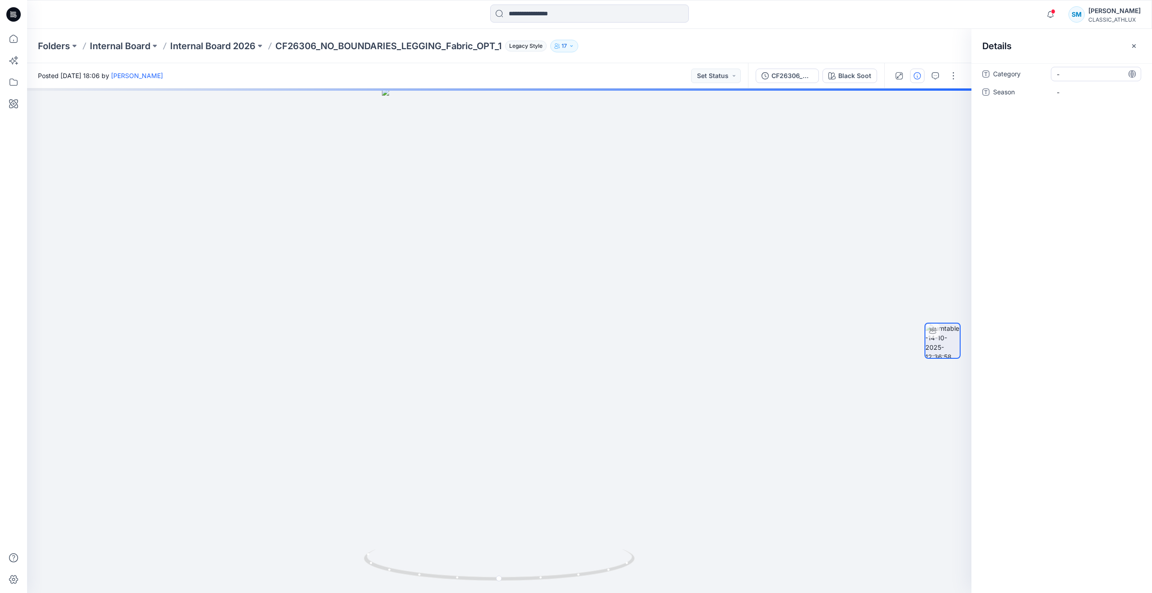
click at [1071, 76] on span "-" at bounding box center [1096, 74] width 79 height 9
click at [1071, 76] on textarea at bounding box center [1096, 74] width 90 height 14
type textarea "**********"
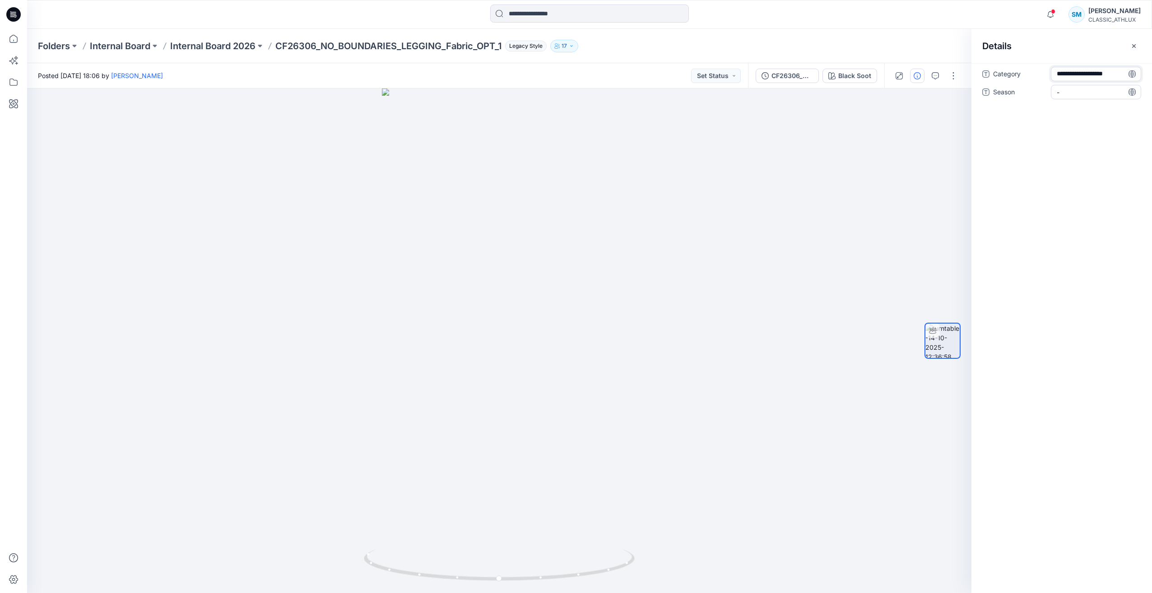
scroll to position [6, 0]
click at [1043, 153] on div "**********" at bounding box center [1062, 328] width 181 height 530
click at [1075, 93] on span "-" at bounding box center [1096, 97] width 79 height 9
type textarea "*****"
click at [1045, 186] on div "Category NO_BOUNDARIES_WOMENS Season *****" at bounding box center [1062, 328] width 181 height 530
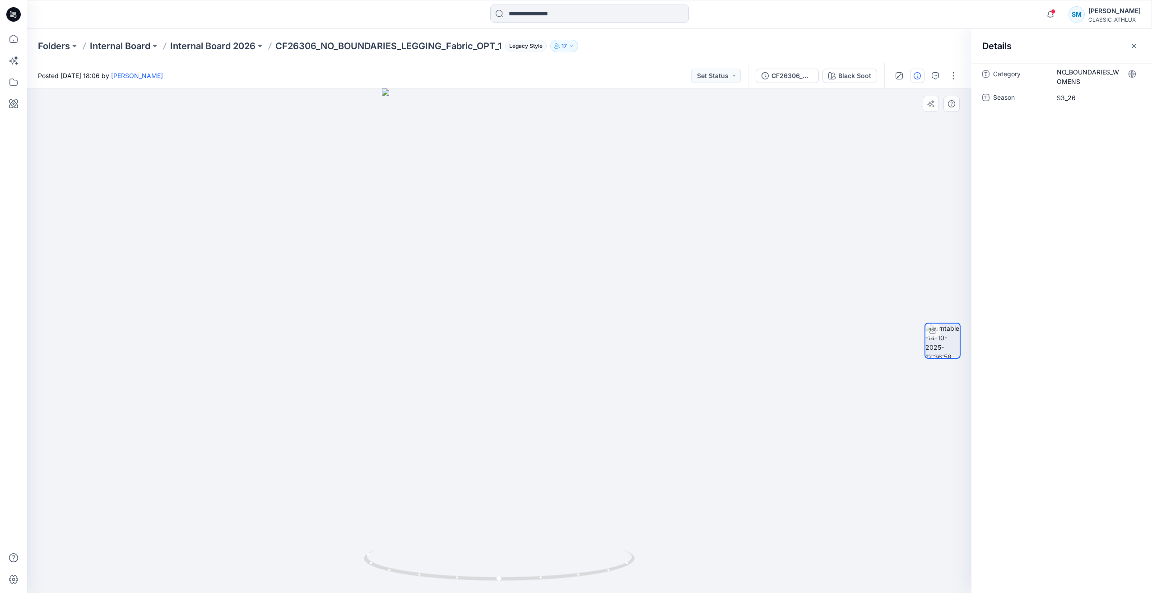
click at [732, 166] on div at bounding box center [499, 341] width 945 height 505
click at [711, 81] on button "Set Status" at bounding box center [716, 76] width 50 height 14
click at [703, 172] on p "Designer Need To Review" at bounding box center [704, 178] width 51 height 12
click at [816, 196] on div at bounding box center [499, 341] width 945 height 505
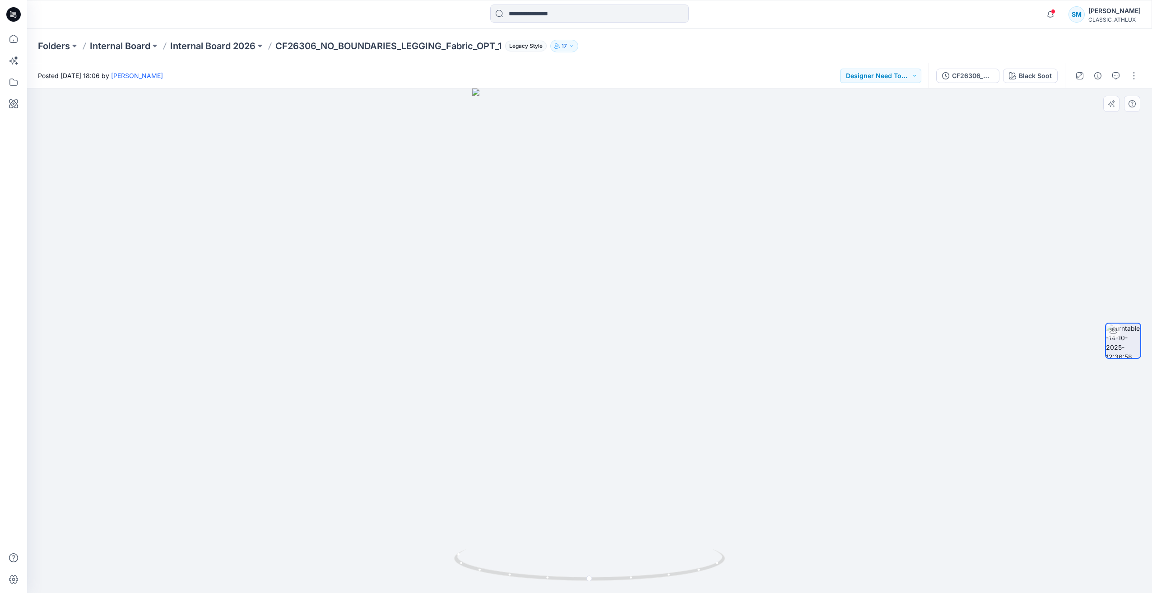
click at [753, 364] on div at bounding box center [589, 341] width 1125 height 505
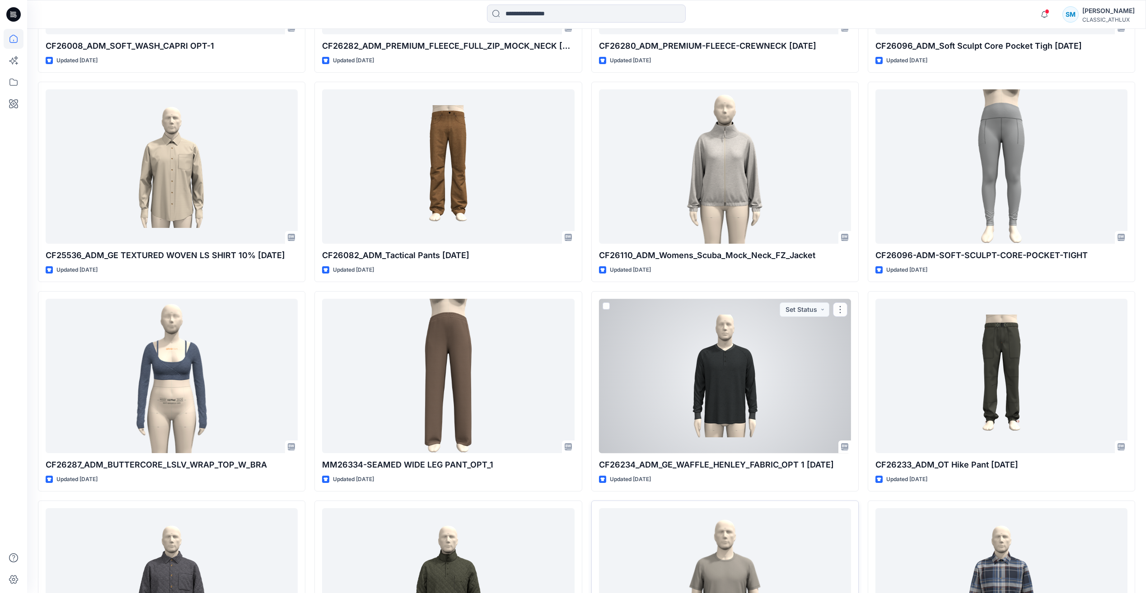
scroll to position [2518, 0]
